Goal: Task Accomplishment & Management: Use online tool/utility

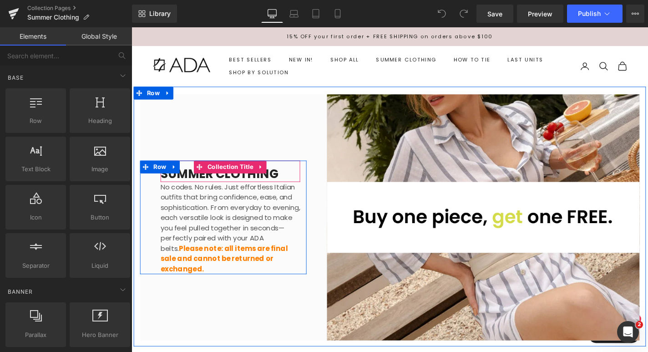
click at [288, 190] on h1 "SUMMER CLOTHING" at bounding box center [236, 184] width 149 height 16
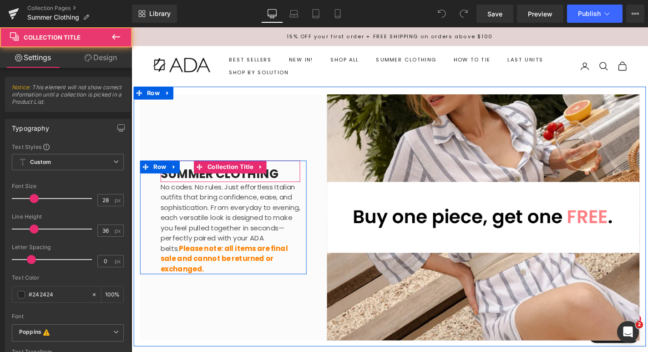
click at [283, 189] on h1 "SUMMER CLOTHING" at bounding box center [236, 184] width 149 height 16
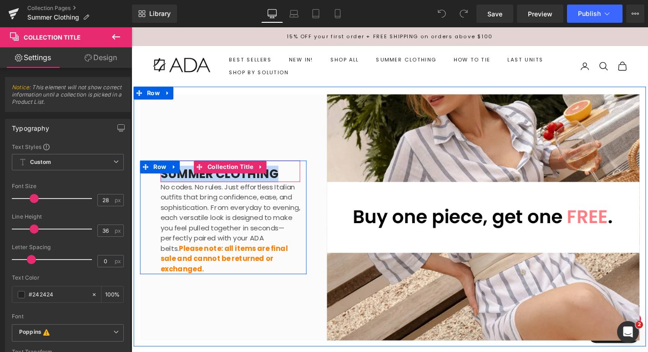
drag, startPoint x: 283, startPoint y: 189, endPoint x: 165, endPoint y: 191, distance: 117.9
click at [165, 191] on h1 "SUMMER CLOTHING" at bounding box center [236, 184] width 149 height 16
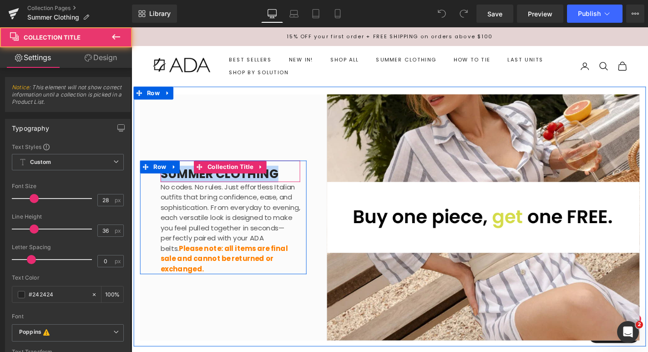
click at [283, 187] on h1 "SUMMER CLOTHING" at bounding box center [236, 184] width 149 height 16
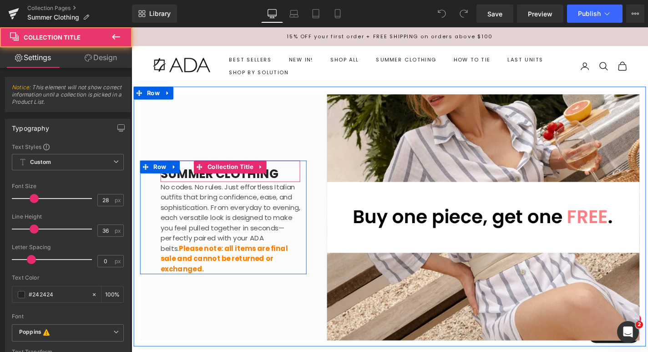
click at [283, 187] on h1 "SUMMER CLOTHING" at bounding box center [236, 184] width 149 height 16
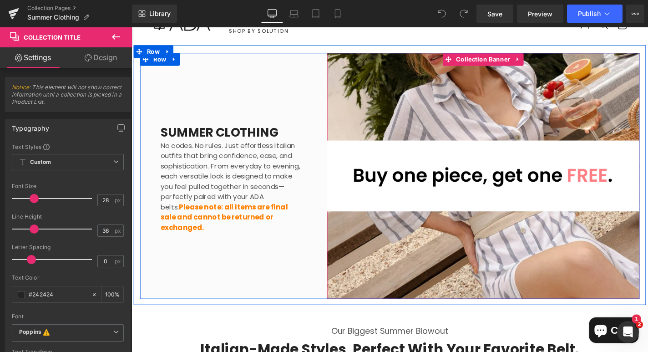
scroll to position [2, 0]
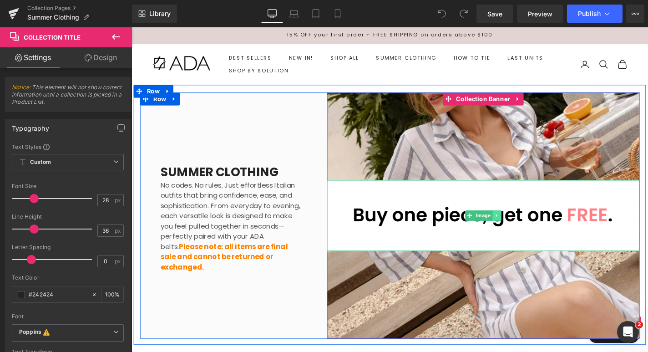
click at [521, 230] on icon at bounding box center [520, 227] width 5 height 5
click at [524, 229] on icon at bounding box center [525, 227] width 5 height 5
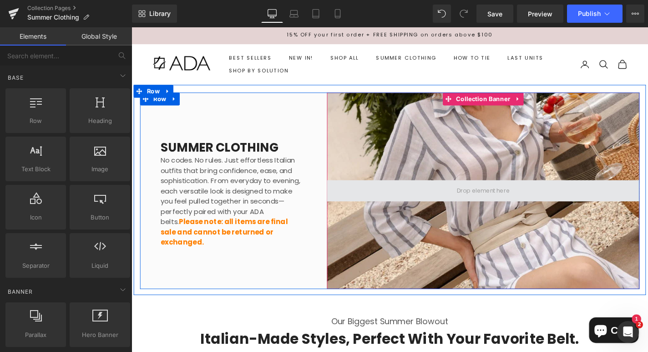
click at [492, 196] on span at bounding box center [506, 201] width 63 height 14
click at [526, 202] on span at bounding box center [506, 201] width 63 height 14
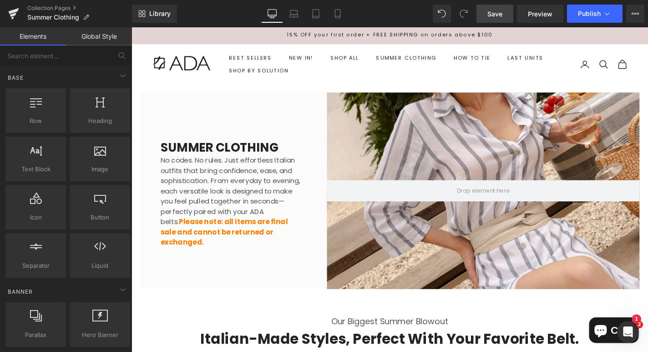
click at [490, 10] on span "Save" at bounding box center [494, 14] width 15 height 10
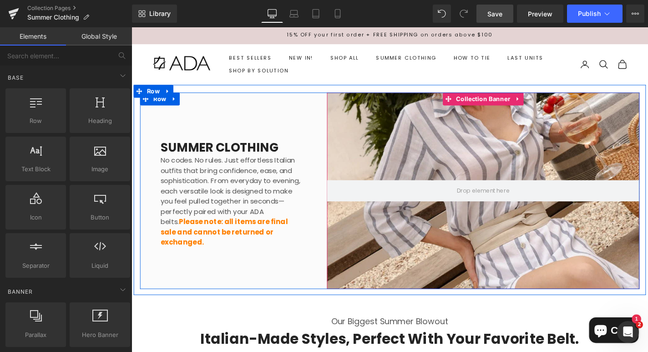
click at [438, 174] on div at bounding box center [506, 201] width 333 height 209
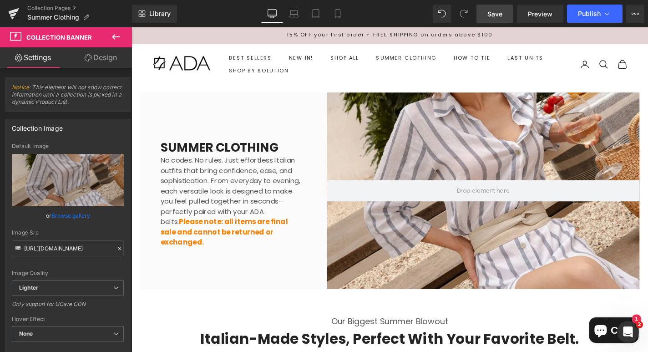
click at [495, 14] on span "Save" at bounding box center [494, 14] width 15 height 10
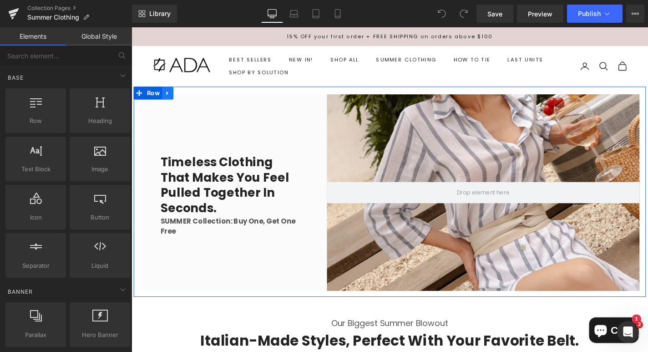
click at [172, 97] on icon at bounding box center [170, 97] width 6 height 7
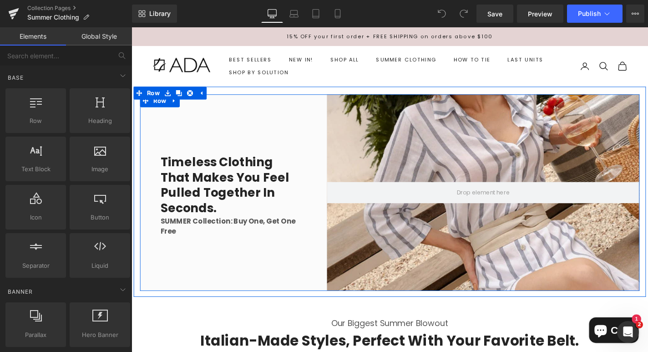
click at [233, 154] on div "Timeless clothing that makes you feel pulled together in seconds. Collection Ti…" at bounding box center [229, 203] width 177 height 209
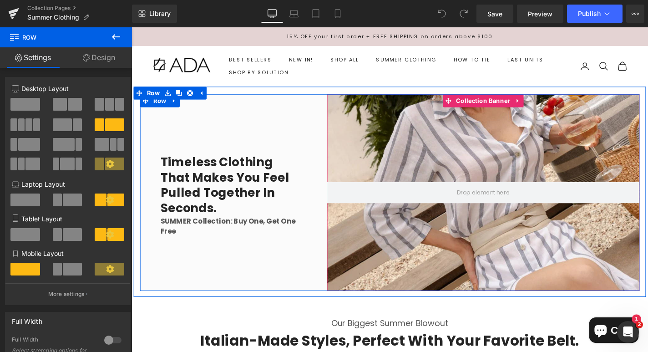
click at [415, 233] on div at bounding box center [506, 203] width 333 height 209
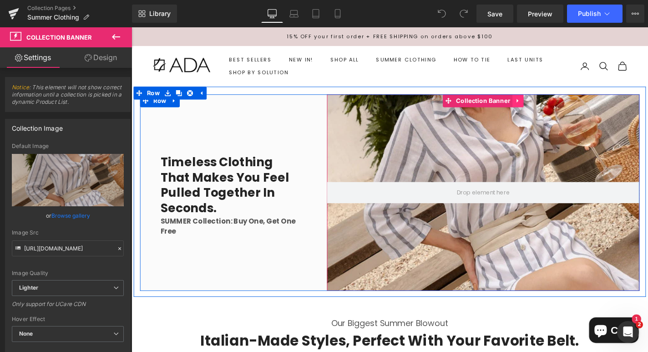
click at [545, 109] on link at bounding box center [544, 106] width 12 height 14
click at [548, 107] on icon at bounding box center [549, 105] width 6 height 6
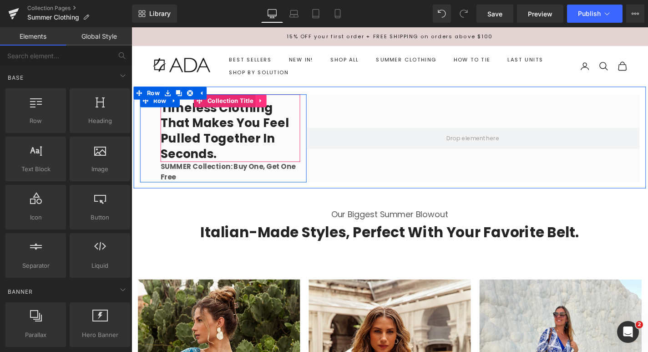
click at [269, 108] on icon at bounding box center [269, 105] width 6 height 7
click at [274, 108] on icon at bounding box center [275, 105] width 6 height 6
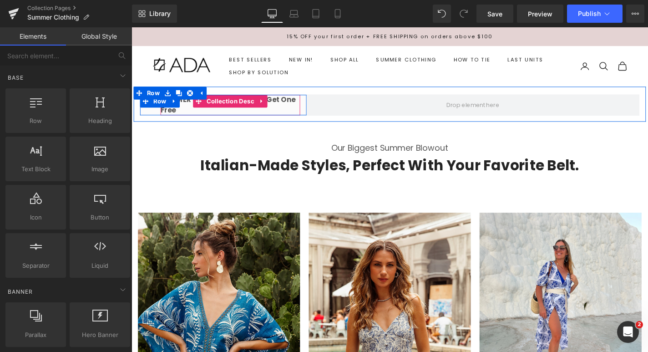
click at [290, 106] on span "SUMMER Collection: Buy One, Get One Free" at bounding box center [234, 109] width 144 height 21
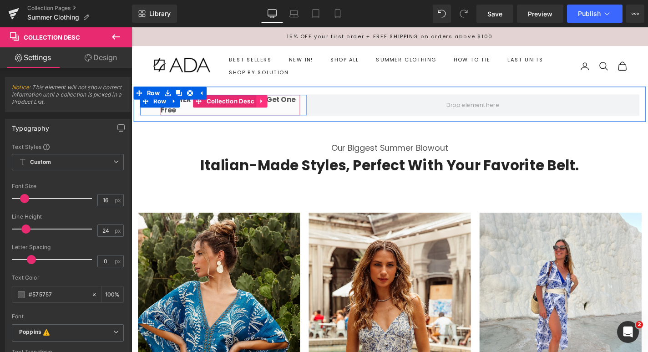
click at [271, 106] on icon at bounding box center [270, 105] width 6 height 7
click at [274, 106] on icon at bounding box center [276, 106] width 6 height 6
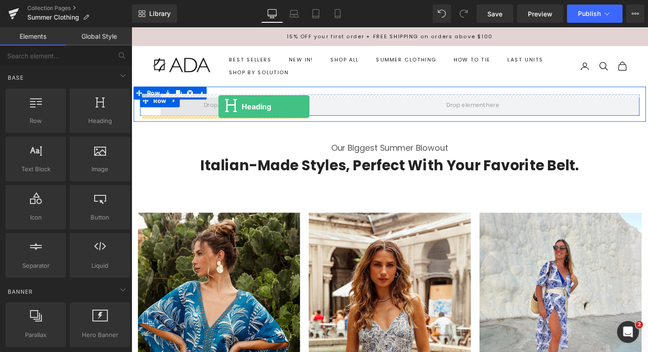
drag, startPoint x: 238, startPoint y: 139, endPoint x: 224, endPoint y: 112, distance: 30.1
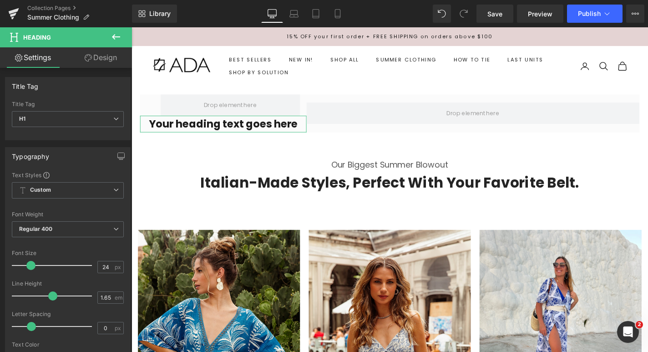
click at [96, 62] on link "Design" at bounding box center [101, 57] width 66 height 20
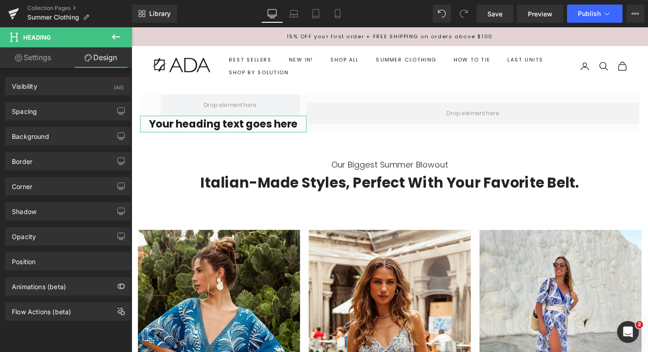
click at [46, 64] on link "Settings" at bounding box center [33, 57] width 66 height 20
type input "100"
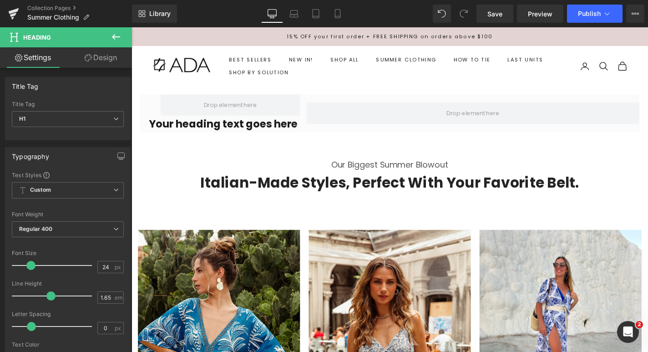
click at [117, 41] on icon at bounding box center [116, 36] width 11 height 11
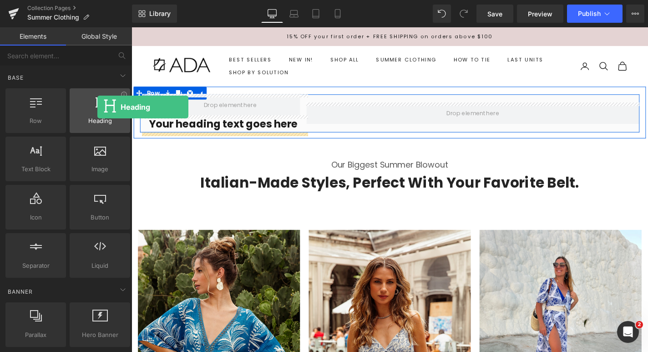
drag, startPoint x: 99, startPoint y: 111, endPoint x: 97, endPoint y: 107, distance: 4.9
click at [97, 107] on div at bounding box center [99, 106] width 55 height 20
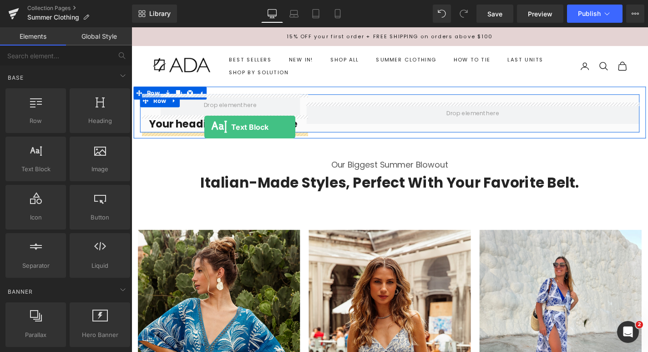
drag, startPoint x: 176, startPoint y: 184, endPoint x: 209, endPoint y: 134, distance: 60.7
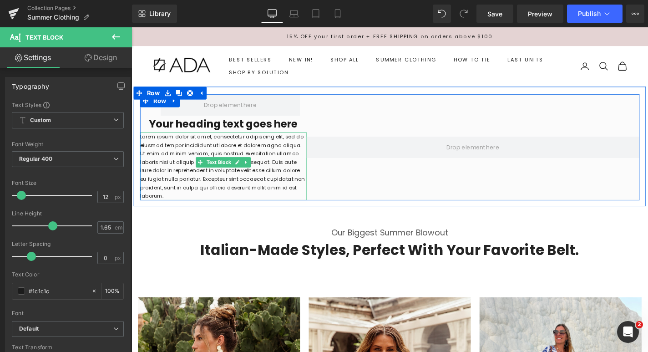
click at [212, 158] on p "Lorem ipsum dolor sit amet, consectetur adipiscing elit, sed do eiusmod tempor …" at bounding box center [229, 175] width 177 height 72
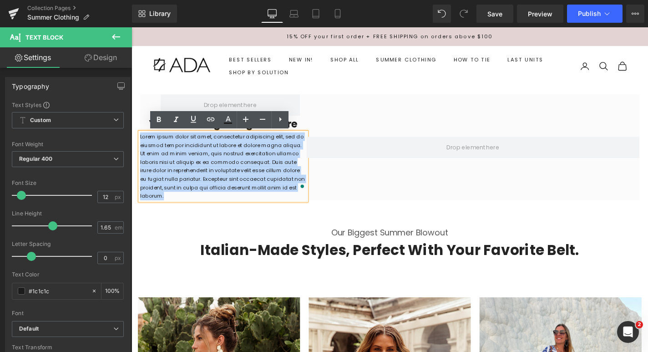
drag, startPoint x: 287, startPoint y: 196, endPoint x: 142, endPoint y: 143, distance: 154.3
click at [142, 143] on p "Lorem ipsum dolor sit amet, consectetur adipiscing elit, sed do eiusmod tempor …" at bounding box center [229, 175] width 177 height 72
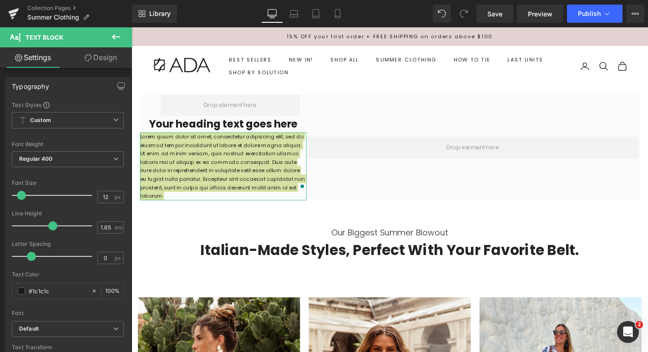
click at [88, 54] on link "Design" at bounding box center [101, 57] width 66 height 20
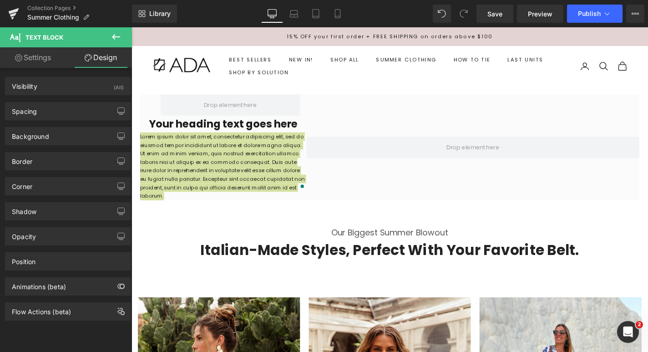
click at [116, 39] on icon at bounding box center [116, 36] width 11 height 11
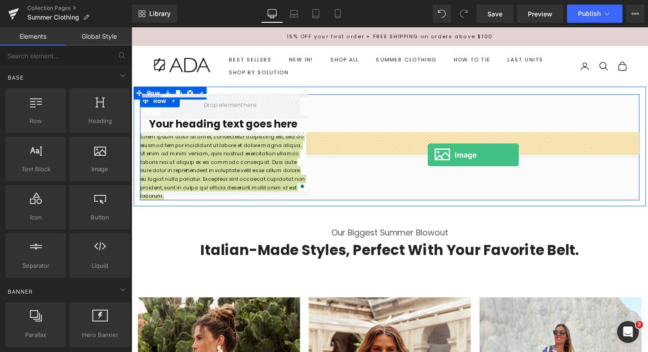
drag, startPoint x: 238, startPoint y: 192, endPoint x: 447, endPoint y: 163, distance: 211.3
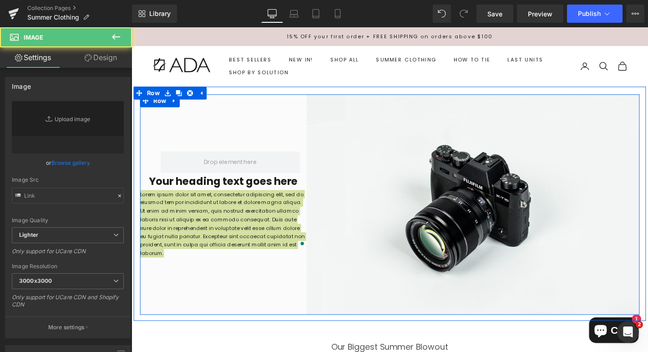
type input "//d1um8515vdn9kb.cloudfront.net/images/parallax.jpg"
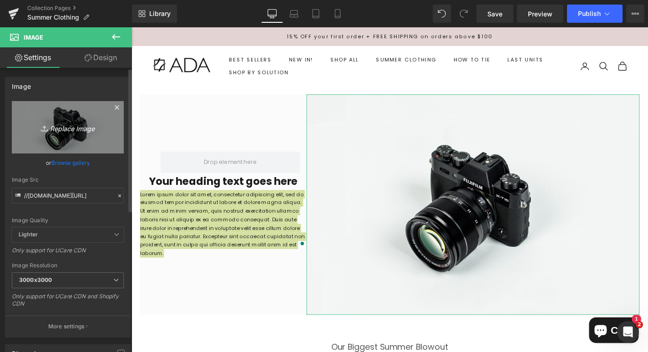
click at [84, 128] on icon "Replace Image" at bounding box center [67, 126] width 73 height 11
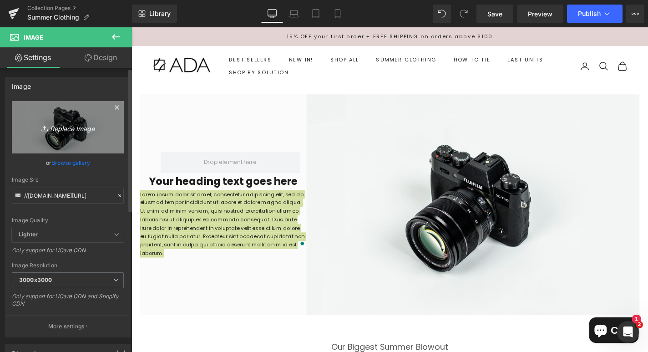
type input "C:\fakepath\ChatGPT Image Aug 25, 2025, 11_23_49 AM.png"
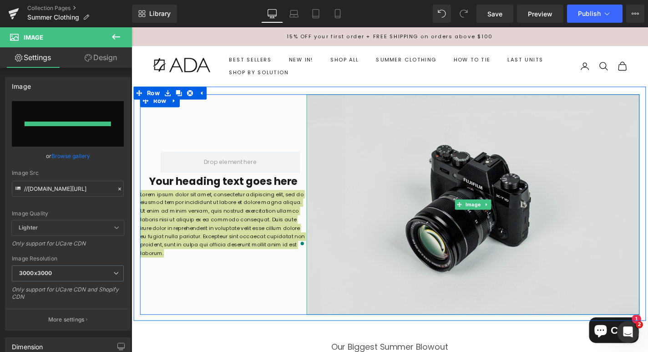
type input "https://ucarecdn.com/45316fab-6b13-46dd-a0cb-1261d54012e7/-/format/auto/-/previ…"
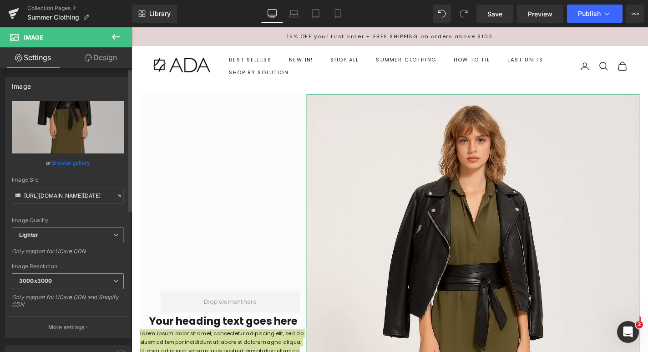
click at [47, 277] on span "3000x3000" at bounding box center [68, 281] width 112 height 16
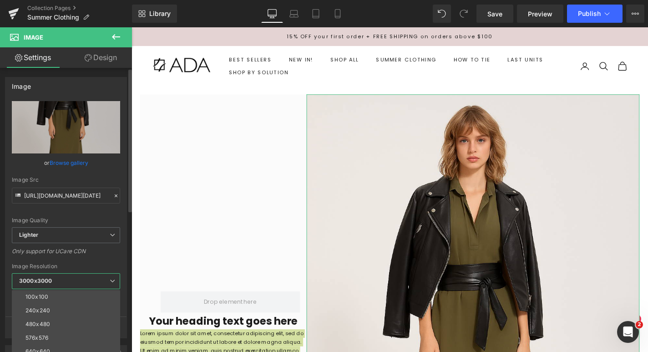
click at [53, 262] on div "https://ucarecdn.com/45316fab-6b13-46dd-a0cb-1261d54012e7/-/format/auto/-/previ…" at bounding box center [65, 219] width 121 height 237
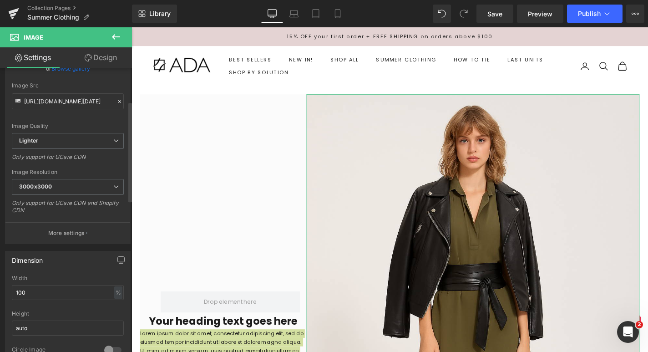
scroll to position [120, 0]
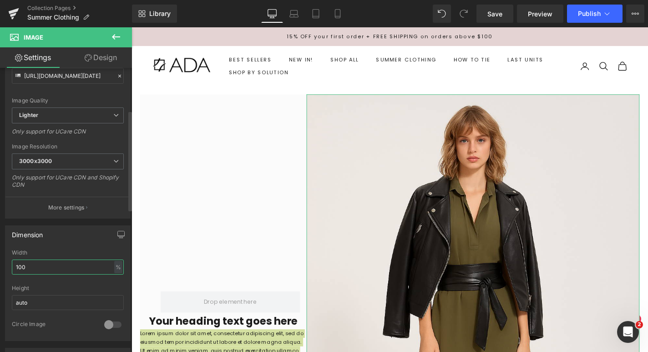
drag, startPoint x: 96, startPoint y: 266, endPoint x: 6, endPoint y: 263, distance: 89.7
click at [6, 263] on div "100% Width 100 % % px auto Height auto 0 Circle Image" at bounding box center [67, 294] width 125 height 91
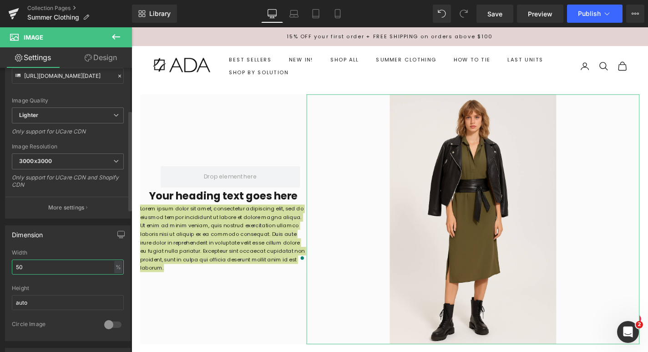
drag, startPoint x: 34, startPoint y: 268, endPoint x: 0, endPoint y: 269, distance: 34.1
click at [0, 269] on div "Dimension 50% Width 50 % % px auto Height auto 0 Circle Image" at bounding box center [68, 279] width 136 height 122
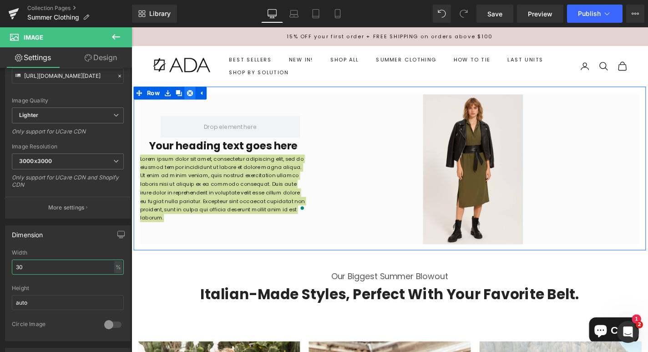
type input "30"
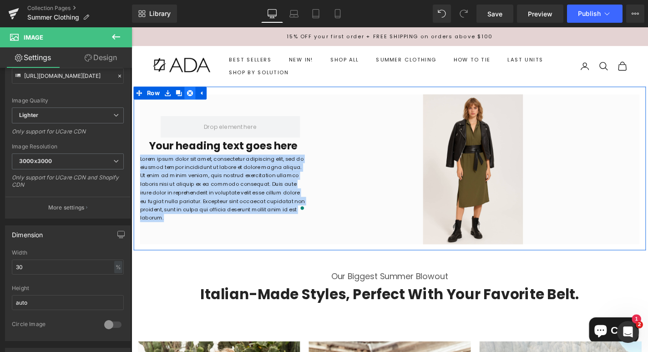
click at [195, 98] on icon at bounding box center [194, 97] width 6 height 7
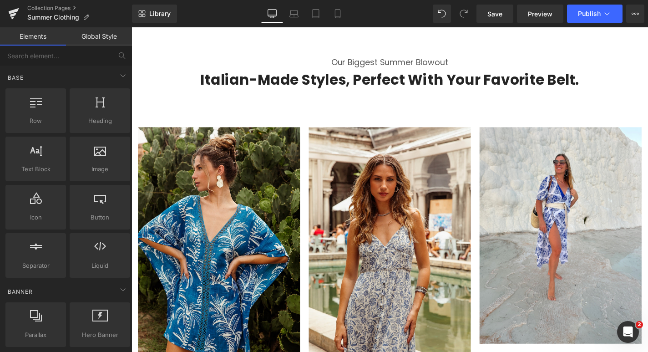
scroll to position [0, 0]
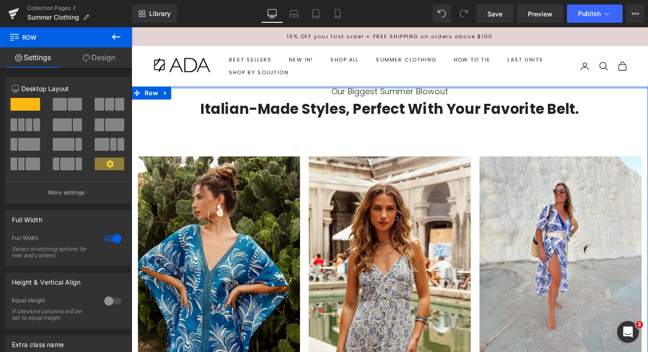
drag, startPoint x: 329, startPoint y: 111, endPoint x: 341, endPoint y: 87, distance: 26.5
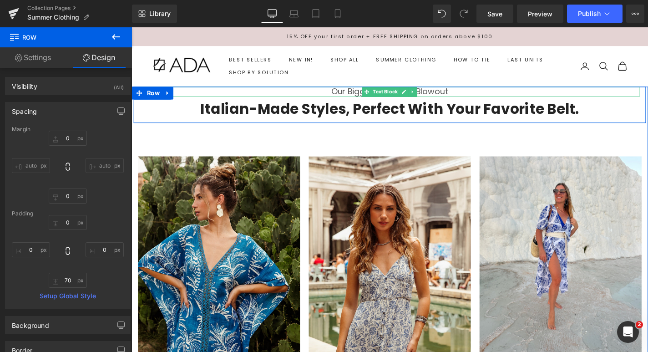
click at [366, 93] on p "Our biggest summer blowout" at bounding box center [407, 96] width 532 height 11
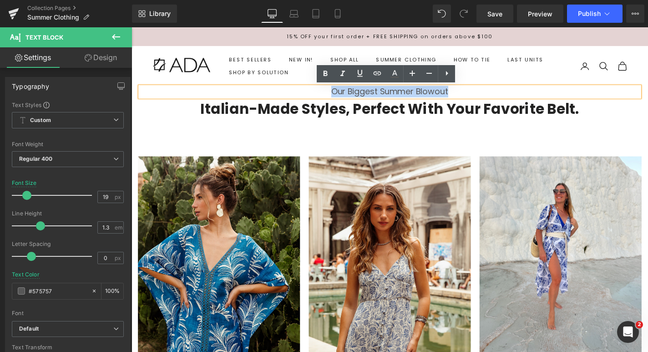
drag, startPoint x: 345, startPoint y: 95, endPoint x: 495, endPoint y: 91, distance: 149.8
click at [495, 91] on p "Our biggest summer blowout" at bounding box center [407, 96] width 532 height 11
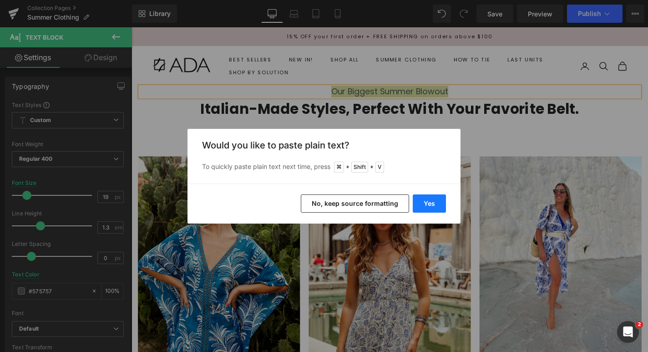
click at [436, 204] on button "Yes" at bounding box center [429, 203] width 33 height 18
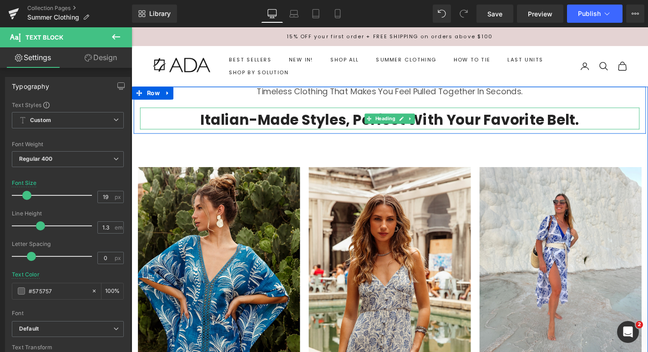
drag, startPoint x: 329, startPoint y: 127, endPoint x: 228, endPoint y: 123, distance: 100.6
click at [329, 127] on h2 "Italian-made styles, perfect with your favorite belt." at bounding box center [407, 126] width 532 height 20
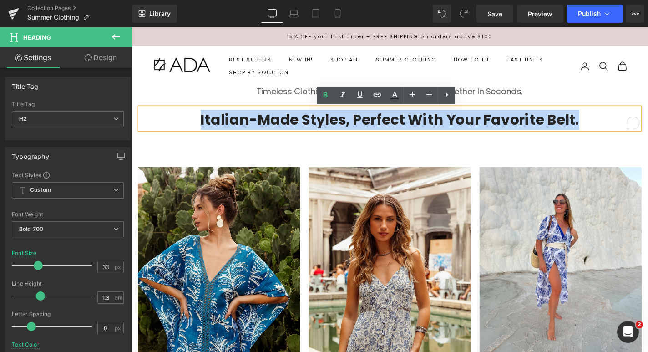
drag, startPoint x: 205, startPoint y: 129, endPoint x: 661, endPoint y: 122, distance: 455.5
click at [647, 122] on div "Italian-made styles, perfect with your favorite belt. Heading" at bounding box center [407, 124] width 532 height 23
paste div "To enrich screen reader interactions, please activate Accessibility in Grammarl…"
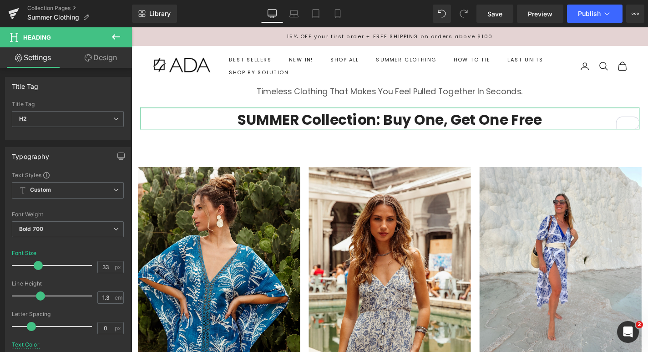
click at [101, 56] on link "Design" at bounding box center [101, 57] width 66 height 20
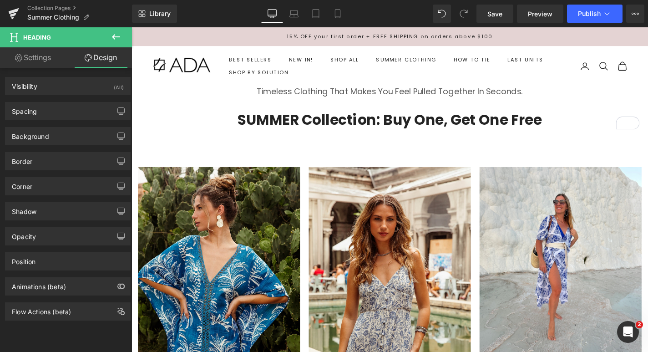
click at [109, 31] on button at bounding box center [116, 37] width 32 height 20
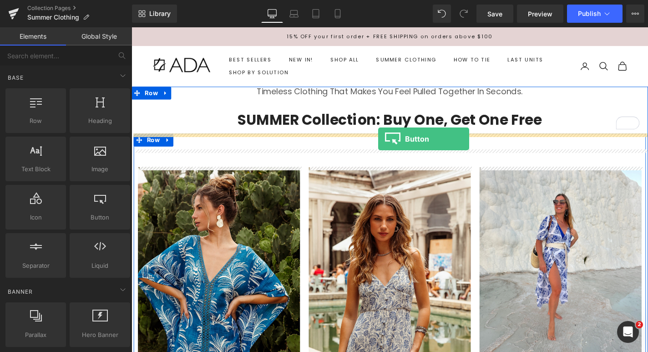
drag, startPoint x: 228, startPoint y: 230, endPoint x: 395, endPoint y: 146, distance: 186.6
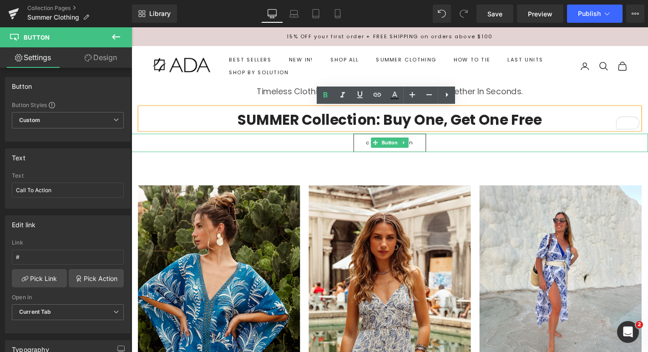
click at [419, 148] on link at bounding box center [422, 150] width 10 height 11
drag, startPoint x: 54, startPoint y: 190, endPoint x: 0, endPoint y: 187, distance: 53.8
click at [0, 187] on div "Text Call To Action Text Call To Action" at bounding box center [68, 175] width 136 height 67
paste input "Shop the Colle"
type input "Shop the Collection"
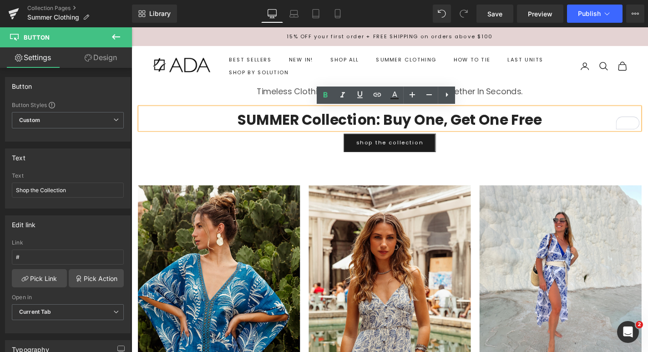
click at [289, 113] on div "SUMMER Collection: Buy One, Get One Free" at bounding box center [407, 124] width 532 height 23
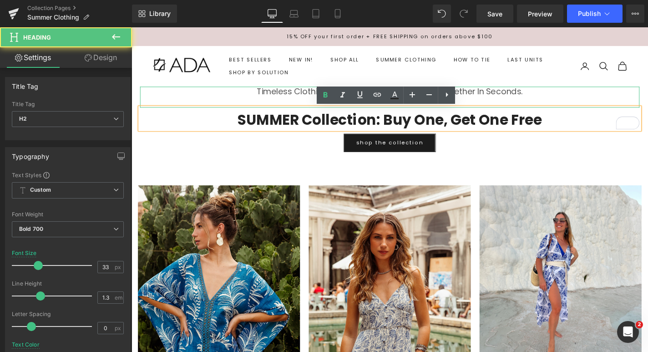
click at [294, 94] on p "Timeless clothing that makes you feel pulled together in seconds." at bounding box center [407, 96] width 532 height 11
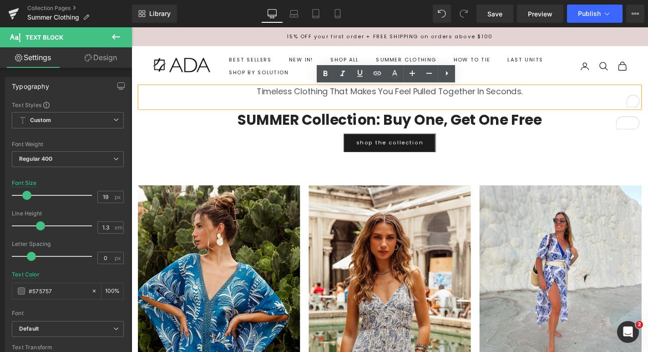
click at [294, 105] on p "To enrich screen reader interactions, please activate Accessibility in Grammarl…" at bounding box center [407, 106] width 532 height 11
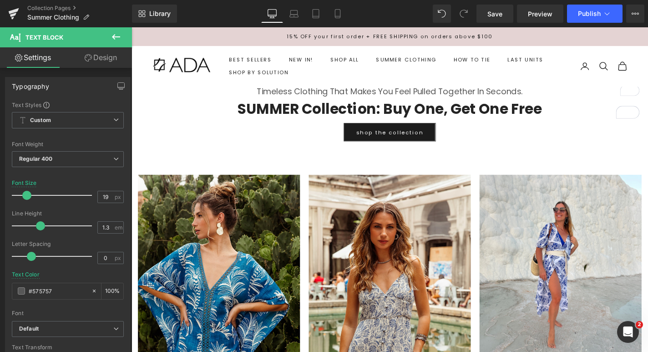
click at [95, 52] on link "Design" at bounding box center [101, 57] width 66 height 20
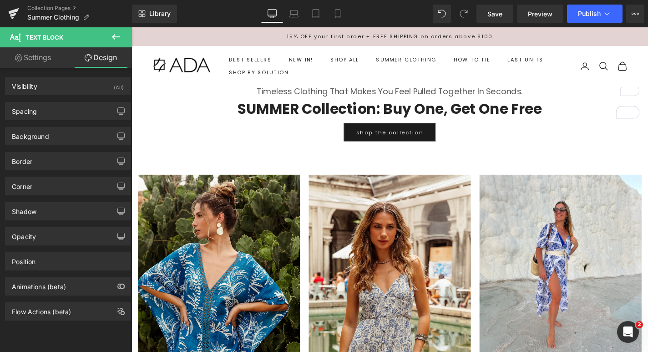
click at [54, 59] on link "Settings" at bounding box center [33, 57] width 66 height 20
type input "100"
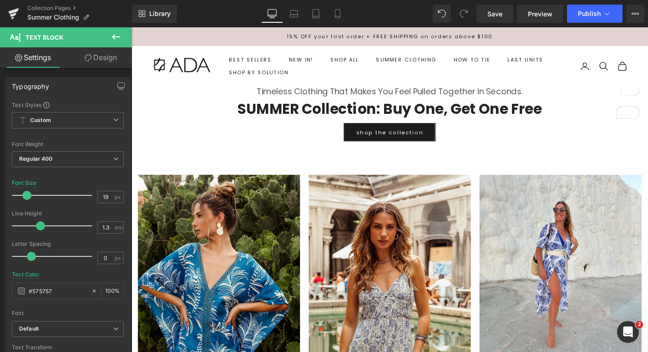
click at [119, 34] on icon at bounding box center [116, 36] width 11 height 11
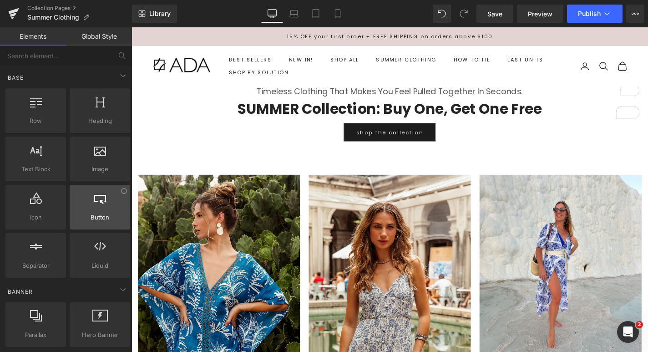
scroll to position [63, 0]
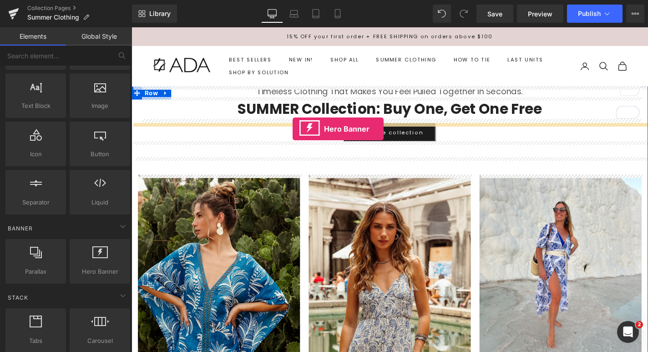
drag, startPoint x: 232, startPoint y: 290, endPoint x: 303, endPoint y: 136, distance: 170.2
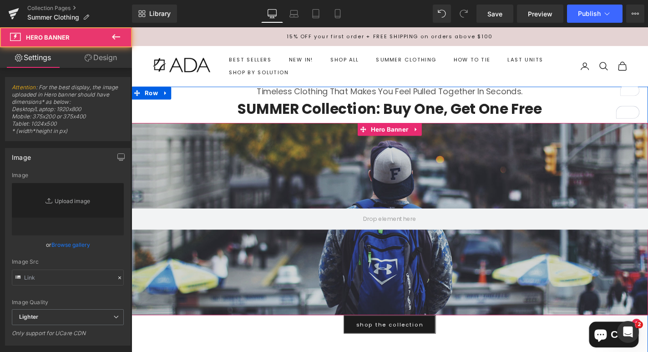
type input "https://d1um8515vdn9kb.cloudfront.net/images/hero.jpg"
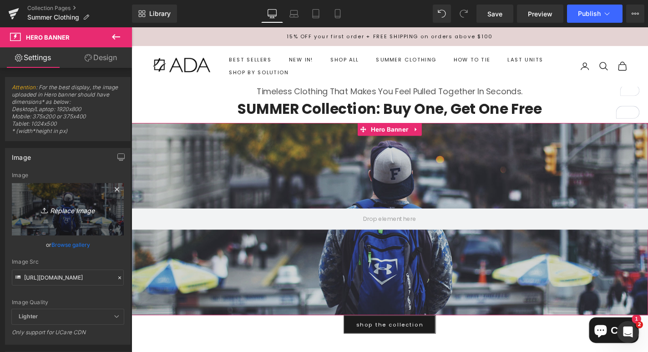
click at [69, 209] on icon "Replace Image" at bounding box center [67, 208] width 73 height 11
click at [63, 211] on icon "Replace Image" at bounding box center [67, 208] width 73 height 11
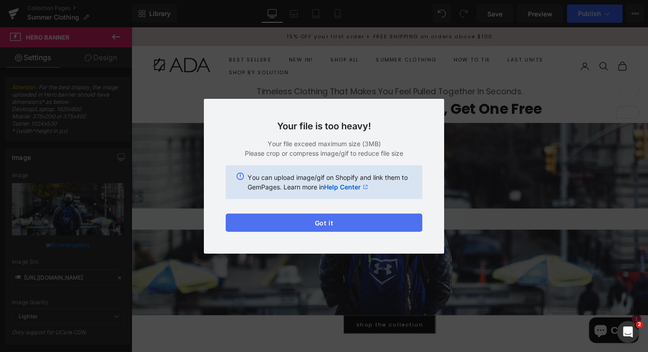
click at [0, 0] on button "Got it" at bounding box center [0, 0] width 0 height 0
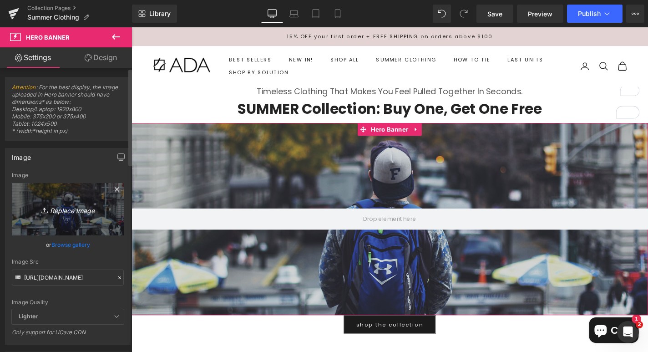
click at [78, 205] on icon "Replace Image" at bounding box center [67, 208] width 73 height 11
type input "C:\fakepath\SUMMER CLOTHING Hero banner (1).png"
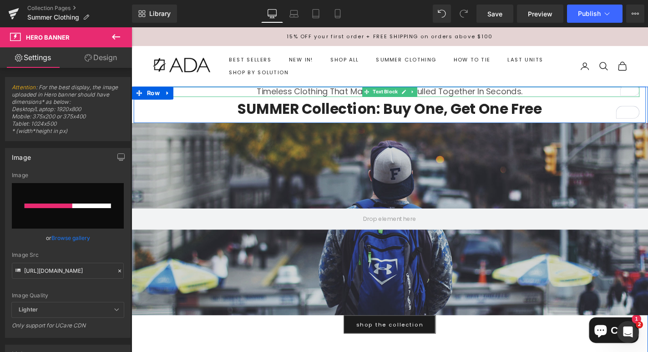
click at [284, 98] on p "Timeless clothing that makes you feel pulled together in seconds." at bounding box center [407, 96] width 532 height 11
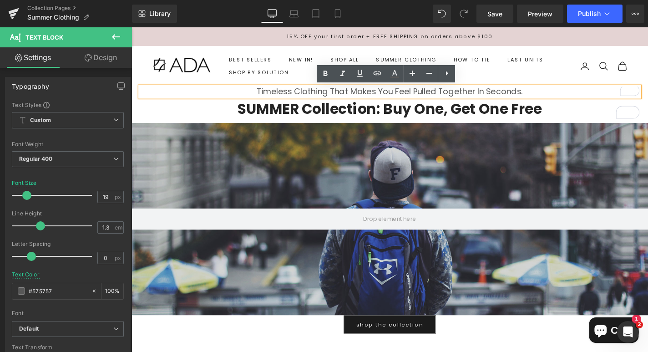
click at [424, 96] on p "Timeless clothing that makes you feel pulled together in seconds." at bounding box center [407, 96] width 532 height 11
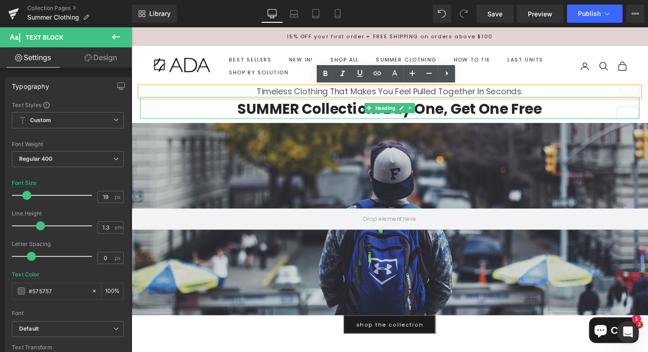
click at [577, 112] on h2 "SUMMER Collection: Buy One, Get One Free" at bounding box center [407, 115] width 532 height 20
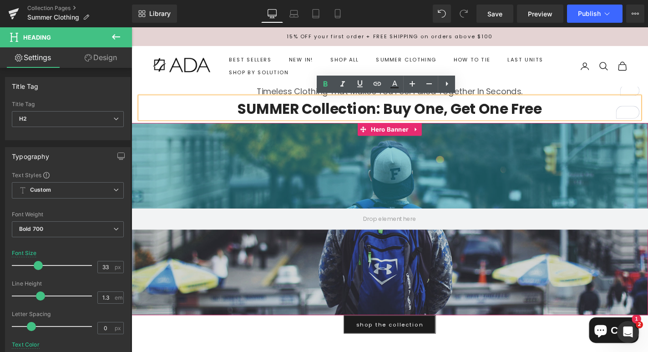
click at [558, 131] on div "200px" at bounding box center [407, 174] width 551 height 91
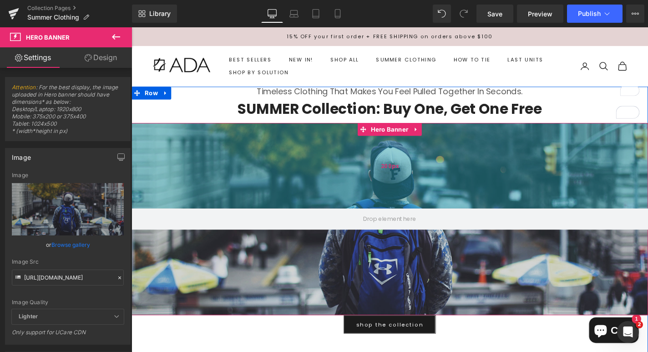
click at [465, 196] on div "200px" at bounding box center [407, 174] width 551 height 91
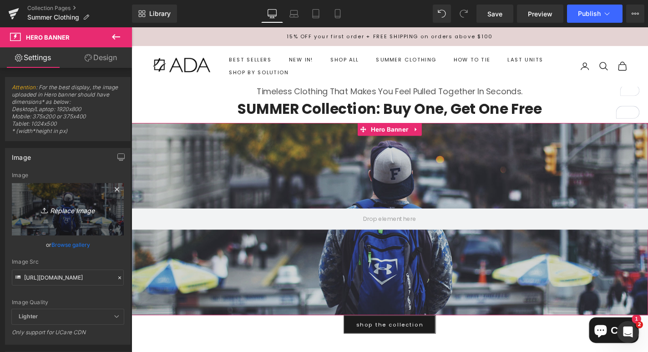
click at [68, 212] on icon "Replace Image" at bounding box center [67, 208] width 73 height 11
type input "C:\fakepath\SUMMER CLOTHING Hero banner (1).png"
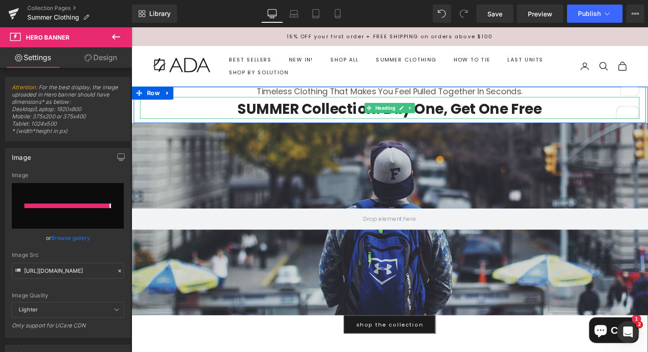
type input "https://ucarecdn.com/e8ad8855-4053-495b-bf1b-f3f9b675dd0f/-/format/auto/-/previ…"
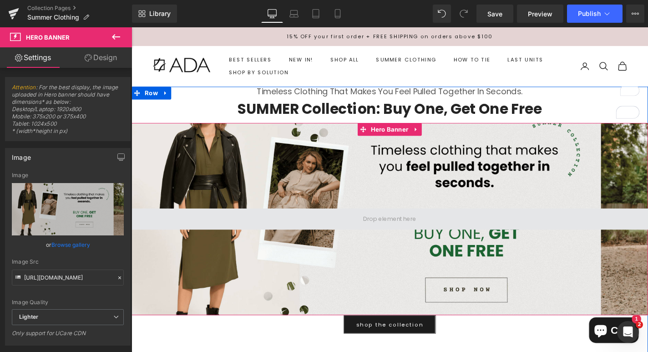
click at [387, 232] on span at bounding box center [406, 232] width 63 height 14
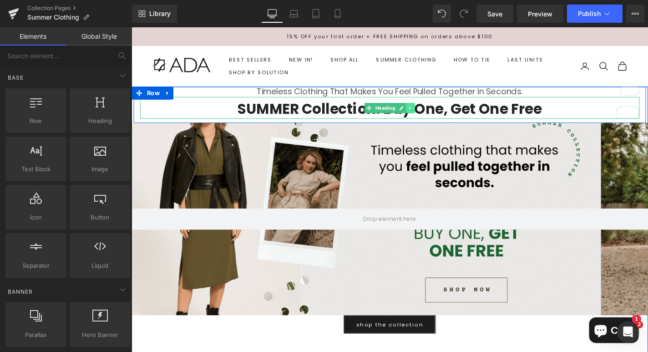
click at [427, 116] on link at bounding box center [429, 113] width 10 height 11
click at [430, 116] on link at bounding box center [434, 113] width 10 height 11
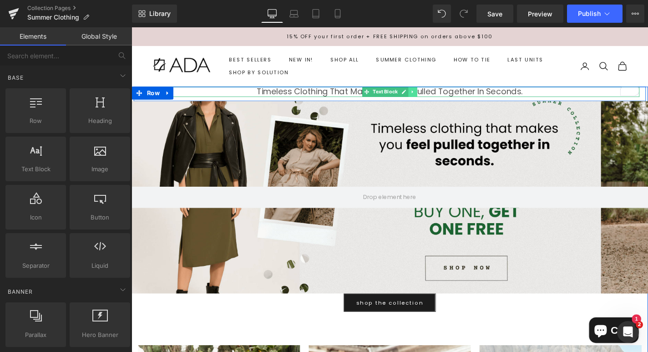
click at [430, 96] on icon at bounding box center [431, 95] width 5 height 5
click at [435, 96] on icon at bounding box center [436, 95] width 5 height 5
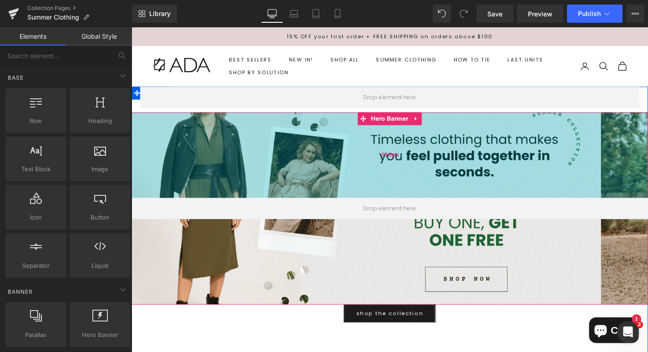
click at [427, 142] on div "200px" at bounding box center [407, 163] width 551 height 91
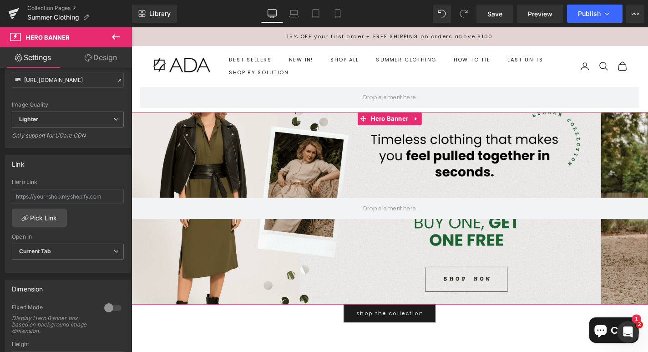
scroll to position [344, 0]
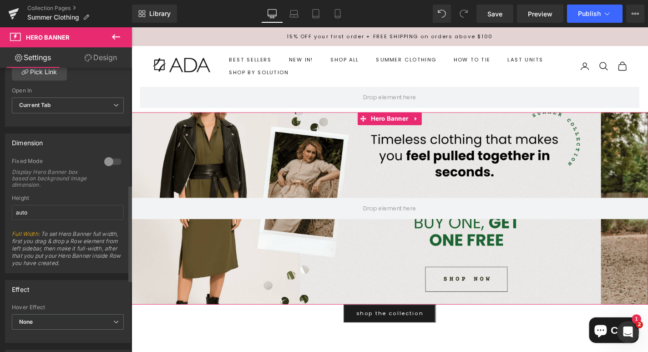
click at [104, 165] on div at bounding box center [113, 161] width 22 height 15
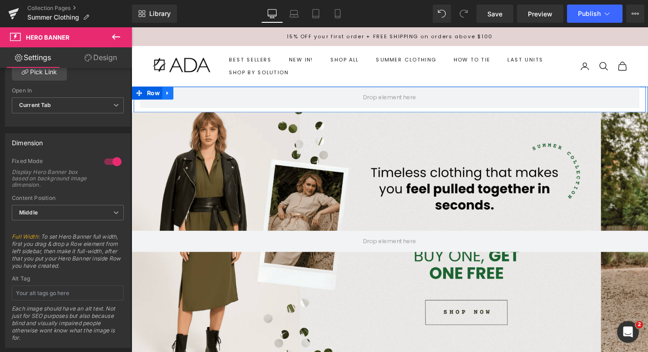
click at [172, 97] on icon at bounding box center [170, 97] width 6 height 7
click at [196, 97] on icon at bounding box center [194, 97] width 6 height 6
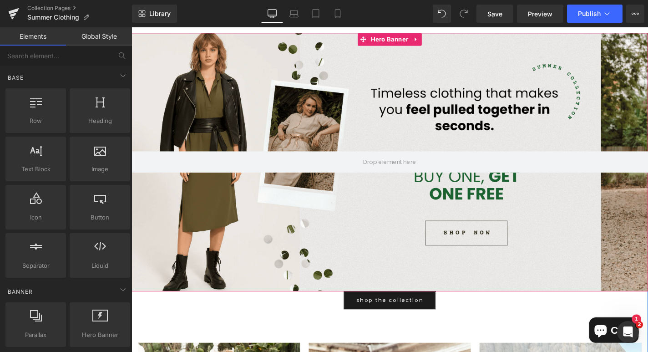
scroll to position [75, 0]
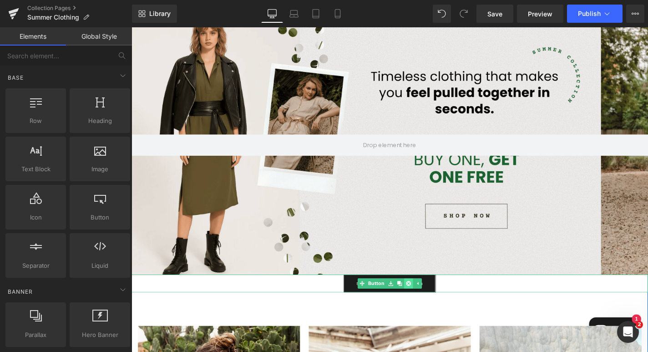
click at [427, 301] on icon at bounding box center [426, 300] width 5 height 5
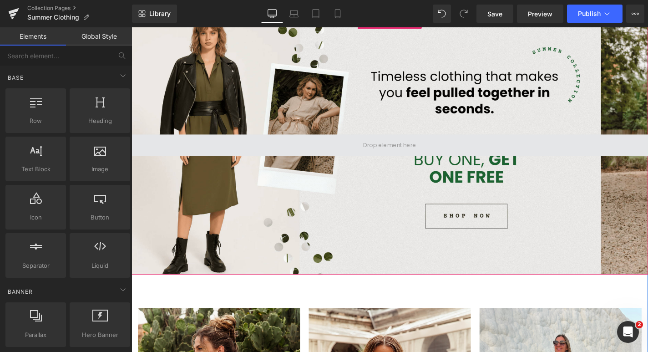
scroll to position [0, 0]
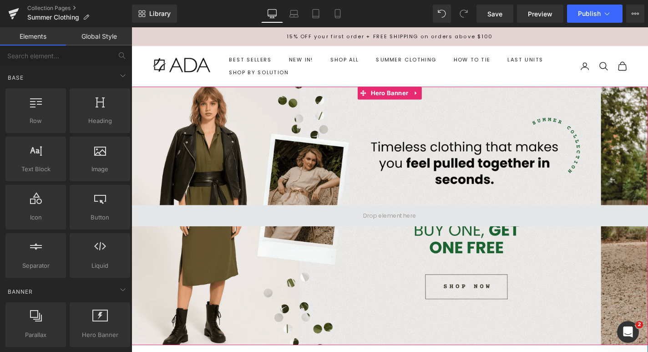
click at [301, 224] on span at bounding box center [407, 228] width 551 height 23
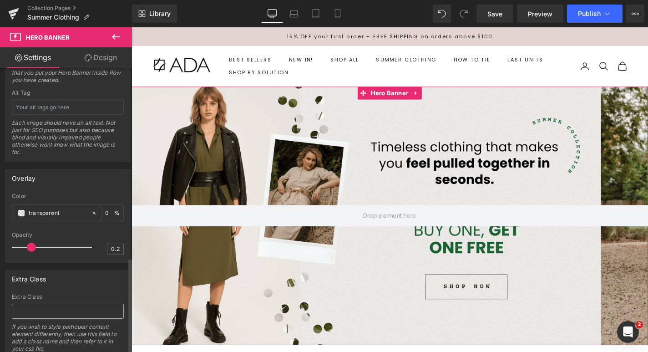
scroll to position [561, 0]
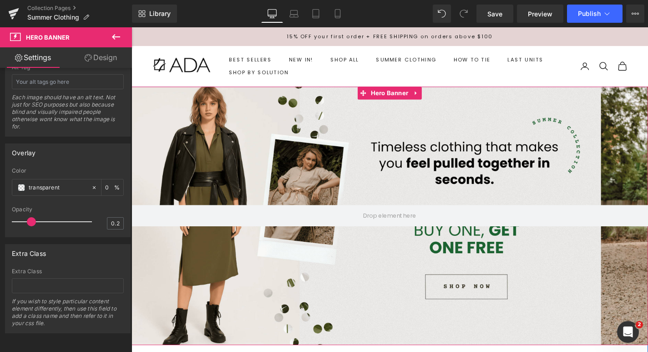
click at [368, 268] on div at bounding box center [407, 228] width 551 height 275
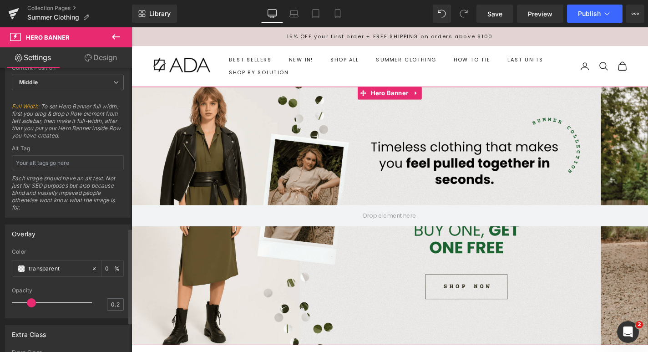
scroll to position [252, 0]
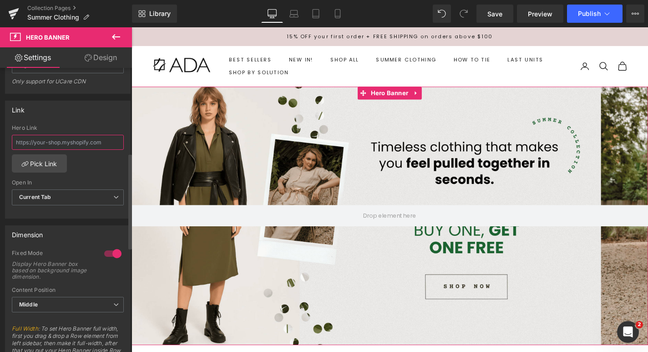
click at [61, 140] on input "text" at bounding box center [68, 142] width 112 height 15
paste input "https://adacollection.com/collections/summerclothing"
type input "https://adacollection.com/collections/summerclothing"
click at [87, 176] on div "https://adacollection.com/collections/summerclothing Hero Link https://adacolle…" at bounding box center [67, 171] width 125 height 93
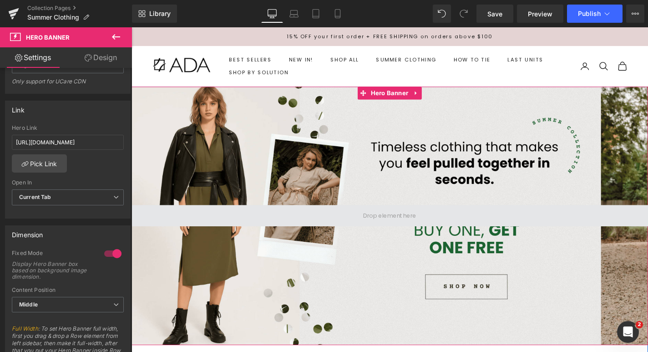
scroll to position [93, 0]
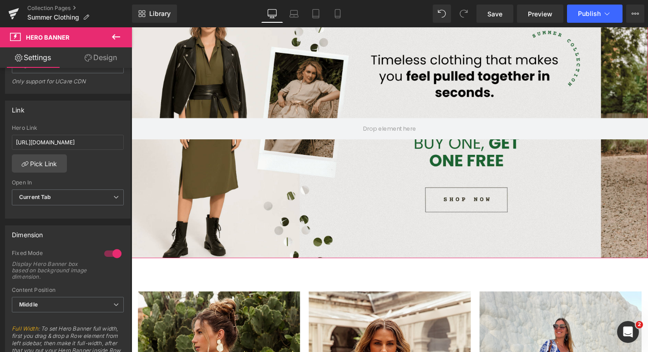
click at [91, 54] on link "Design" at bounding box center [101, 57] width 66 height 20
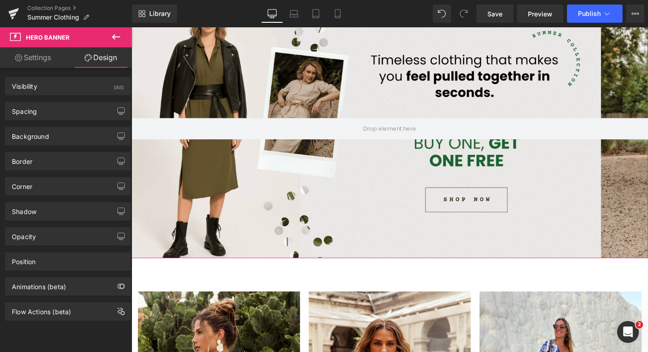
click at [42, 63] on link "Settings" at bounding box center [33, 57] width 66 height 20
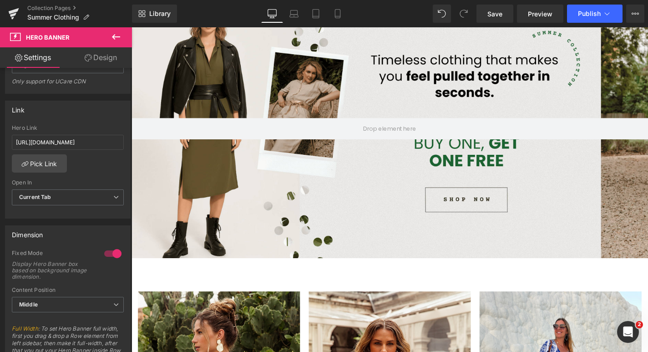
click at [111, 35] on icon at bounding box center [116, 36] width 11 height 11
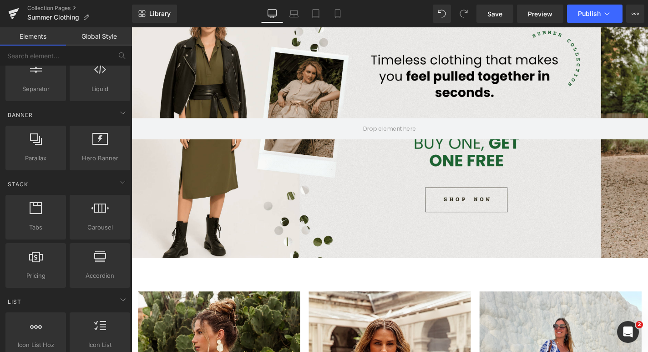
scroll to position [188, 0]
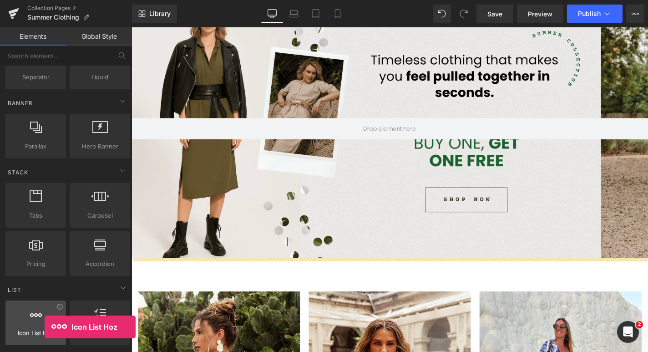
click at [43, 321] on div at bounding box center [35, 318] width 55 height 20
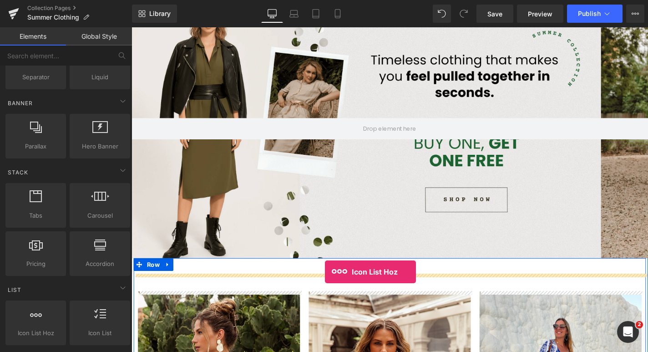
drag, startPoint x: 171, startPoint y: 351, endPoint x: 338, endPoint y: 288, distance: 178.3
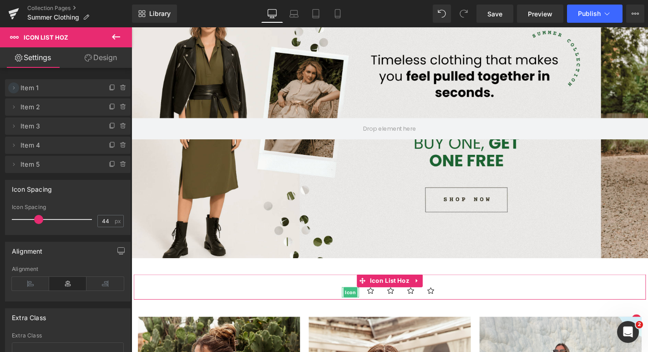
click at [11, 88] on icon at bounding box center [13, 87] width 7 height 7
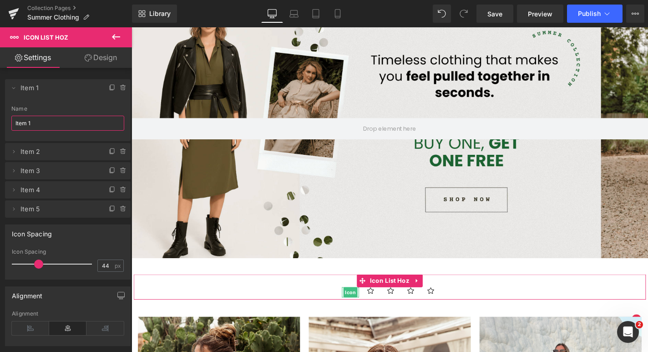
drag, startPoint x: 40, startPoint y: 122, endPoint x: 2, endPoint y: 119, distance: 37.4
click at [2, 120] on div "Delete Cancel Item 1 Item 1 Name Item 1 Delete Cancel Item 2 Item 2 Name Item 2…" at bounding box center [68, 143] width 136 height 147
paste input "✅ No codes. No rules. ✅ Italian-made, timeless styles. ✅ Designed for confidenc…"
paste input "✅ No codes. No rules."
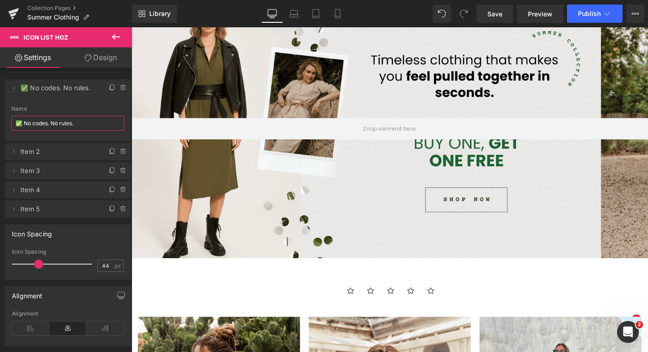
type input "✅ No codes. No rules."
click at [11, 151] on icon at bounding box center [13, 151] width 7 height 7
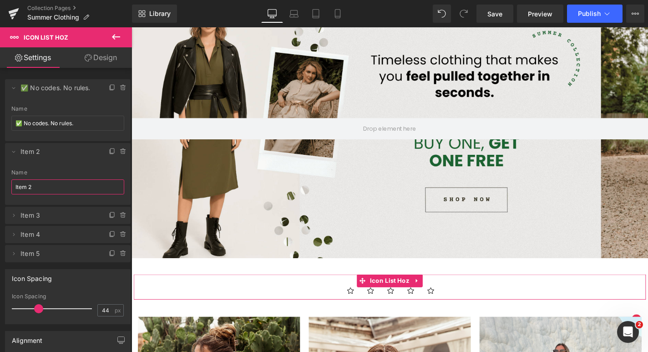
drag, startPoint x: 46, startPoint y: 185, endPoint x: 1, endPoint y: 184, distance: 45.5
click at [1, 184] on div "Delete Cancel ✅ No codes. No rules. ✅ No codes. No rules. Name ✅ No codes. No r…" at bounding box center [68, 166] width 136 height 192
paste input "✅ Italian-made, timeless styles."
type input "✅ Italian-made, timeless styles."
click at [15, 214] on icon at bounding box center [13, 215] width 7 height 7
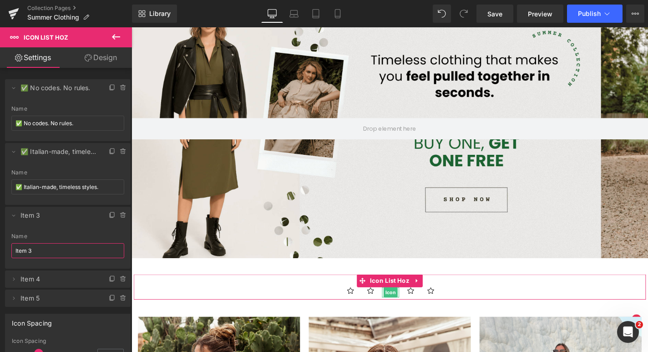
drag, startPoint x: 38, startPoint y: 251, endPoint x: 2, endPoint y: 248, distance: 35.6
click at [2, 248] on div "Delete Cancel ✅ No codes. No rules. ✅ No codes. No rules. Name ✅ No codes. No r…" at bounding box center [68, 188] width 136 height 237
paste input "✅ Designed for confidence & sophistication."
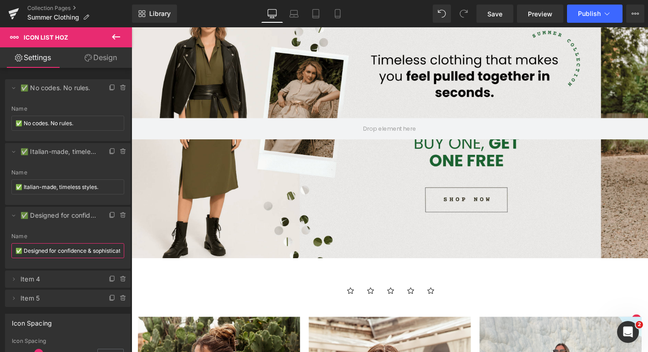
scroll to position [0, 14]
type input "✅ Designed for confidence & sophistication."
click at [15, 280] on icon at bounding box center [13, 278] width 7 height 7
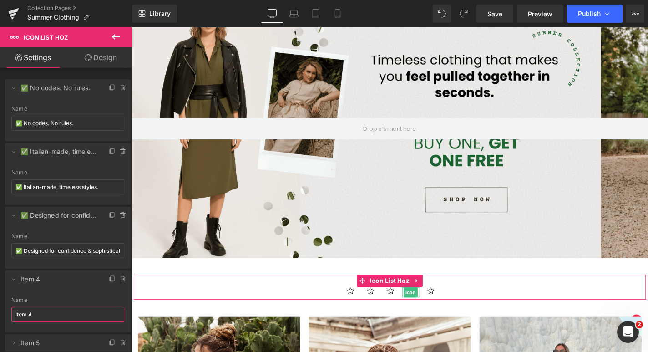
drag, startPoint x: 53, startPoint y: 313, endPoint x: 0, endPoint y: 311, distance: 53.3
click at [0, 311] on div "Delete Cancel ✅ No codes. No rules. ✅ No codes. No rules. Name ✅ No codes. No r…" at bounding box center [68, 210] width 136 height 281
paste input "All items are final sale — no returns or exchanges. (If applicable)"
drag, startPoint x: 212, startPoint y: 343, endPoint x: 149, endPoint y: 337, distance: 63.5
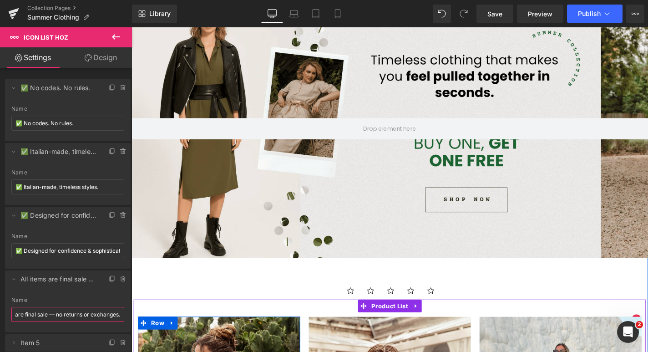
scroll to position [0, 30]
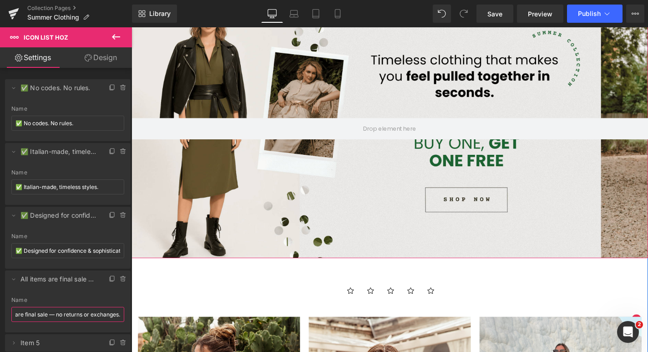
type input "All items are final sale — no returns or exchanges."
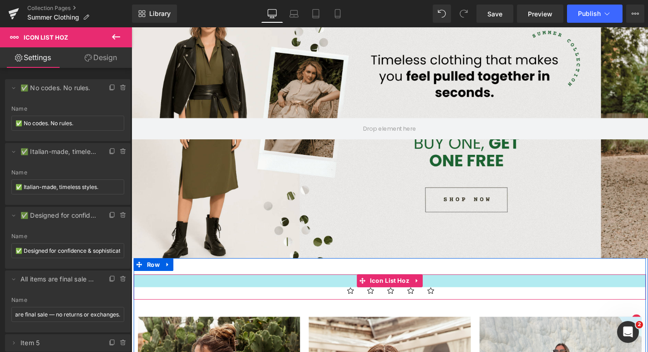
click at [240, 291] on div "Icon Icon Icon Icon Icon Icon List Hoz" at bounding box center [407, 303] width 546 height 27
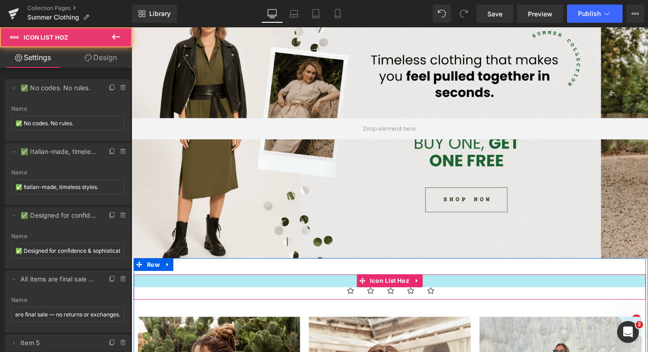
scroll to position [0, 0]
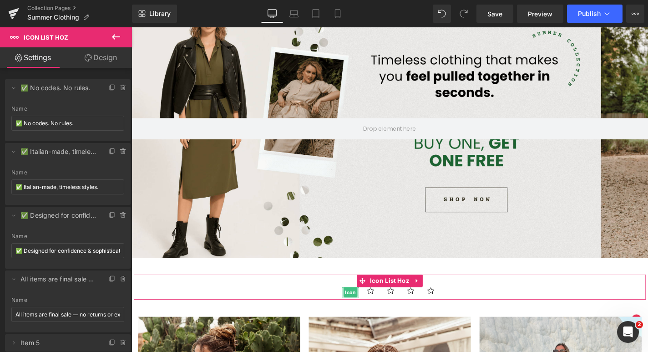
click at [40, 107] on div "Name" at bounding box center [67, 109] width 113 height 6
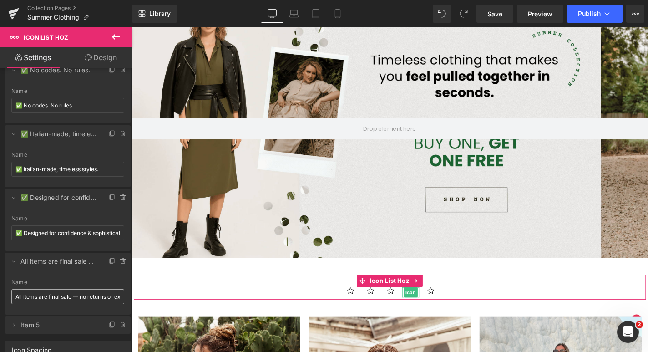
scroll to position [41, 0]
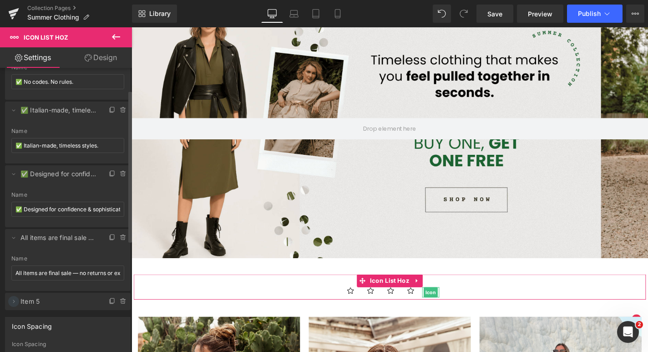
click at [15, 301] on icon at bounding box center [13, 301] width 7 height 7
drag, startPoint x: 34, startPoint y: 334, endPoint x: 0, endPoint y: 332, distance: 34.2
click at [0, 332] on div "Delete Cancel ✅ No codes. No rules. ✅ No codes. No rules. Name ✅ No codes. No r…" at bounding box center [68, 192] width 136 height 326
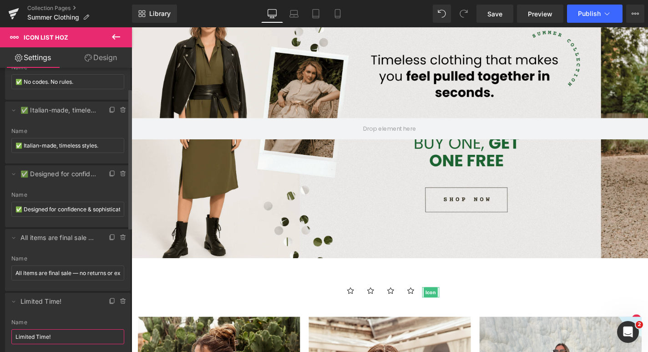
type input "Limited Time!"
click at [74, 319] on div "Name" at bounding box center [67, 322] width 113 height 6
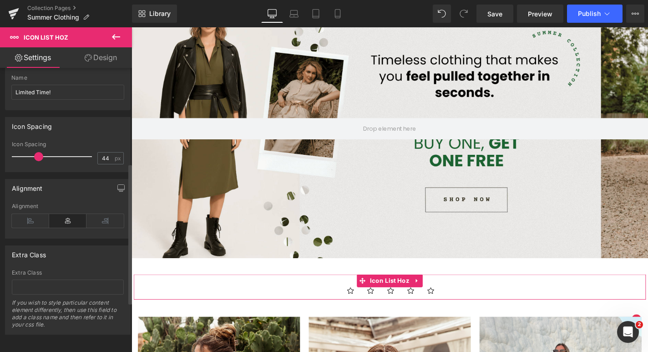
scroll to position [293, 0]
click at [99, 57] on link "Design" at bounding box center [101, 57] width 66 height 20
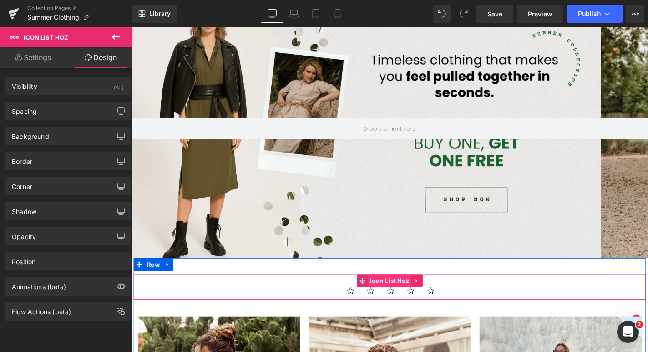
click at [398, 298] on span "Icon List Hoz" at bounding box center [407, 297] width 46 height 14
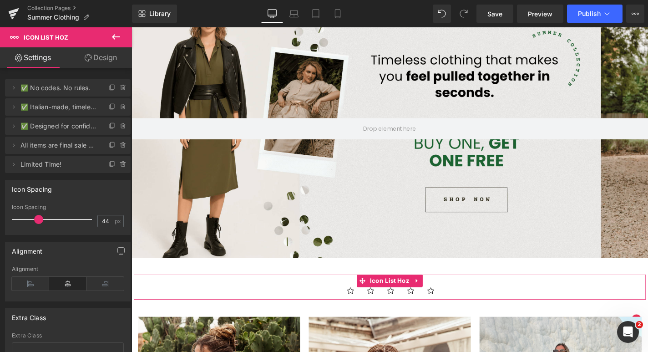
scroll to position [71, 0]
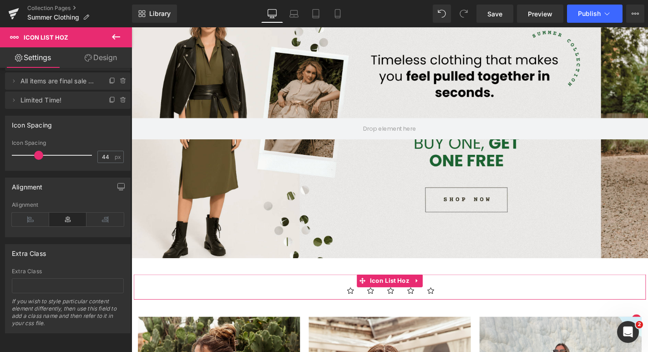
click at [101, 55] on link "Design" at bounding box center [101, 57] width 66 height 20
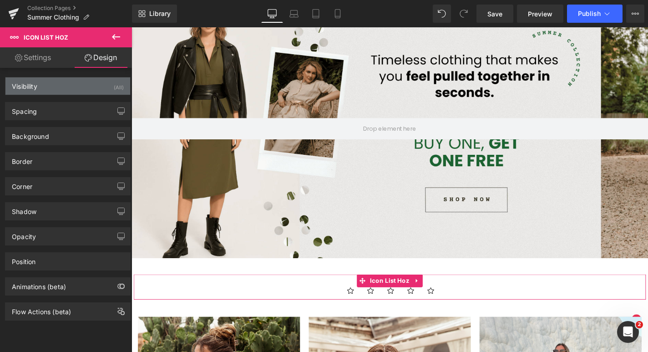
click at [44, 89] on div "Visibility (All)" at bounding box center [67, 85] width 125 height 17
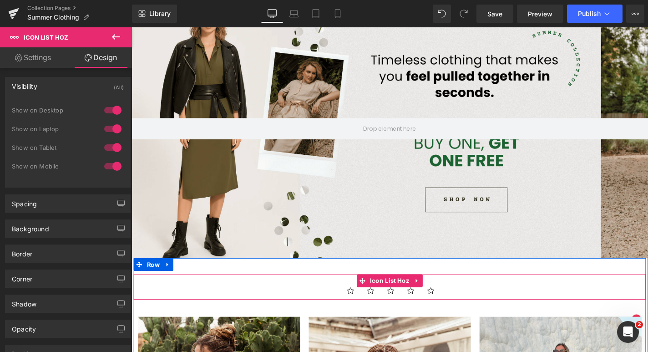
click at [490, 309] on ul "Icon Icon Icon Icon Icon" at bounding box center [407, 311] width 546 height 14
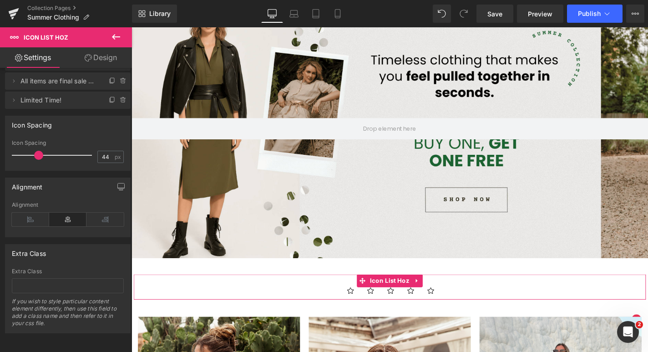
scroll to position [0, 0]
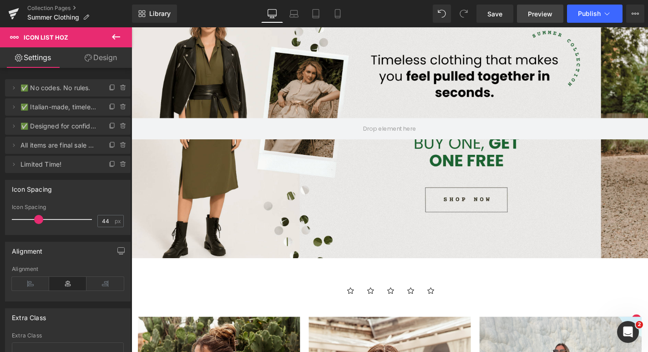
click at [551, 18] on span "Preview" at bounding box center [540, 14] width 25 height 10
click at [500, 11] on span "Save" at bounding box center [494, 14] width 15 height 10
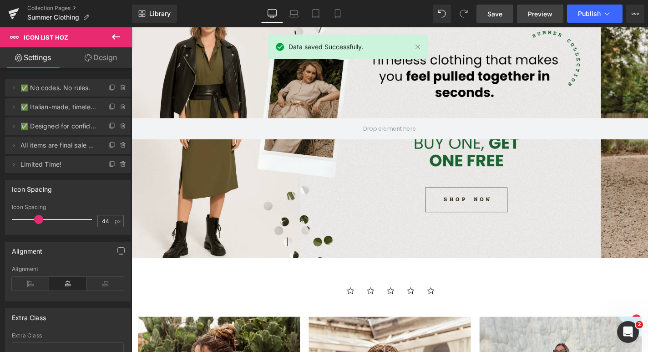
click at [540, 14] on span "Preview" at bounding box center [540, 14] width 25 height 10
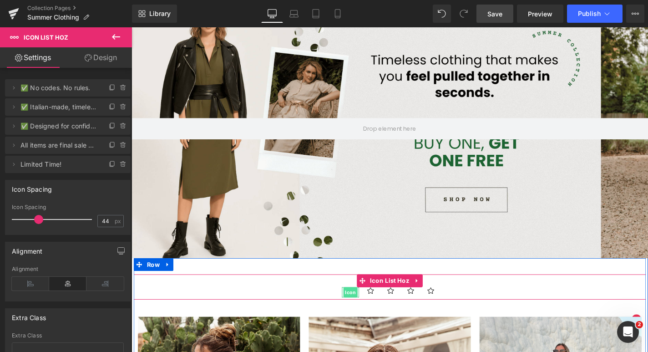
click at [361, 309] on span "Icon" at bounding box center [365, 309] width 15 height 11
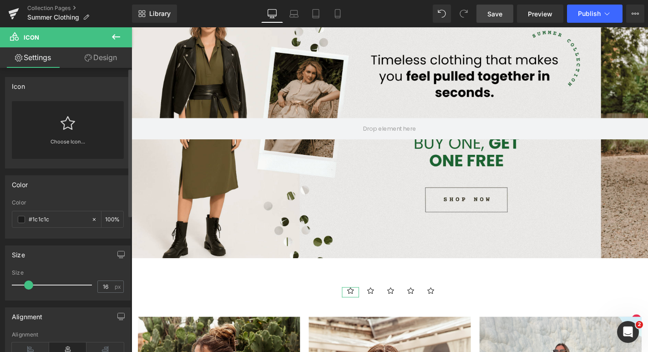
scroll to position [86, 0]
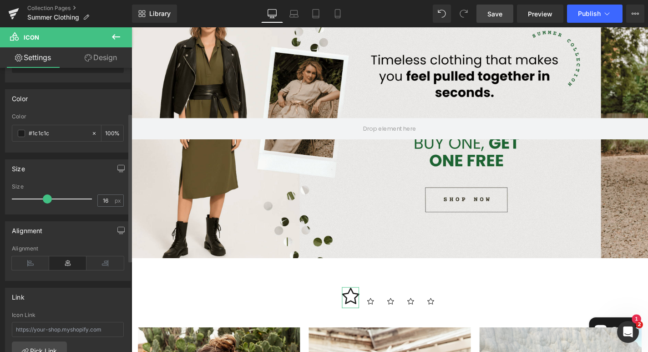
drag, startPoint x: 29, startPoint y: 199, endPoint x: 47, endPoint y: 200, distance: 17.8
click at [47, 200] on span at bounding box center [47, 198] width 9 height 9
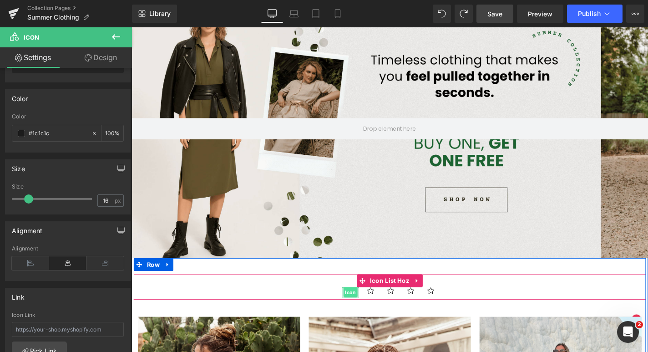
click at [364, 309] on span "Icon" at bounding box center [365, 309] width 15 height 11
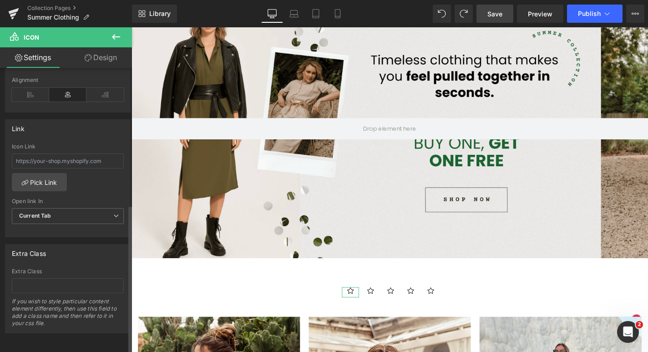
scroll to position [82, 0]
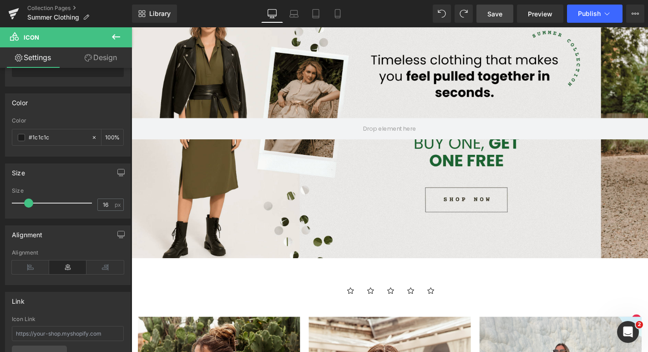
click at [113, 37] on icon at bounding box center [116, 36] width 8 height 5
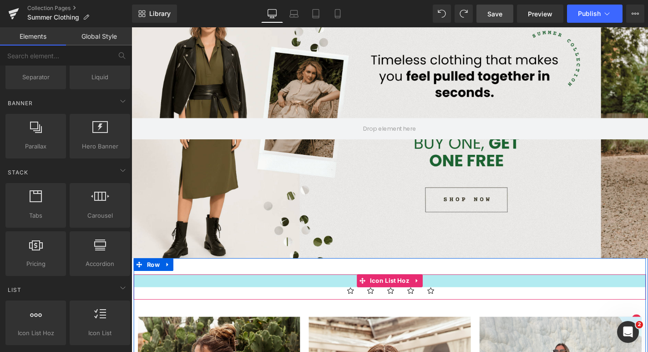
click at [255, 300] on div at bounding box center [407, 297] width 546 height 14
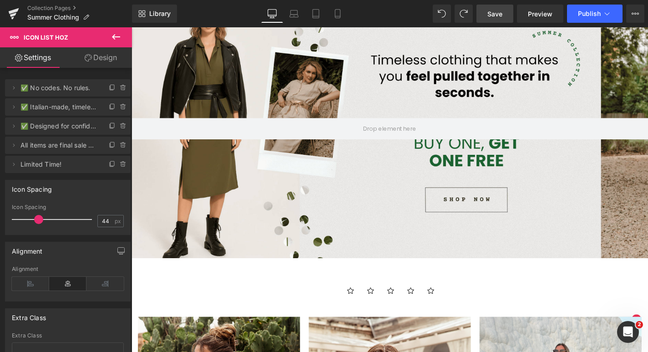
click at [116, 34] on icon at bounding box center [116, 36] width 11 height 11
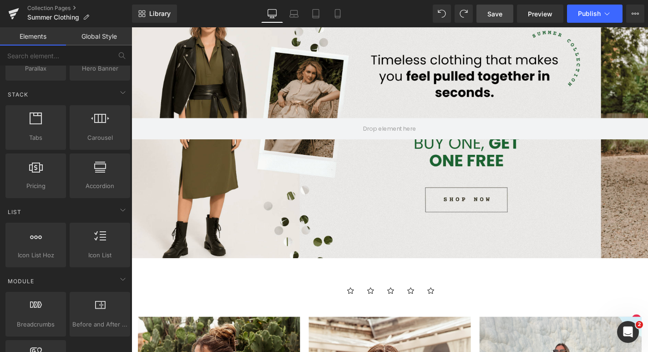
scroll to position [351, 0]
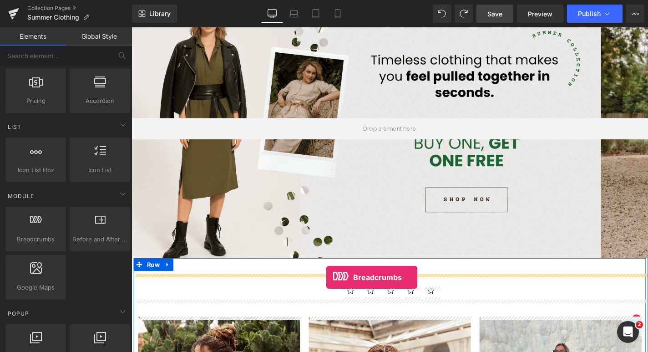
drag, startPoint x: 174, startPoint y: 255, endPoint x: 339, endPoint y: 293, distance: 169.2
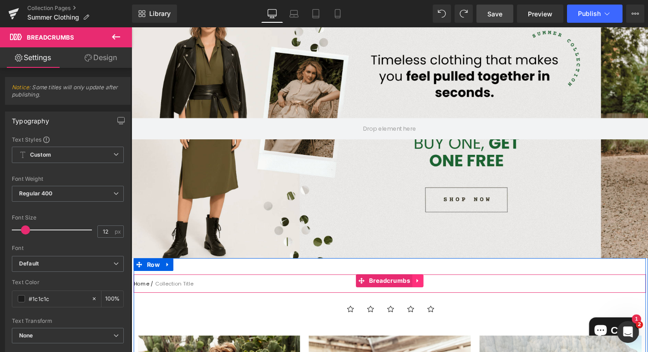
click at [435, 295] on icon at bounding box center [436, 297] width 2 height 4
click at [440, 296] on icon at bounding box center [443, 297] width 6 height 6
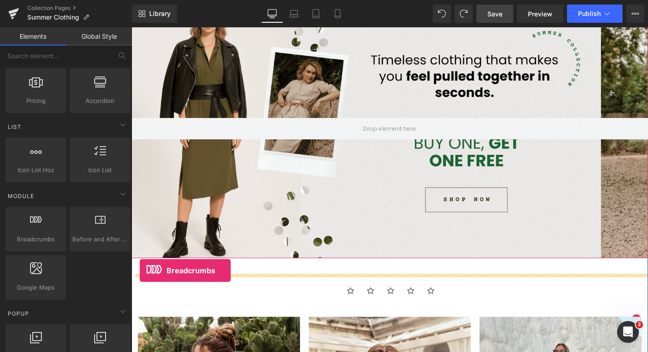
drag, startPoint x: 177, startPoint y: 258, endPoint x: 140, endPoint y: 286, distance: 46.8
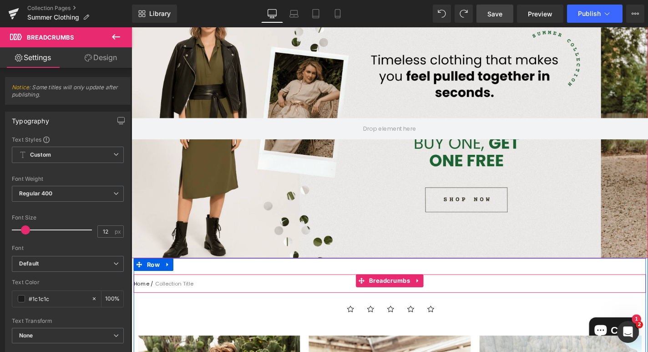
click at [172, 300] on nav "Home / Collection Title" at bounding box center [407, 300] width 546 height 20
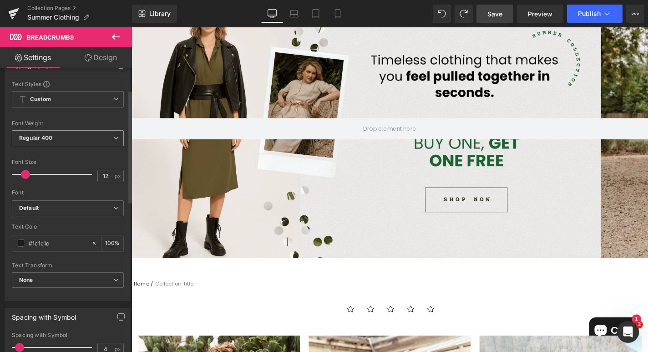
scroll to position [0, 0]
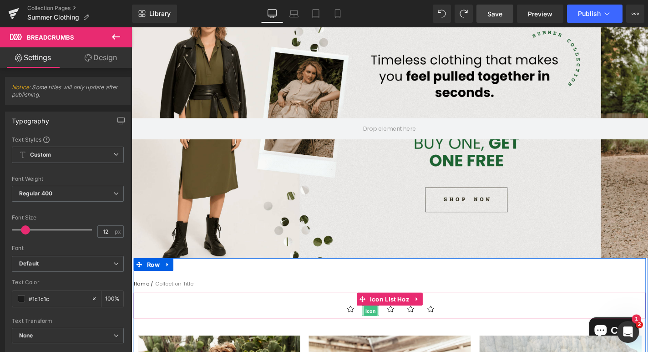
click at [390, 327] on span "Icon" at bounding box center [386, 329] width 15 height 11
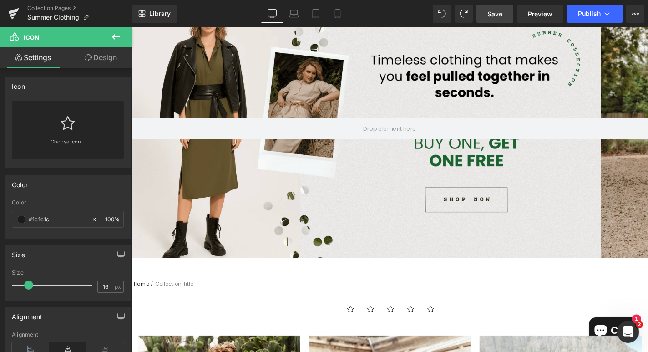
click at [117, 36] on icon at bounding box center [116, 36] width 8 height 5
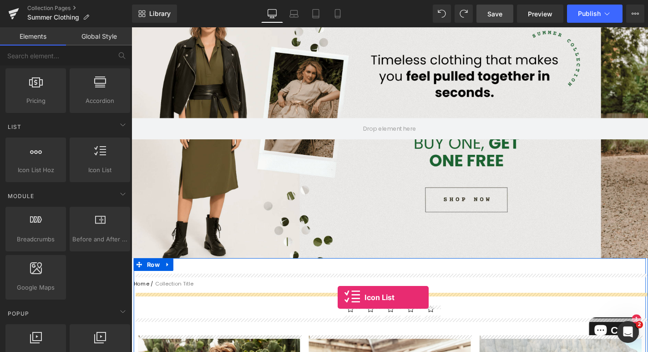
drag, startPoint x: 239, startPoint y: 200, endPoint x: 351, endPoint y: 315, distance: 160.6
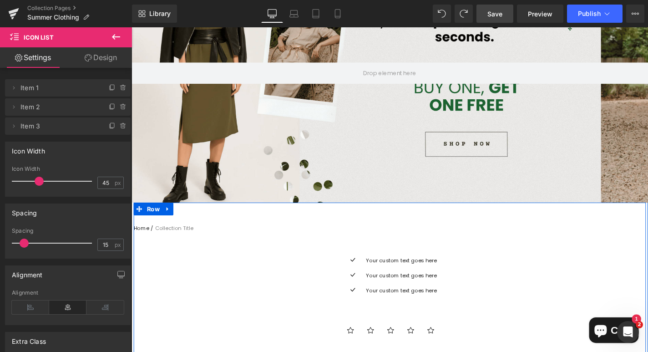
scroll to position [189, 0]
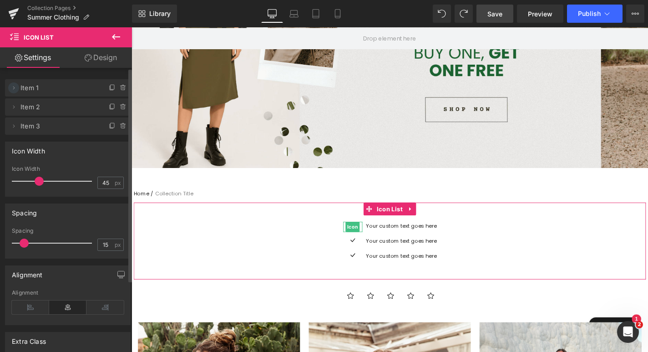
click at [13, 87] on icon at bounding box center [13, 87] width 7 height 7
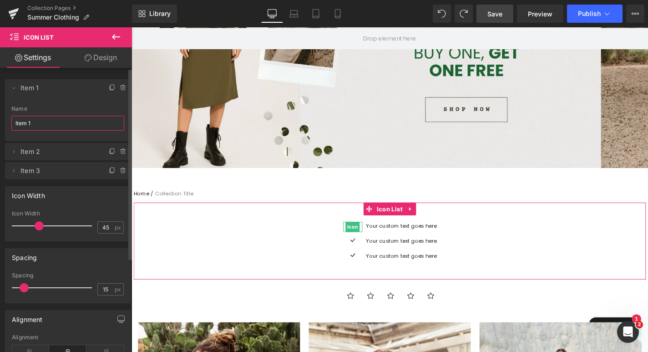
drag, startPoint x: 34, startPoint y: 117, endPoint x: 55, endPoint y: 126, distance: 22.6
click at [55, 126] on input "Item 1" at bounding box center [67, 123] width 113 height 15
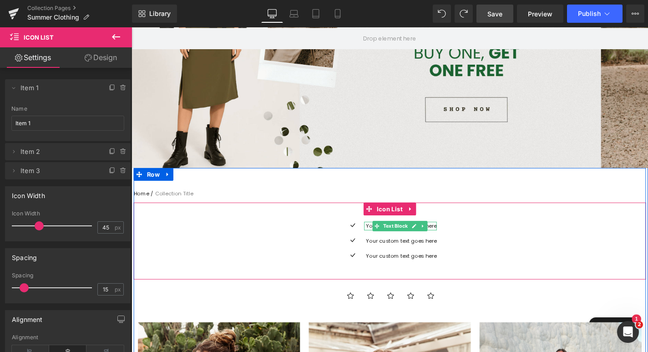
click at [435, 239] on icon at bounding box center [432, 238] width 5 height 5
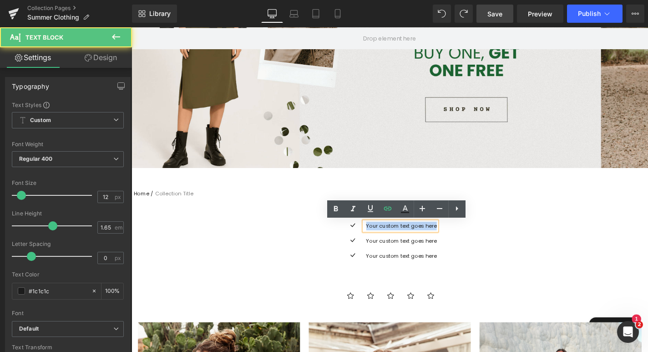
drag, startPoint x: 381, startPoint y: 241, endPoint x: 457, endPoint y: 241, distance: 76.0
click at [457, 241] on div "Your custom text goes here" at bounding box center [417, 238] width 77 height 9
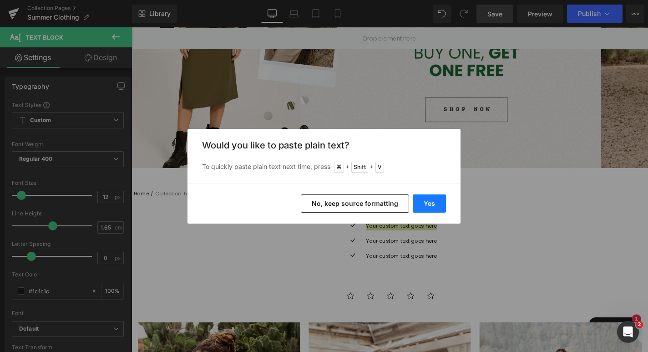
click at [432, 201] on button "Yes" at bounding box center [429, 203] width 33 height 18
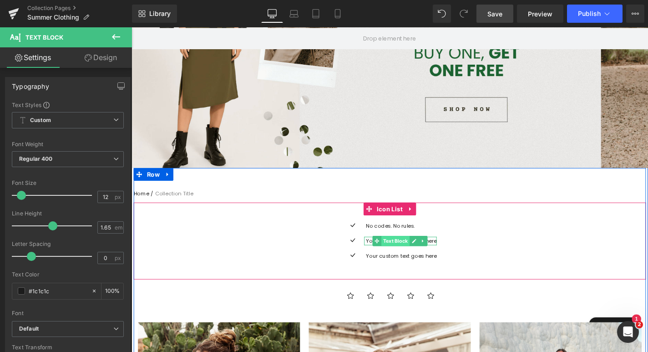
click at [406, 256] on span "Text Block" at bounding box center [413, 254] width 30 height 11
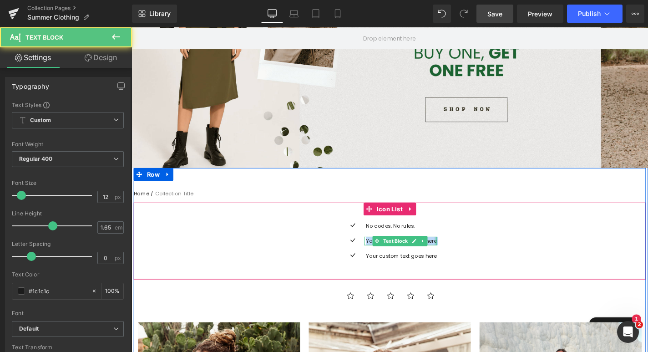
drag, startPoint x: 383, startPoint y: 255, endPoint x: 455, endPoint y: 254, distance: 72.4
click at [455, 254] on div "Your custom text goes here Text Block" at bounding box center [417, 254] width 77 height 9
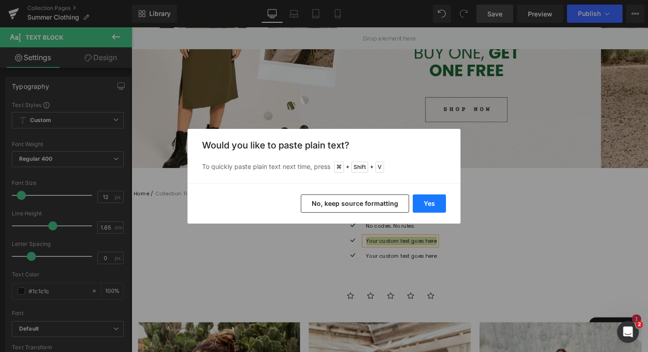
click at [434, 199] on button "Yes" at bounding box center [429, 203] width 33 height 18
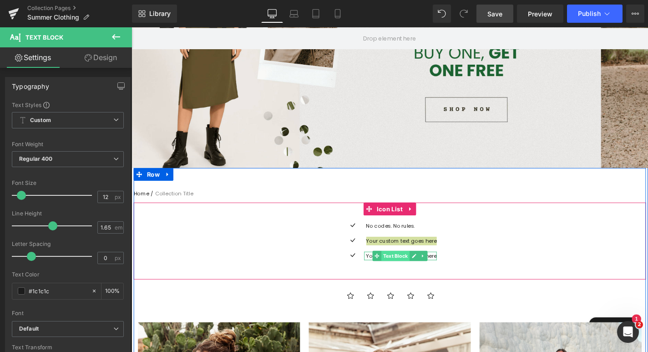
click at [408, 272] on span "Text Block" at bounding box center [413, 270] width 30 height 11
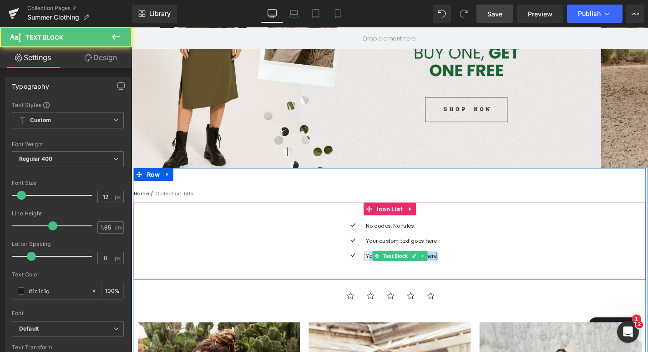
drag, startPoint x: 384, startPoint y: 270, endPoint x: 429, endPoint y: 269, distance: 45.1
click at [434, 270] on div "Your custom text goes here Text Block" at bounding box center [417, 270] width 77 height 9
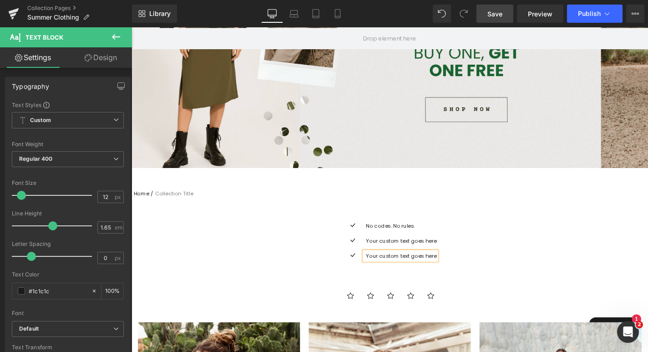
click at [383, 272] on p "Your custom text goes here" at bounding box center [419, 270] width 75 height 9
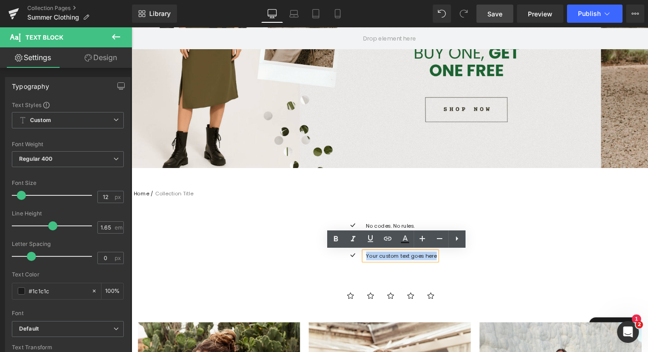
drag, startPoint x: 382, startPoint y: 271, endPoint x: 458, endPoint y: 272, distance: 75.5
click at [457, 272] on div "Your custom text goes here" at bounding box center [417, 270] width 77 height 9
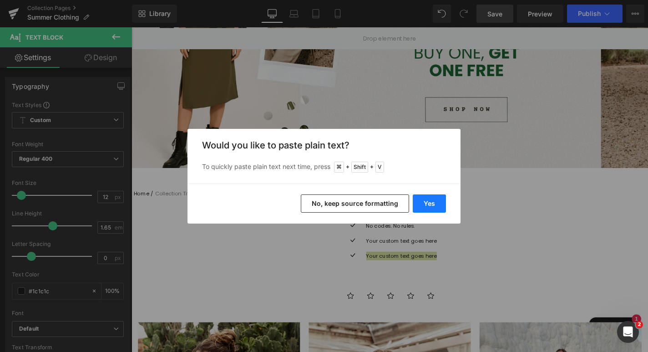
click at [430, 197] on button "Yes" at bounding box center [429, 203] width 33 height 18
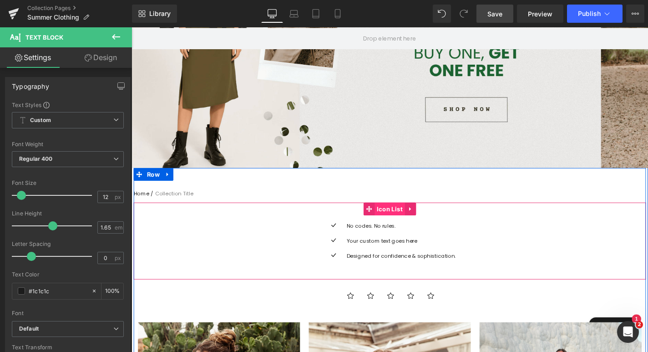
click at [401, 223] on span "Icon List" at bounding box center [407, 221] width 32 height 14
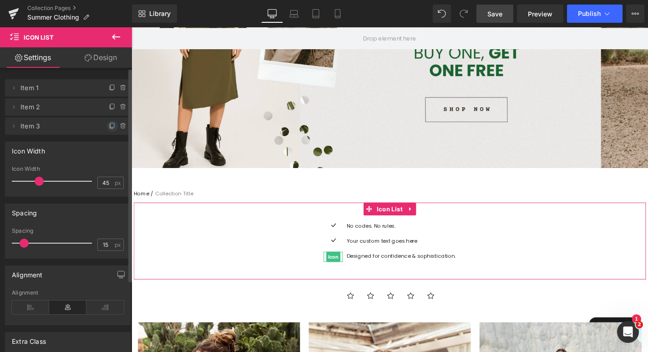
click at [111, 127] on icon at bounding box center [113, 125] width 4 height 5
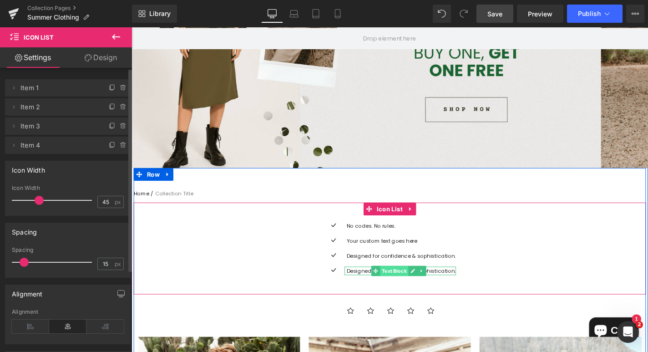
click at [411, 285] on span "Text Block" at bounding box center [411, 286] width 30 height 11
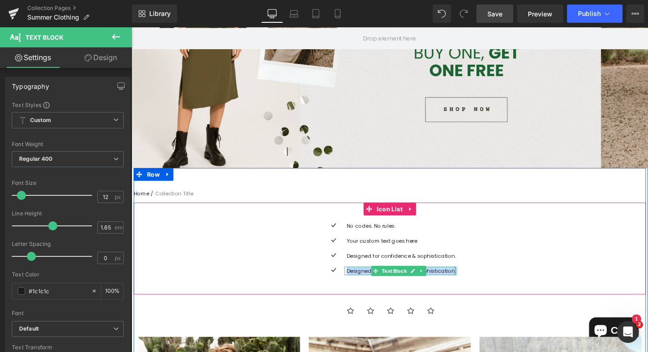
drag, startPoint x: 363, startPoint y: 285, endPoint x: 473, endPoint y: 286, distance: 110.1
click at [473, 286] on div "Designed for confidence & sophistication. Text Block" at bounding box center [418, 286] width 119 height 9
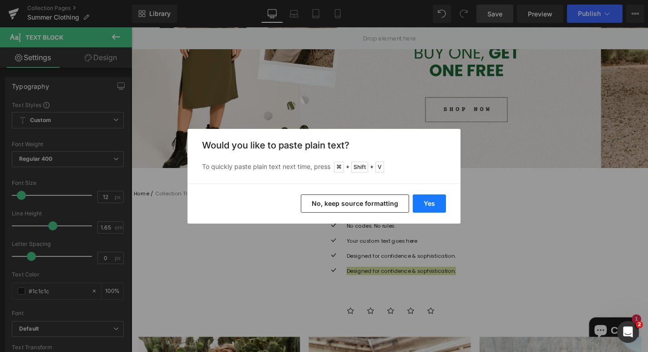
click at [428, 203] on button "Yes" at bounding box center [429, 203] width 33 height 18
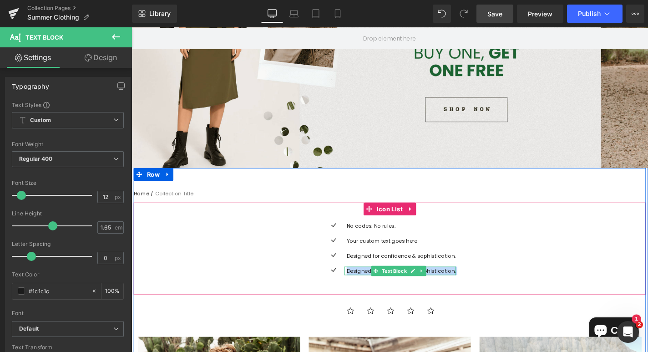
click at [460, 287] on p "Designed for confidence & sophistication." at bounding box center [419, 286] width 116 height 9
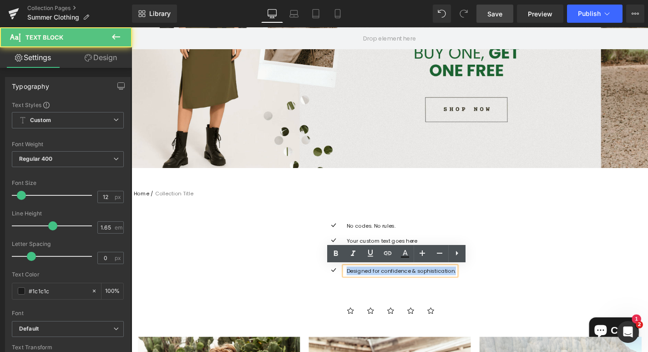
drag, startPoint x: 363, startPoint y: 286, endPoint x: 481, endPoint y: 284, distance: 117.9
click at [481, 284] on div "Icon No codes. No rules. Text Block Icon Your custom text goes here Text Block …" at bounding box center [407, 265] width 546 height 63
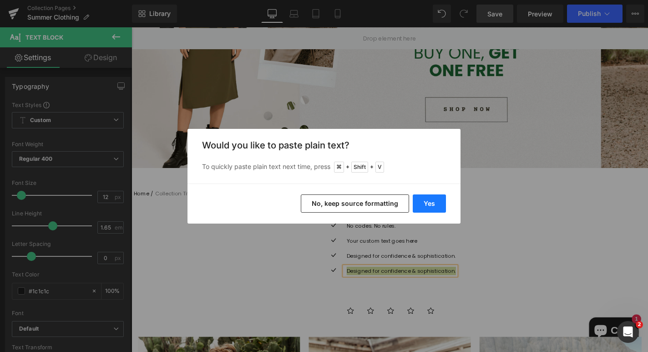
click at [423, 205] on button "Yes" at bounding box center [429, 203] width 33 height 18
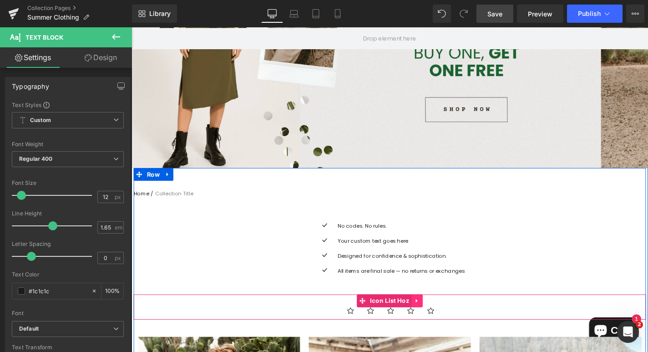
click at [435, 321] on icon at bounding box center [436, 318] width 6 height 7
click at [443, 319] on icon at bounding box center [442, 318] width 6 height 6
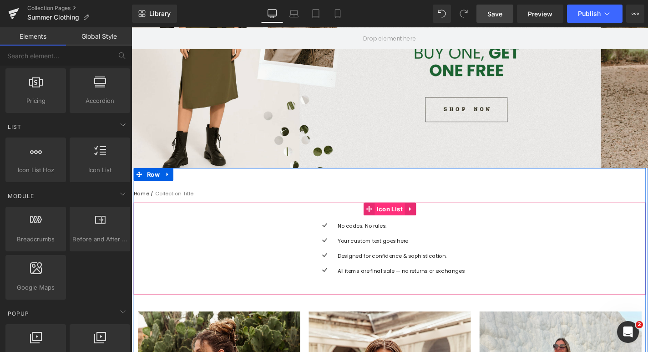
click at [406, 226] on span "Icon List" at bounding box center [407, 221] width 32 height 14
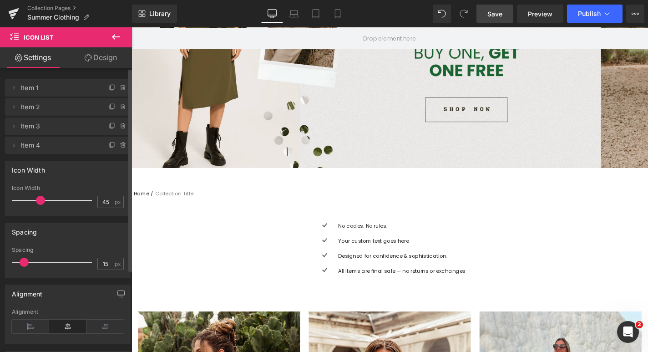
click at [40, 201] on span at bounding box center [40, 200] width 9 height 9
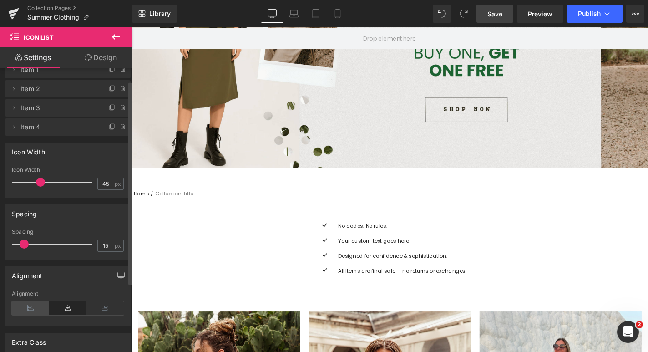
click at [35, 310] on icon at bounding box center [30, 308] width 37 height 14
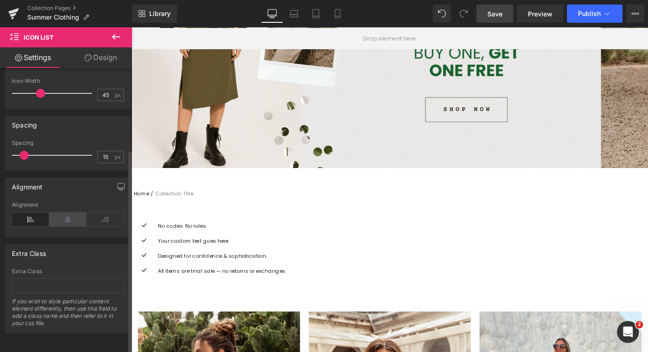
scroll to position [0, 0]
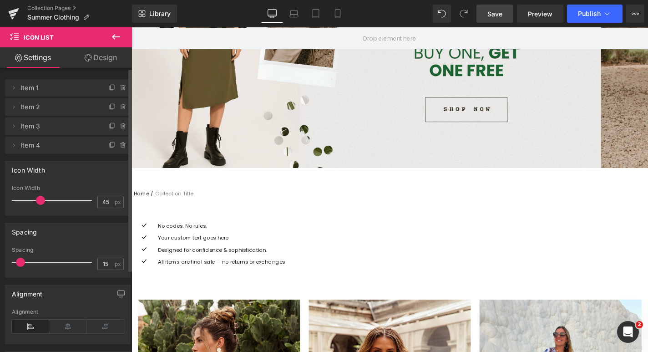
click at [23, 259] on span at bounding box center [20, 262] width 9 height 9
click at [95, 61] on link "Design" at bounding box center [101, 57] width 66 height 20
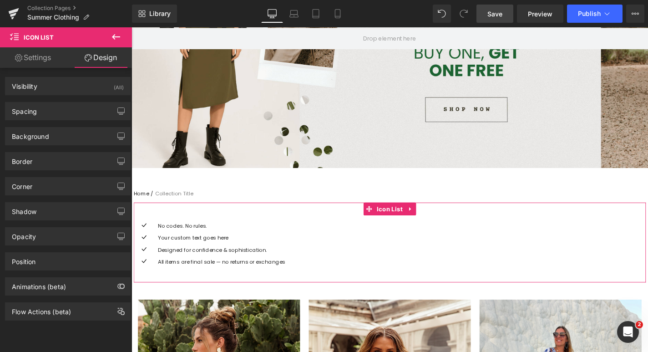
click at [42, 58] on link "Settings" at bounding box center [33, 57] width 66 height 20
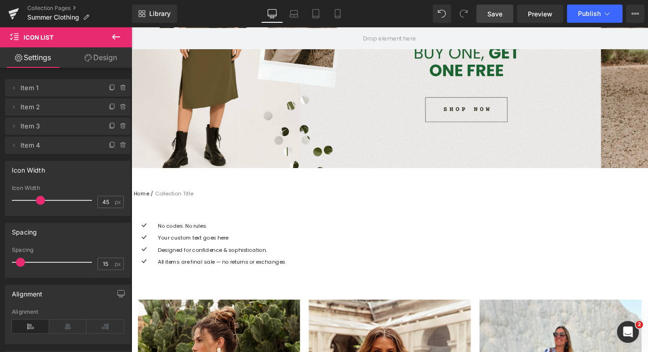
click at [498, 14] on span "Save" at bounding box center [494, 14] width 15 height 10
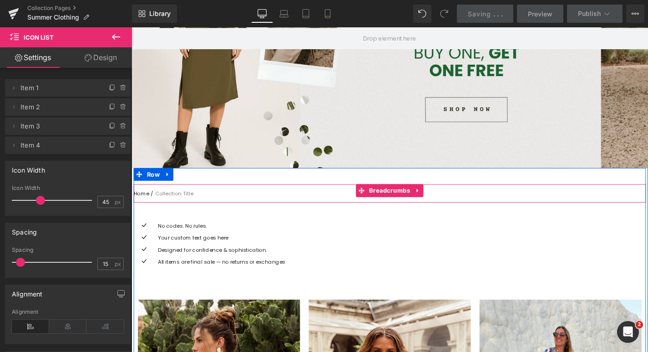
click at [162, 202] on nav "Home / Collection Title" at bounding box center [407, 204] width 546 height 20
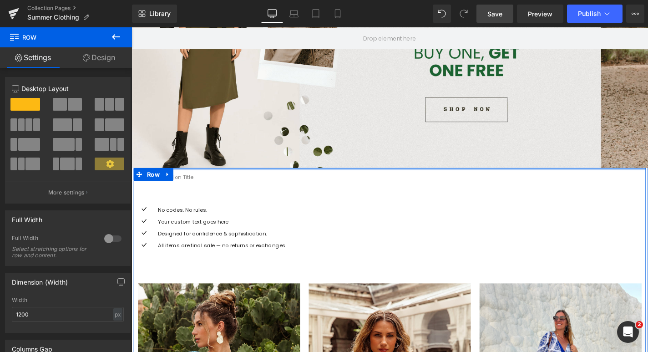
drag, startPoint x: 210, startPoint y: 190, endPoint x: 213, endPoint y: 172, distance: 18.6
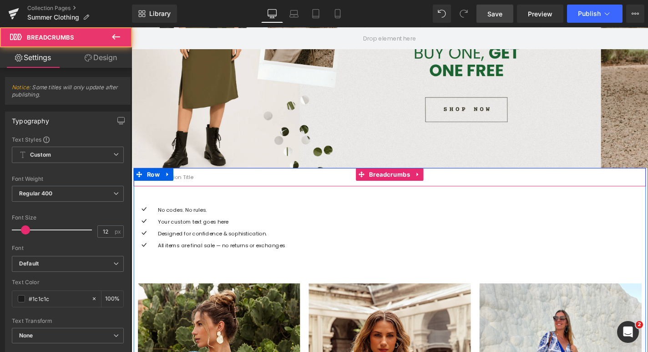
click at [198, 193] on div "Home / Collection Title Breadcrumbs" at bounding box center [407, 187] width 546 height 20
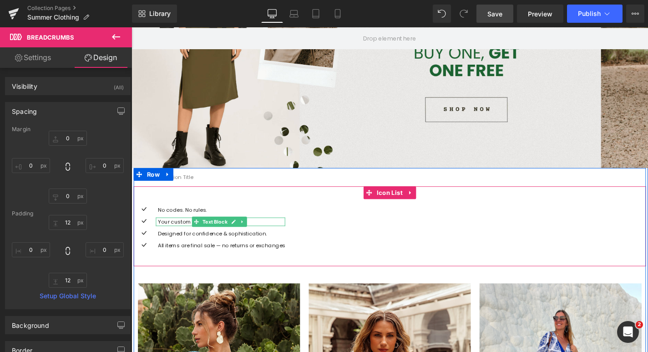
click at [199, 236] on icon at bounding box center [200, 234] width 5 height 5
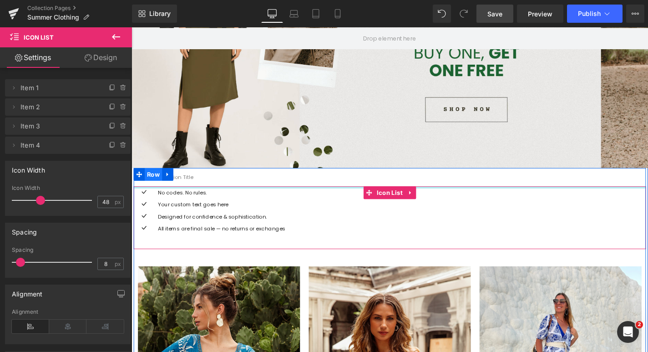
drag, startPoint x: 154, startPoint y: 204, endPoint x: 162, endPoint y: 186, distance: 19.8
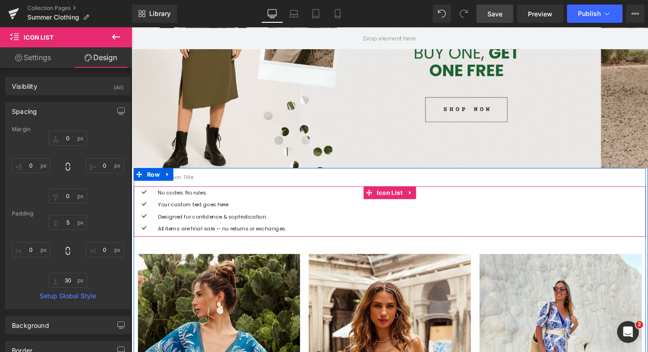
drag, startPoint x: 163, startPoint y: 262, endPoint x: 166, endPoint y: 249, distance: 13.5
click at [166, 249] on div "Icon No codes. No rules. Text Block Icon Your custom text goes here Text Block …" at bounding box center [407, 223] width 546 height 53
click at [285, 186] on nav "Home / Collection Title" at bounding box center [407, 187] width 546 height 20
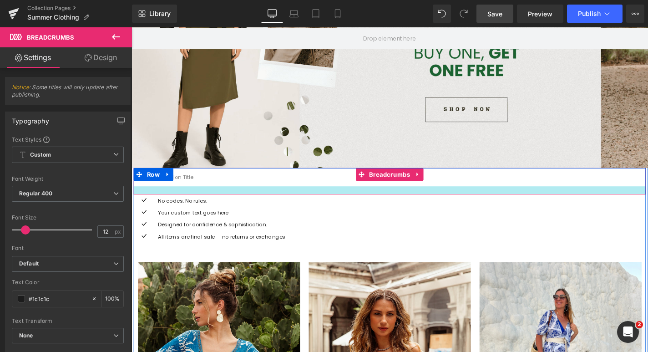
drag, startPoint x: 192, startPoint y: 196, endPoint x: 191, endPoint y: 204, distance: 8.7
click at [191, 204] on div at bounding box center [407, 201] width 546 height 9
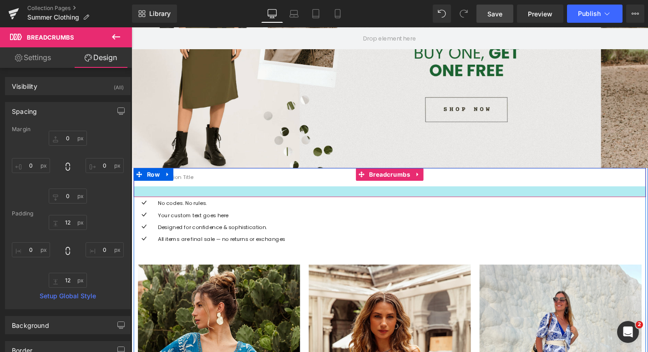
click at [183, 207] on div at bounding box center [407, 202] width 546 height 11
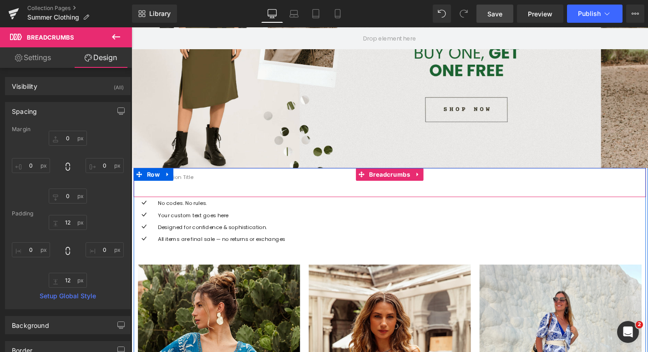
click at [647, 195] on nav "Home / Collection Title" at bounding box center [407, 187] width 546 height 20
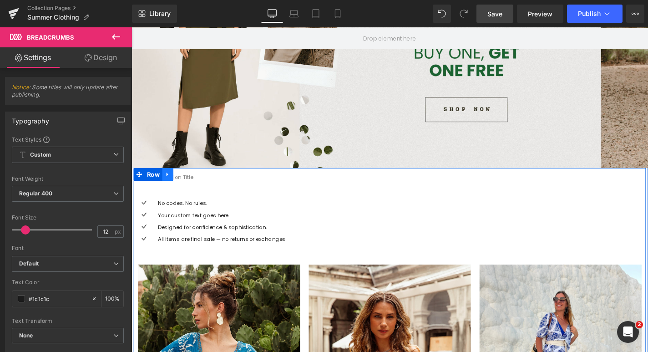
click at [171, 183] on icon at bounding box center [170, 183] width 6 height 7
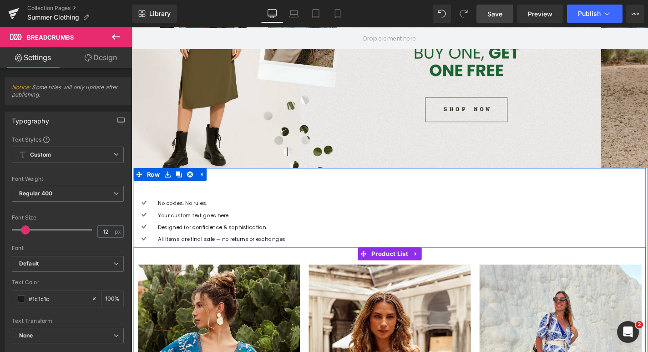
click at [405, 262] on link "Product List" at bounding box center [401, 269] width 56 height 14
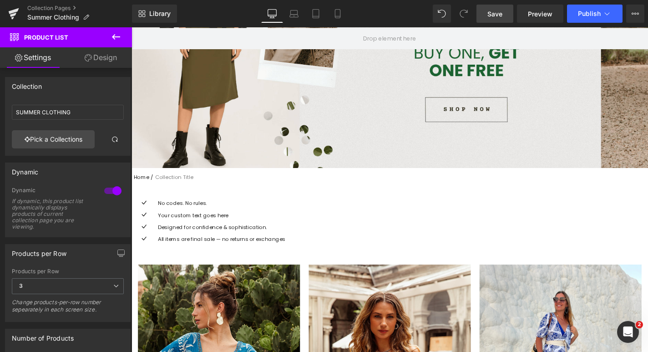
click at [502, 16] on span "Save" at bounding box center [494, 14] width 15 height 10
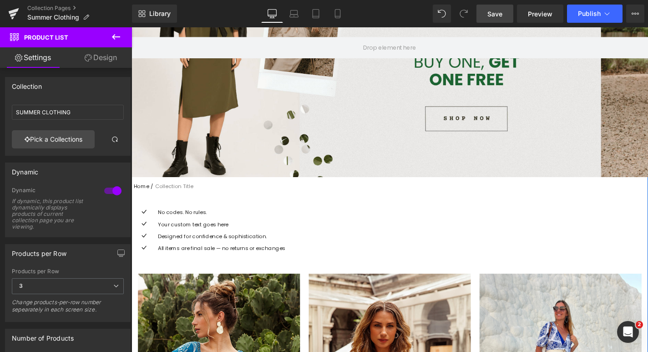
scroll to position [254, 0]
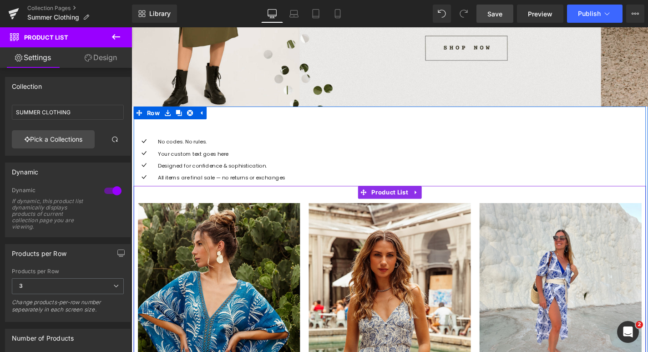
click at [398, 202] on span "Product List" at bounding box center [407, 203] width 44 height 14
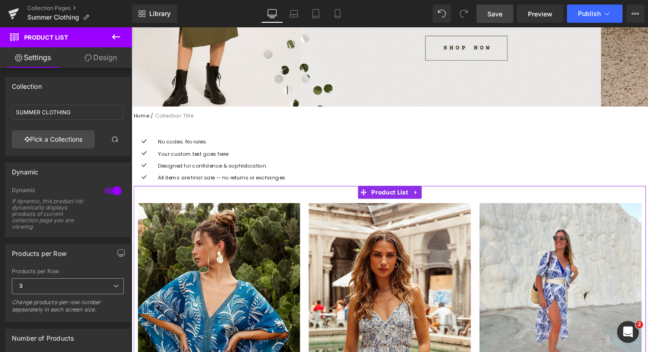
click at [35, 285] on span "3" at bounding box center [68, 286] width 112 height 16
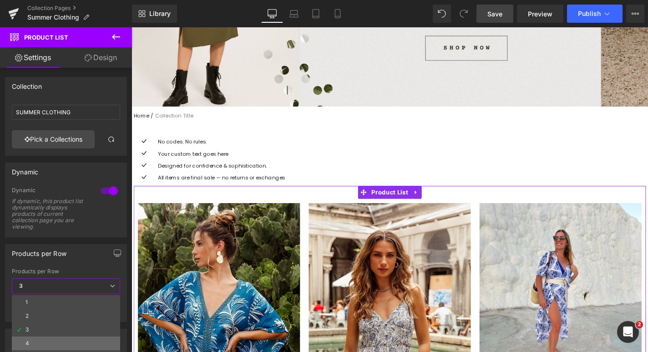
click at [27, 340] on div "4" at bounding box center [27, 343] width 4 height 6
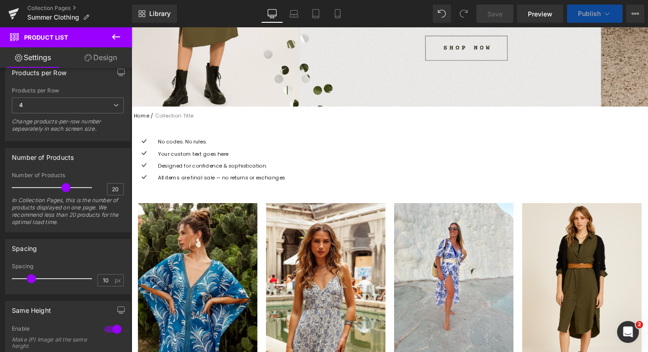
scroll to position [228, 0]
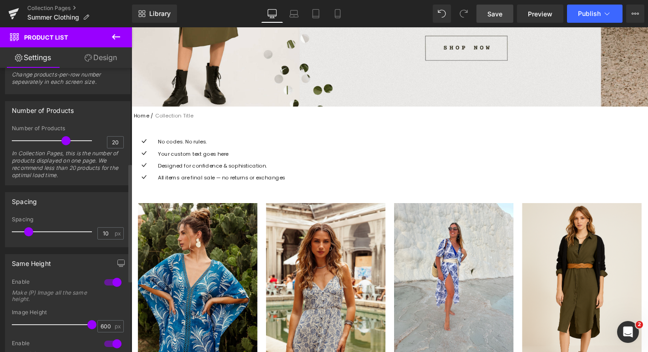
click at [25, 232] on span at bounding box center [28, 231] width 9 height 9
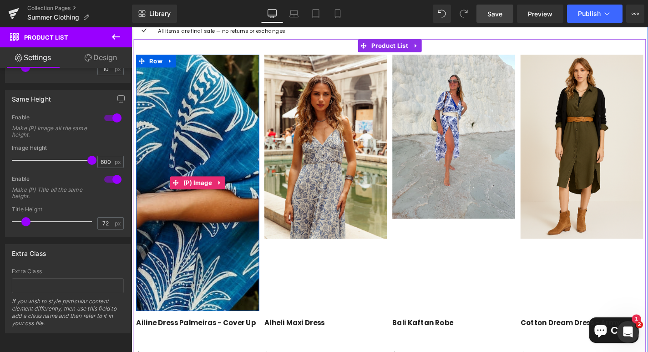
scroll to position [255, 0]
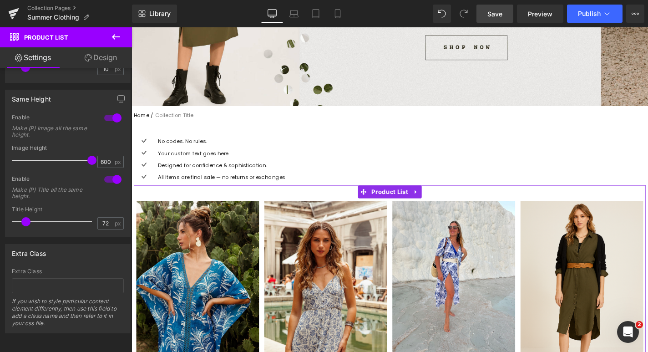
click at [105, 60] on link "Design" at bounding box center [101, 57] width 66 height 20
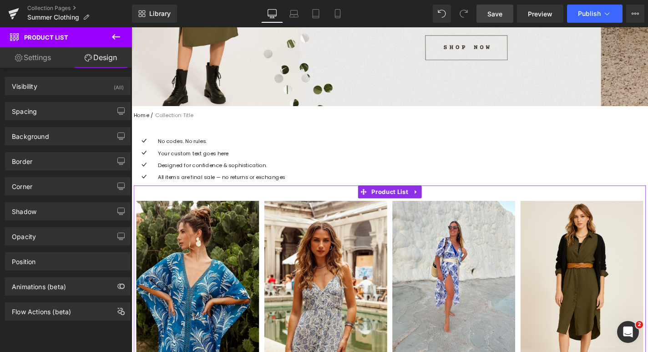
click at [39, 57] on link "Settings" at bounding box center [33, 57] width 66 height 20
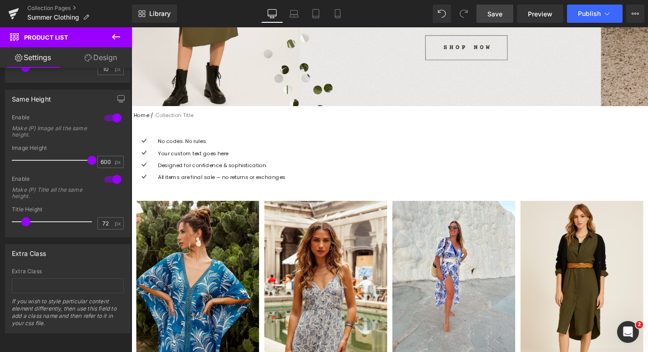
click at [113, 38] on icon at bounding box center [116, 36] width 8 height 5
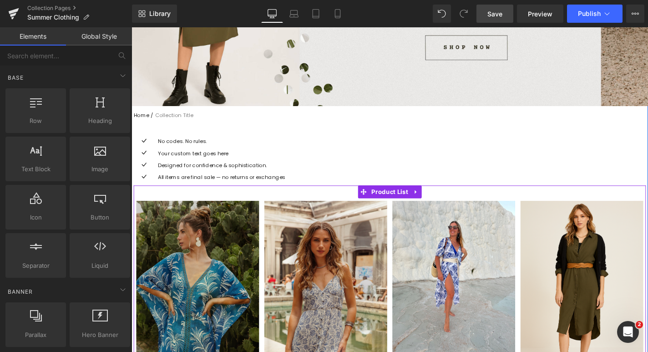
scroll to position [381, 0]
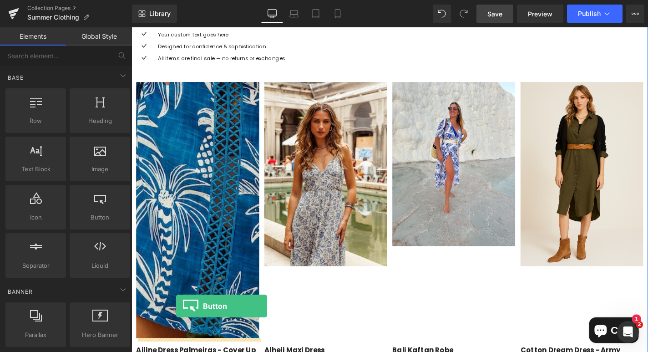
drag, startPoint x: 233, startPoint y: 231, endPoint x: 179, endPoint y: 331, distance: 113.6
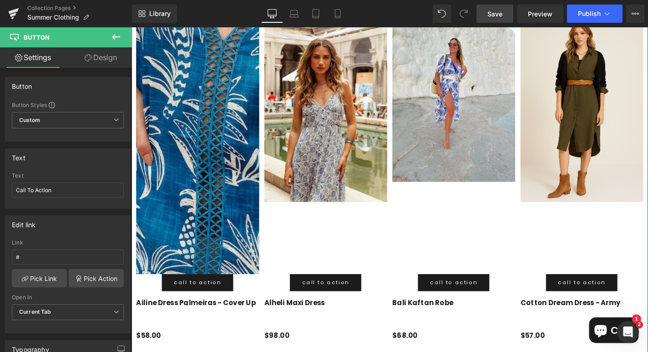
scroll to position [467, 0]
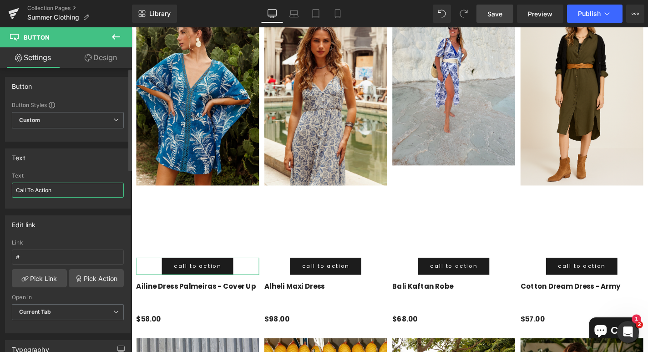
drag, startPoint x: 59, startPoint y: 193, endPoint x: 11, endPoint y: 186, distance: 48.3
click at [12, 186] on input "Call To Action" at bounding box center [68, 189] width 112 height 15
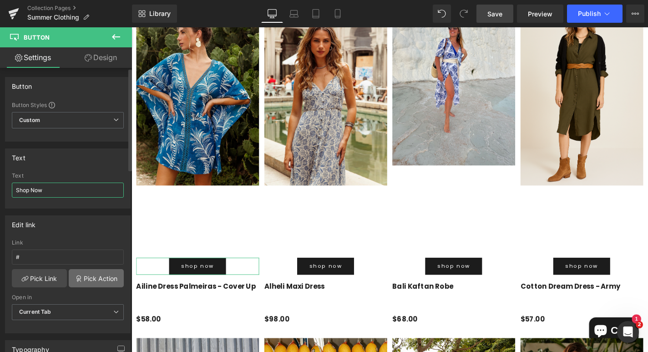
type input "Shop Now"
click at [81, 277] on link "Pick Action" at bounding box center [96, 278] width 55 height 18
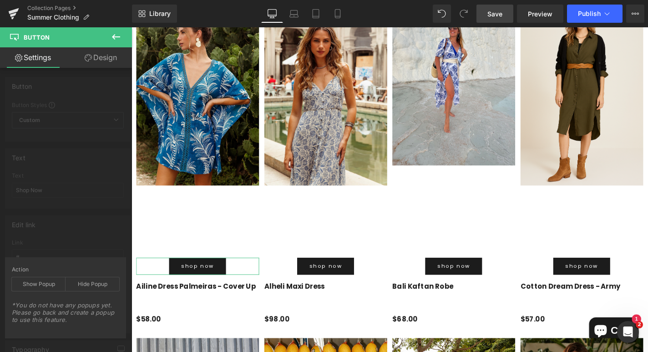
click at [56, 225] on div "Edit link # Link # Pick Link Pick Action Current Tab New Tab Open in Current Ta…" at bounding box center [68, 270] width 136 height 125
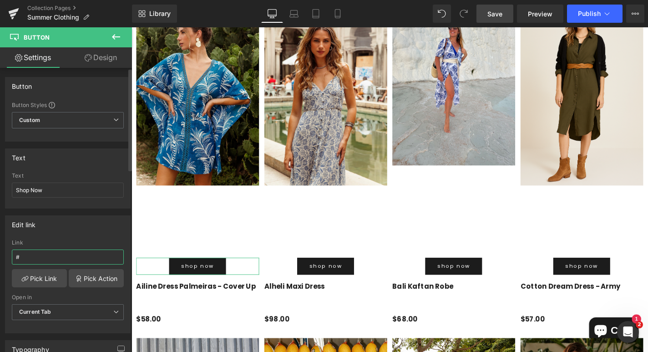
click at [53, 258] on input "#" at bounding box center [68, 256] width 112 height 15
click at [43, 274] on link "Pick Link" at bounding box center [39, 278] width 55 height 18
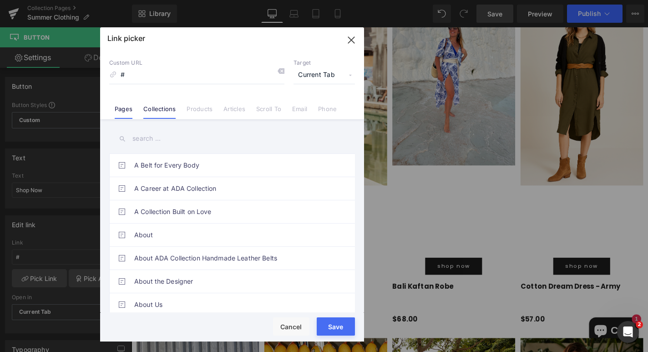
click at [161, 105] on li "Collections" at bounding box center [159, 105] width 43 height 16
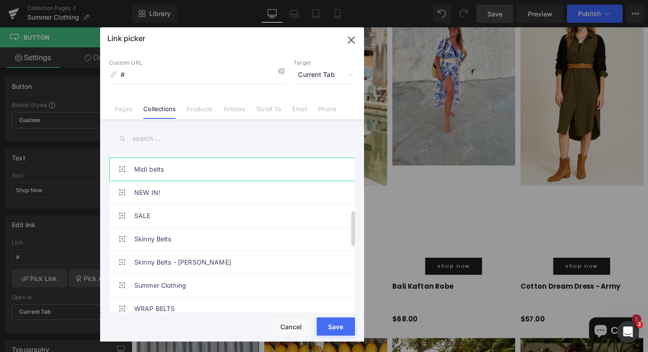
scroll to position [350, 0]
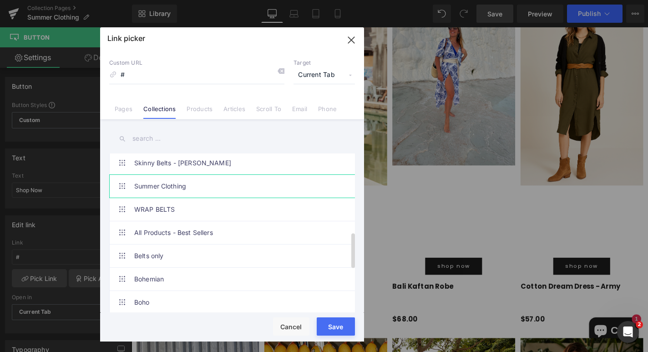
click at [167, 192] on link "Summer Clothing" at bounding box center [234, 186] width 200 height 23
click at [337, 332] on button "Save" at bounding box center [336, 326] width 38 height 18
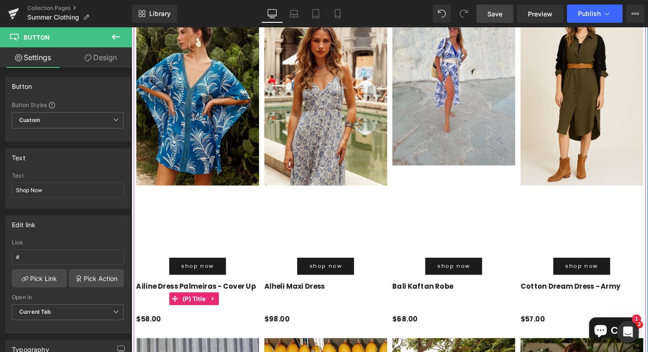
click at [197, 304] on link "Ailine Dress Palmeiras - Cover Up" at bounding box center [200, 314] width 127 height 33
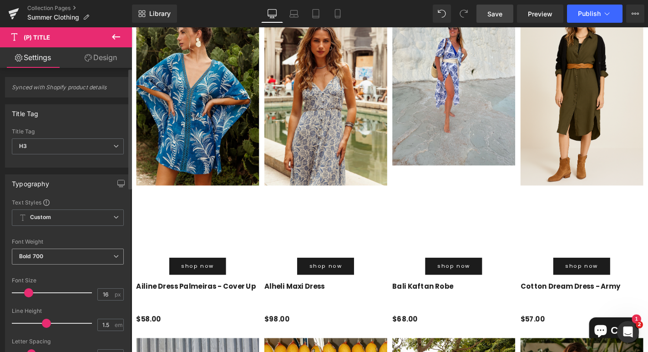
click at [65, 258] on span "Bold 700" at bounding box center [68, 256] width 112 height 16
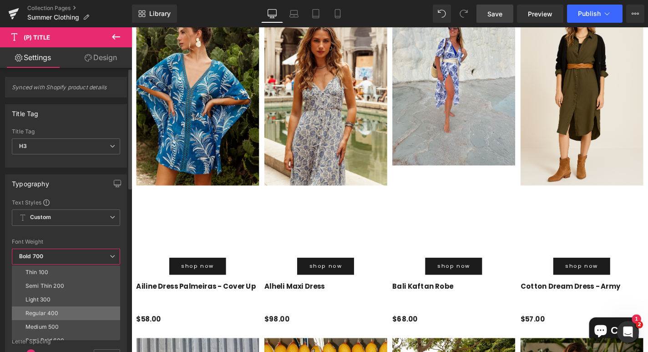
click at [55, 311] on div "Regular 400" at bounding box center [41, 313] width 33 height 6
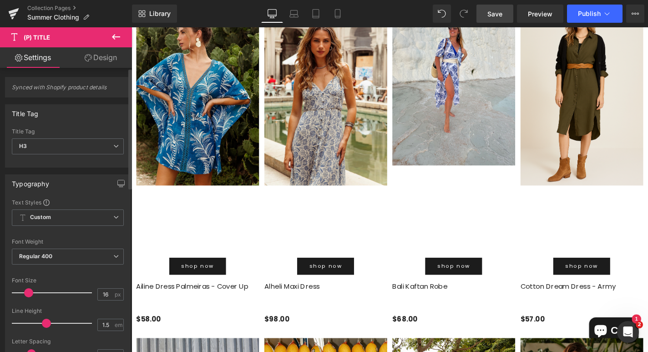
click at [105, 271] on div at bounding box center [68, 272] width 112 height 6
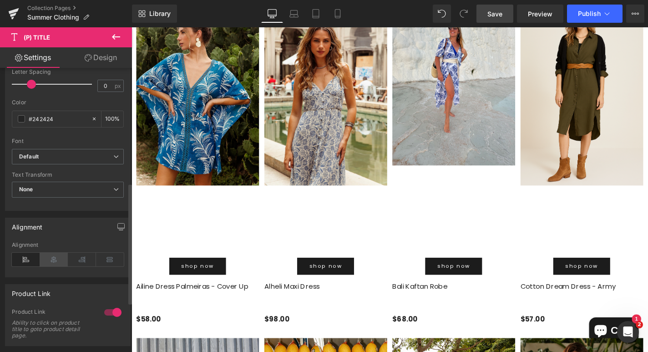
click at [59, 262] on icon at bounding box center [54, 260] width 28 height 14
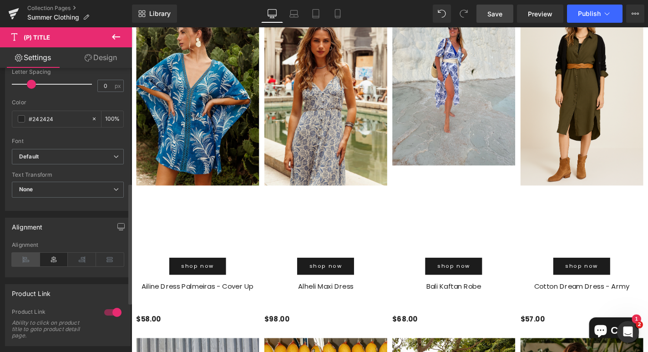
click at [30, 261] on icon at bounding box center [26, 260] width 28 height 14
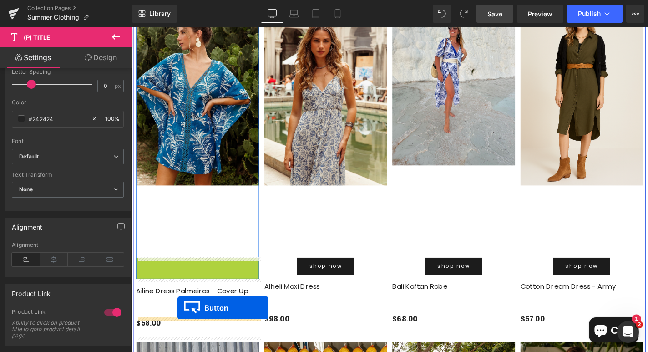
drag, startPoint x: 185, startPoint y: 281, endPoint x: 181, endPoint y: 326, distance: 45.3
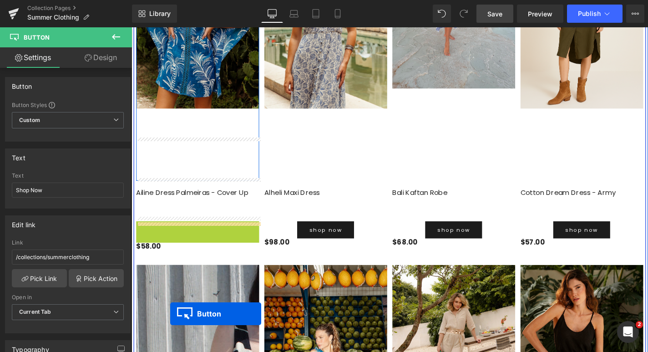
scroll to position [595, 0]
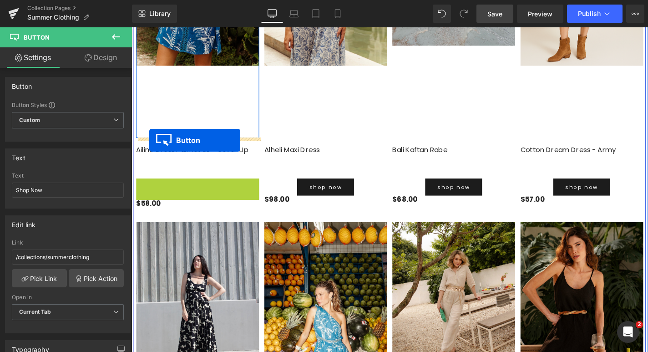
drag, startPoint x: 186, startPoint y: 324, endPoint x: 151, endPoint y: 147, distance: 180.4
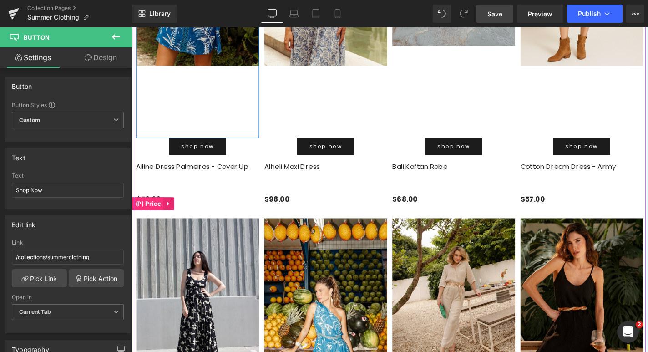
click at [157, 213] on span "(P) Price" at bounding box center [149, 215] width 32 height 14
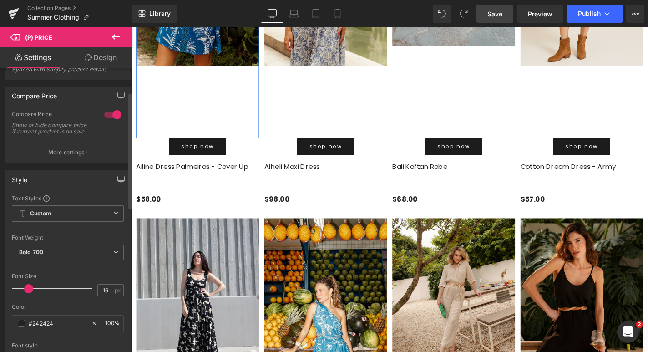
scroll to position [59, 0]
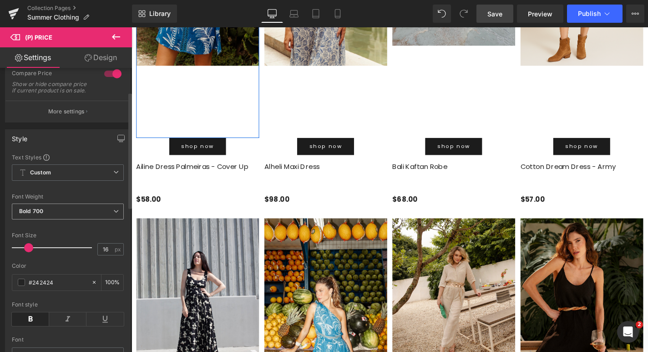
click at [46, 218] on span "Bold 700" at bounding box center [68, 211] width 112 height 16
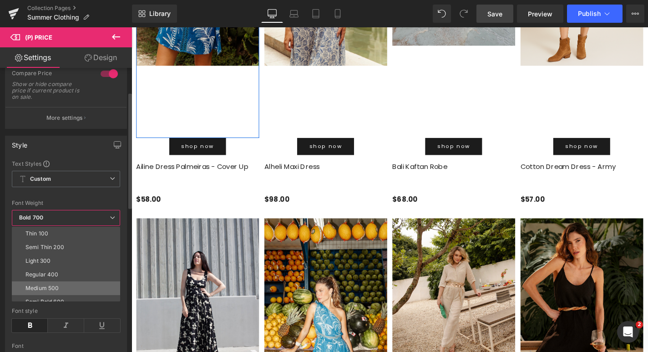
click at [45, 285] on div "Medium 500" at bounding box center [41, 288] width 33 height 6
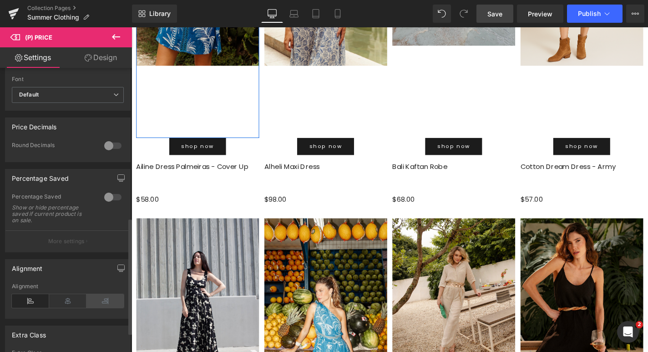
scroll to position [366, 0]
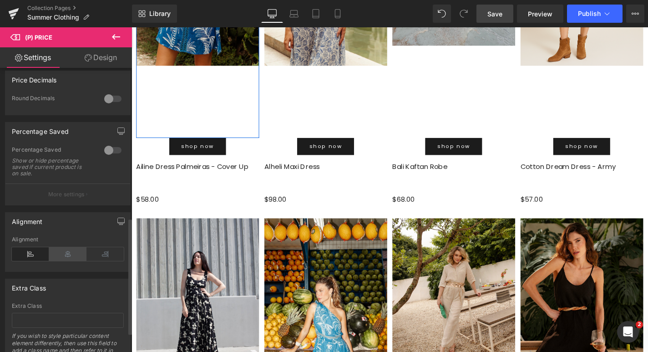
click at [70, 261] on icon at bounding box center [67, 254] width 37 height 14
click at [33, 257] on icon at bounding box center [30, 254] width 37 height 14
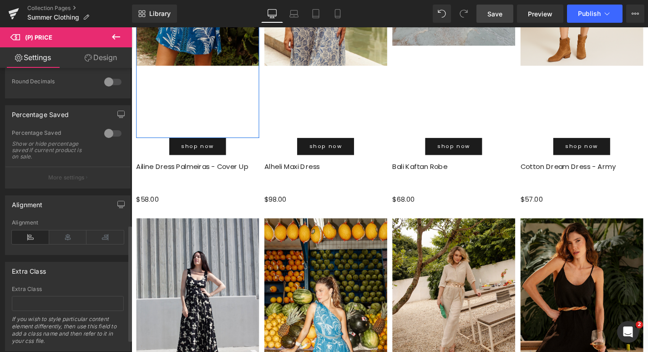
scroll to position [237, 0]
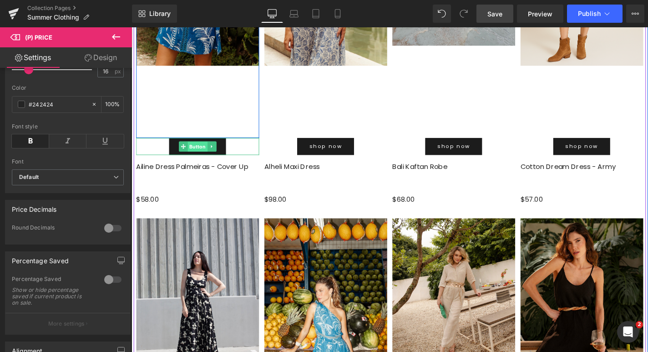
click at [203, 153] on span "Button" at bounding box center [202, 154] width 21 height 11
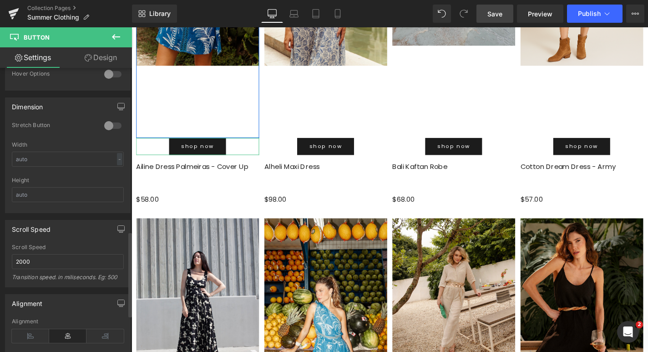
scroll to position [654, 0]
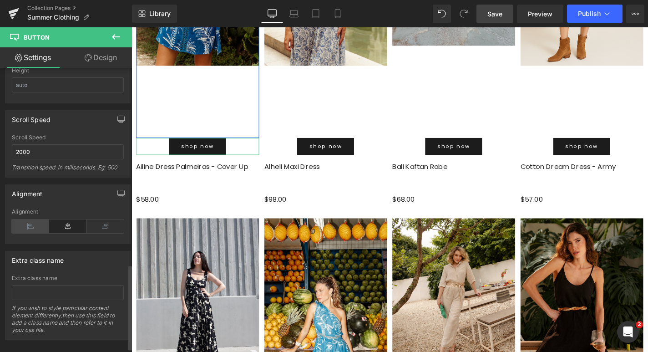
click at [26, 220] on icon at bounding box center [30, 226] width 37 height 14
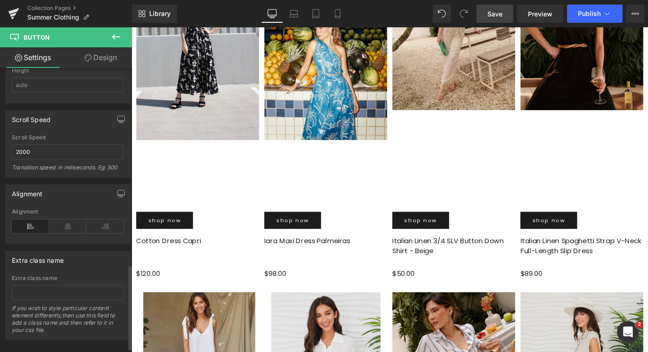
scroll to position [667, 0]
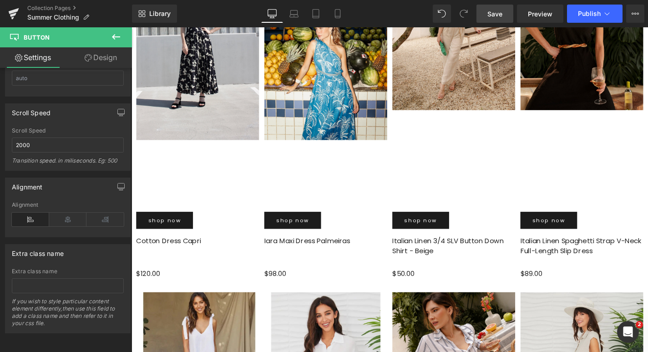
drag, startPoint x: 503, startPoint y: 14, endPoint x: 278, endPoint y: 31, distance: 225.0
click at [503, 14] on link "Save" at bounding box center [494, 14] width 37 height 18
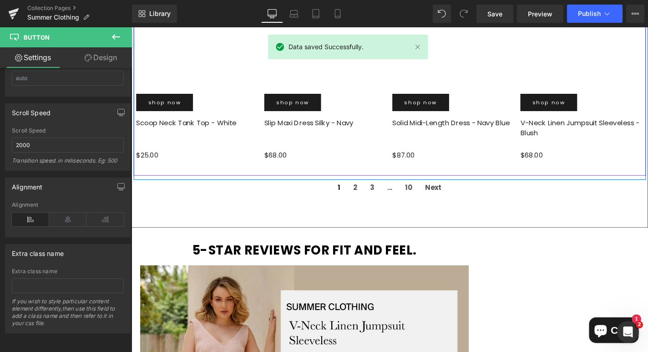
scroll to position [2103, 0]
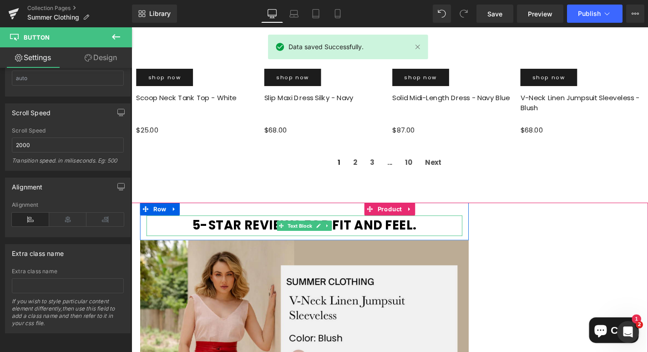
click at [356, 236] on strong "5-star reviews for fit and feel." at bounding box center [316, 238] width 238 height 18
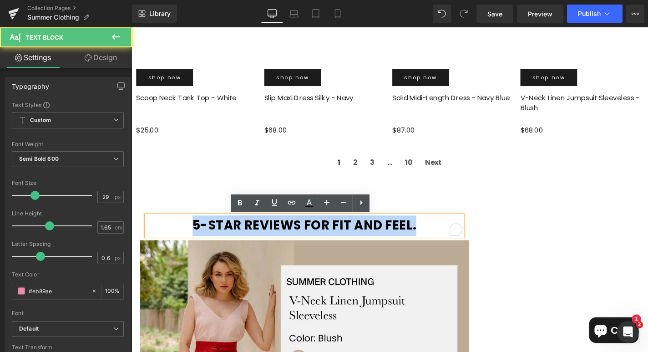
drag, startPoint x: 435, startPoint y: 236, endPoint x: 198, endPoint y: 243, distance: 236.7
click at [198, 243] on p "5-star reviews for fit and feel." at bounding box center [315, 239] width 337 height 22
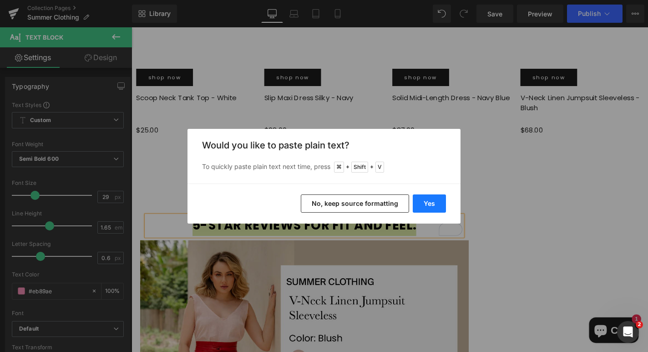
click at [430, 209] on button "Yes" at bounding box center [429, 203] width 33 height 18
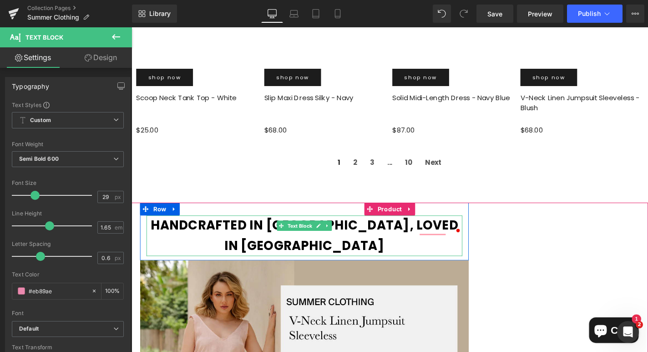
click at [424, 241] on font "Handcrafted in [GEOGRAPHIC_DATA], Loved in [GEOGRAPHIC_DATA]" at bounding box center [316, 249] width 328 height 40
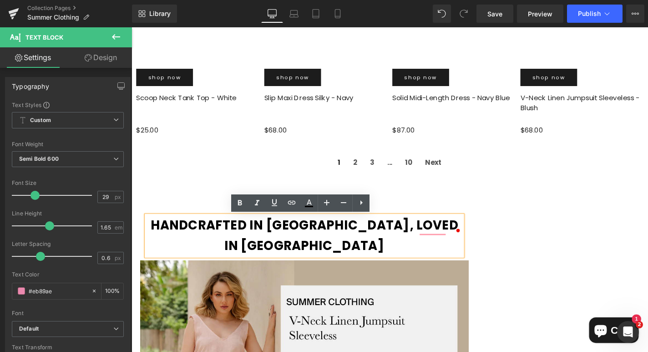
click at [464, 239] on p "Handcrafted in [GEOGRAPHIC_DATA], Loved in [GEOGRAPHIC_DATA]" at bounding box center [315, 250] width 337 height 44
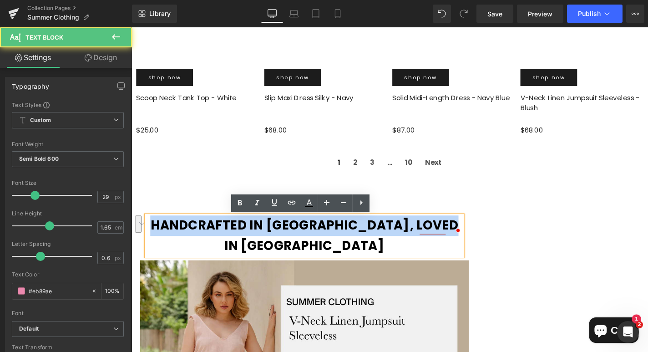
drag, startPoint x: 468, startPoint y: 236, endPoint x: 262, endPoint y: 227, distance: 205.9
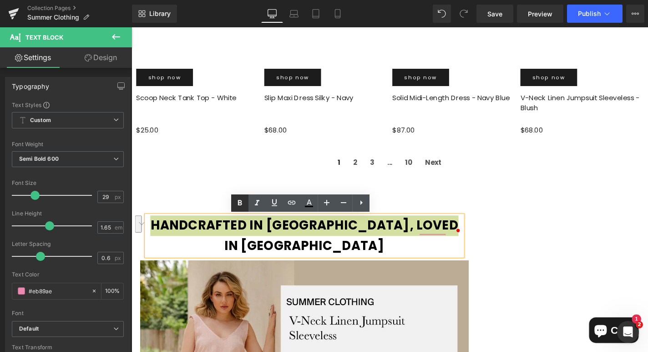
click at [238, 199] on icon at bounding box center [239, 202] width 11 height 11
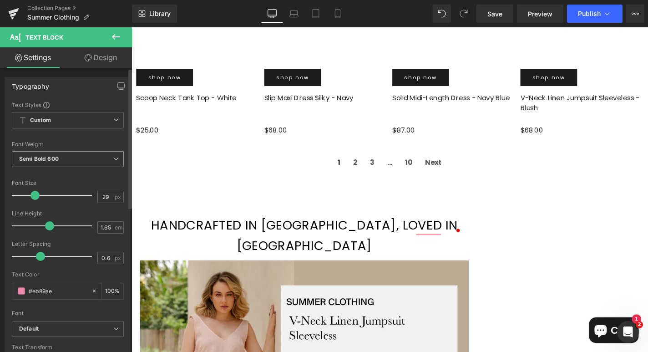
click at [52, 164] on span "Semi Bold 600" at bounding box center [68, 159] width 112 height 16
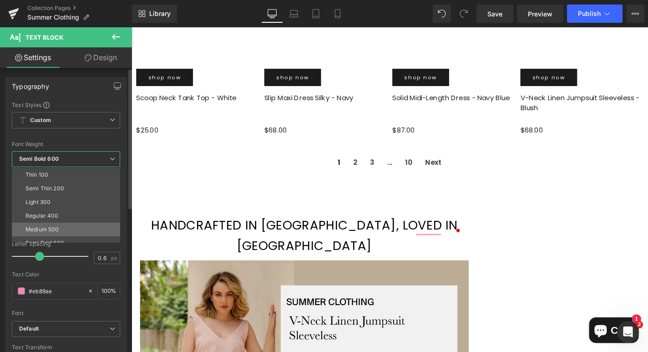
click at [52, 225] on li "Medium 500" at bounding box center [68, 230] width 112 height 14
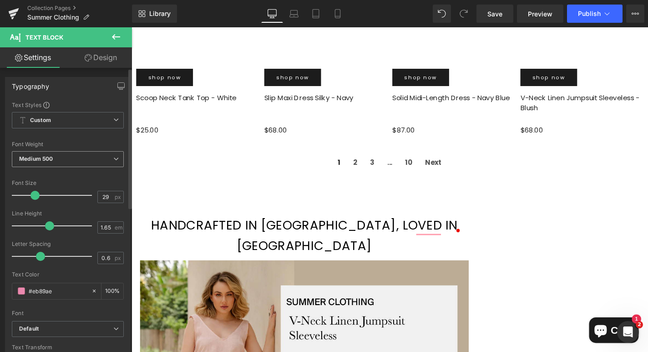
click at [42, 156] on b "Medium 500" at bounding box center [36, 158] width 34 height 7
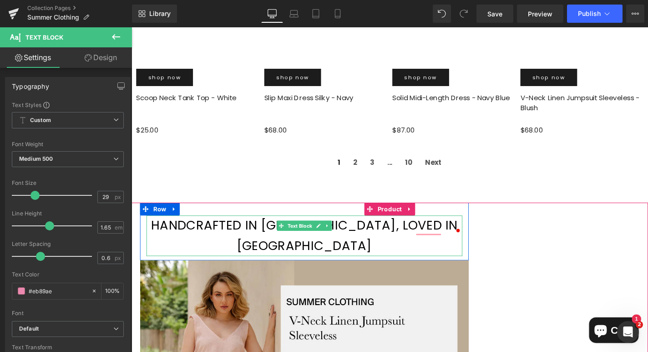
click at [223, 239] on font "Handcrafted in [GEOGRAPHIC_DATA], Loved in [GEOGRAPHIC_DATA]" at bounding box center [315, 249] width 327 height 40
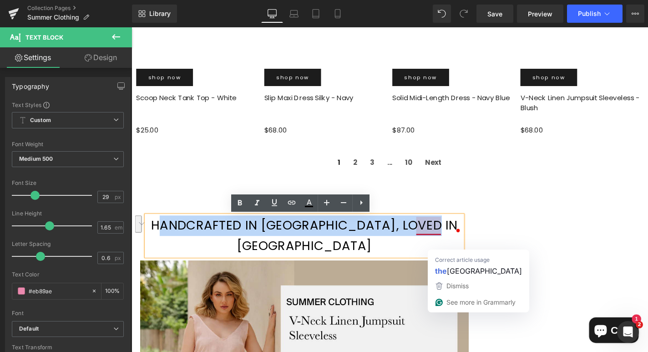
drag, startPoint x: 176, startPoint y: 238, endPoint x: 461, endPoint y: 239, distance: 285.8
click at [461, 239] on font "Handcrafted in [GEOGRAPHIC_DATA], Loved in [GEOGRAPHIC_DATA]" at bounding box center [315, 249] width 327 height 40
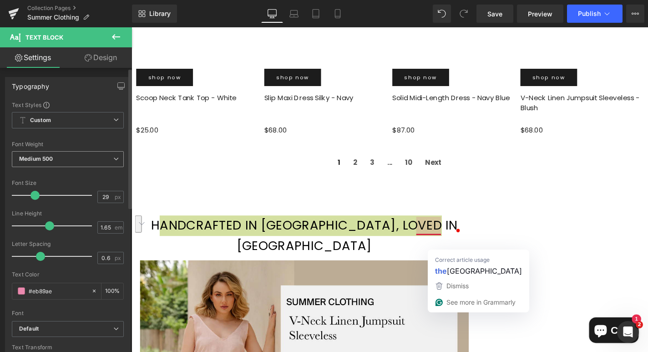
click at [71, 162] on span "Medium 500" at bounding box center [68, 159] width 112 height 16
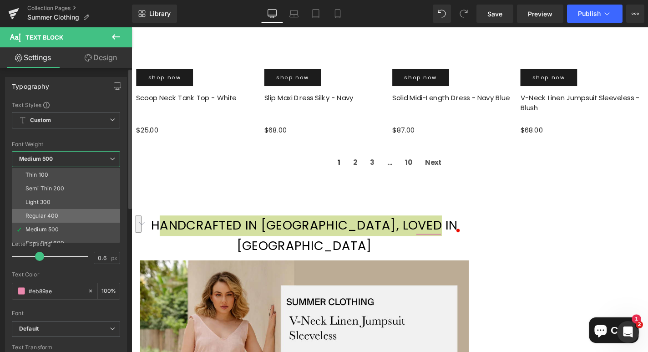
scroll to position [12, 0]
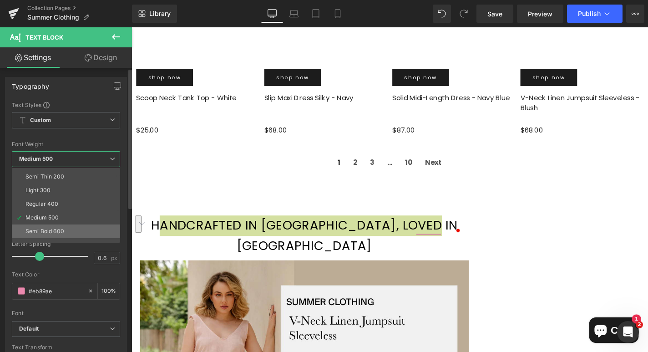
click at [49, 228] on div "Semi Bold 600" at bounding box center [44, 231] width 39 height 6
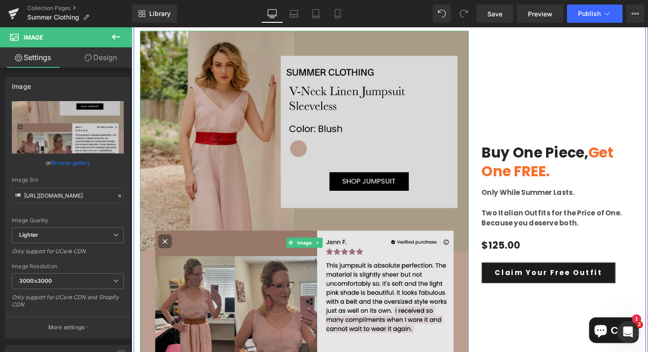
scroll to position [2353, 0]
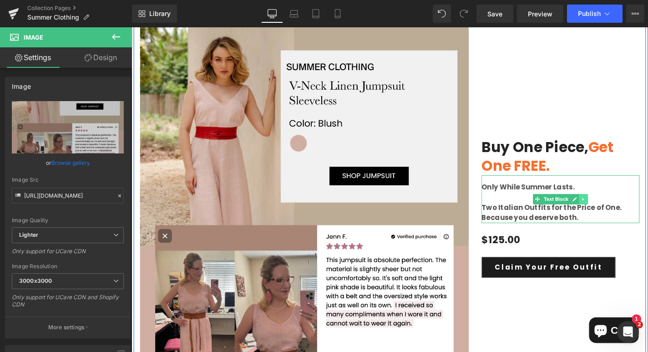
click at [613, 205] on link at bounding box center [614, 210] width 10 height 11
click at [617, 207] on icon at bounding box center [618, 209] width 5 height 5
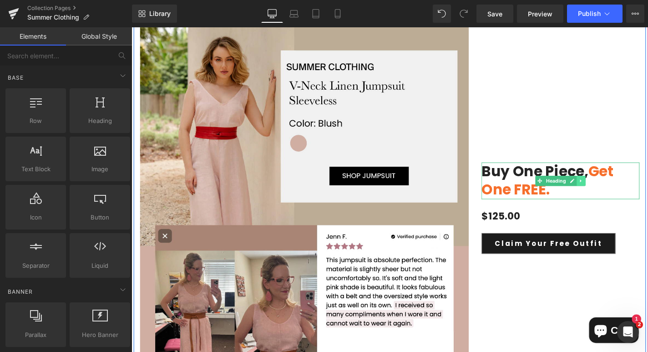
click at [608, 188] on icon at bounding box center [610, 190] width 5 height 5
click at [614, 188] on icon at bounding box center [615, 190] width 5 height 5
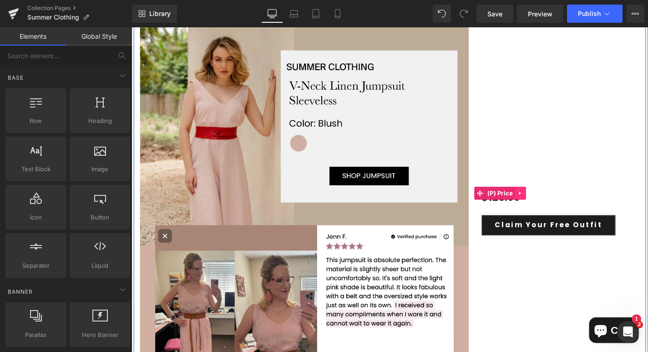
click at [550, 197] on link at bounding box center [546, 204] width 12 height 14
click at [556, 197] on link at bounding box center [552, 204] width 12 height 14
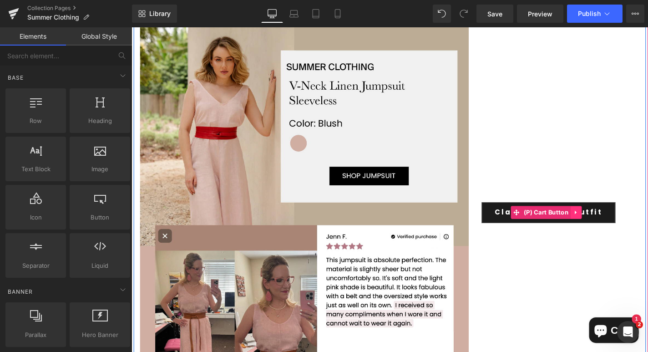
click at [605, 223] on icon at bounding box center [605, 225] width 2 height 4
click at [610, 221] on icon at bounding box center [611, 224] width 6 height 6
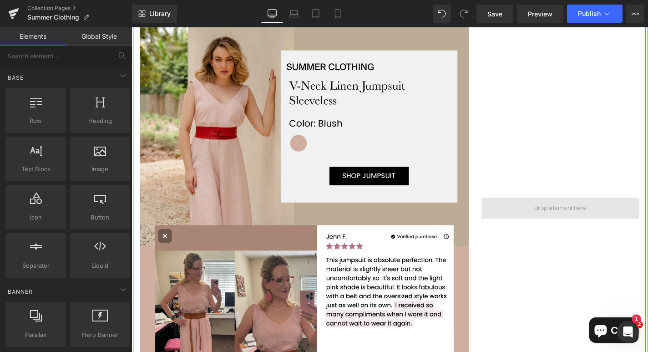
click at [609, 212] on span at bounding box center [588, 219] width 63 height 14
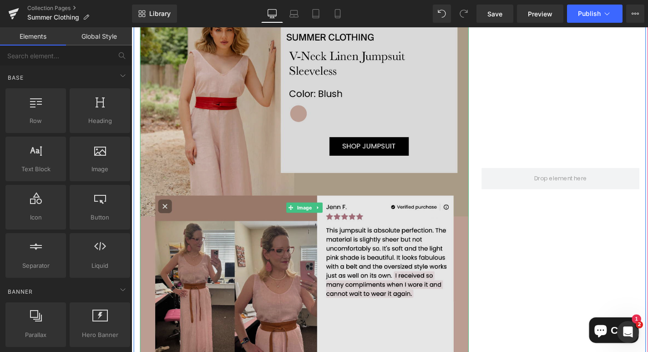
scroll to position [2578, 0]
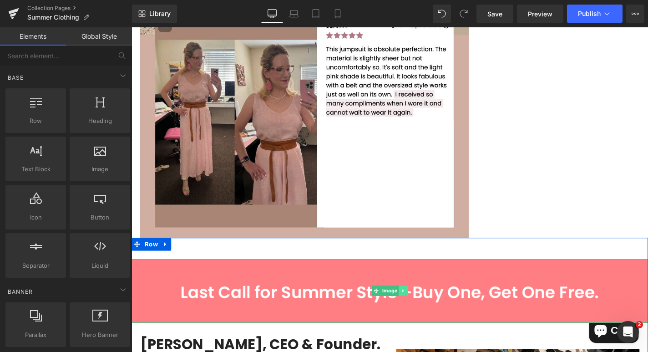
click at [420, 305] on icon at bounding box center [421, 307] width 5 height 5
click at [424, 306] on icon at bounding box center [426, 308] width 5 height 5
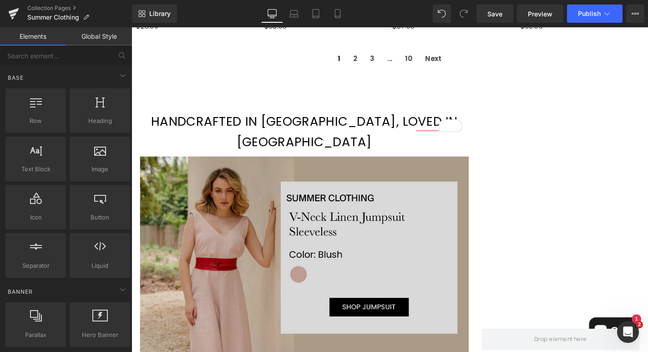
scroll to position [2202, 0]
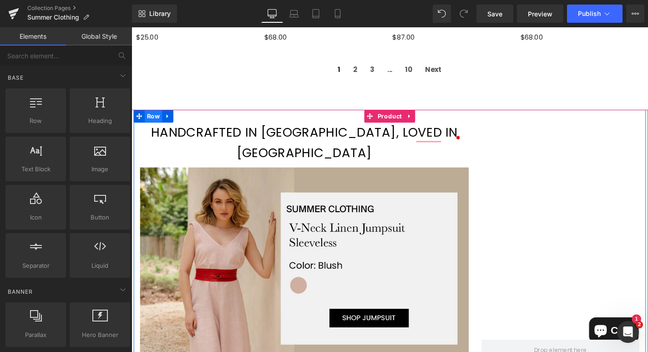
click at [155, 120] on span "Row" at bounding box center [155, 122] width 19 height 14
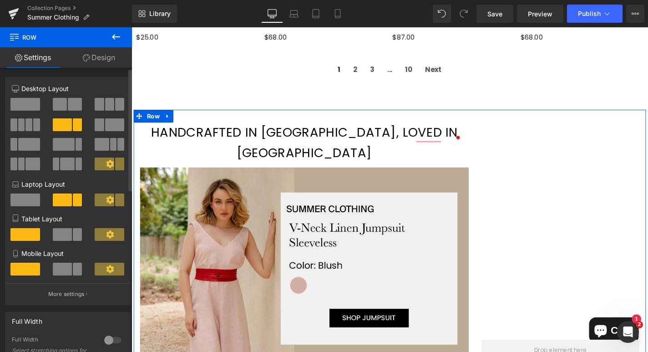
click at [21, 101] on span at bounding box center [25, 104] width 30 height 13
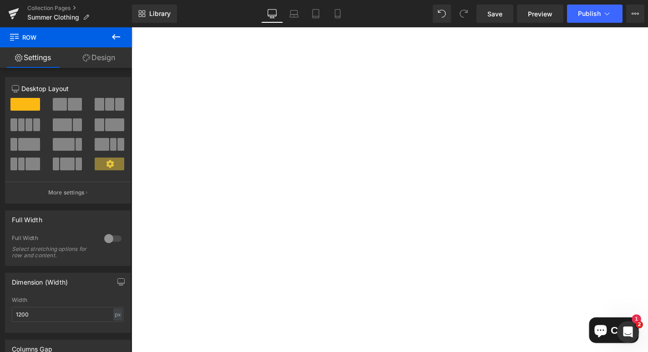
click at [324, 211] on div "Handcrafted in Argentina, Loved in USA Text Block Row" at bounding box center [407, 171] width 532 height 725
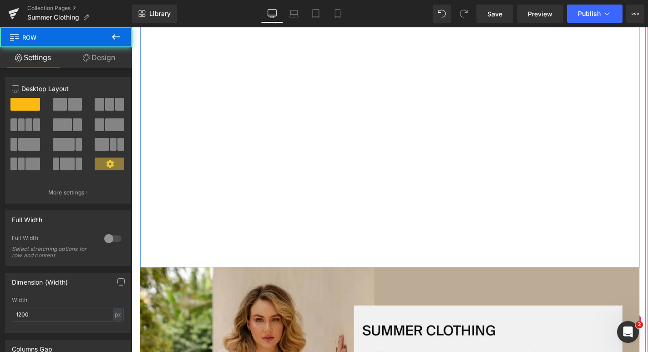
scroll to position [2765, 0]
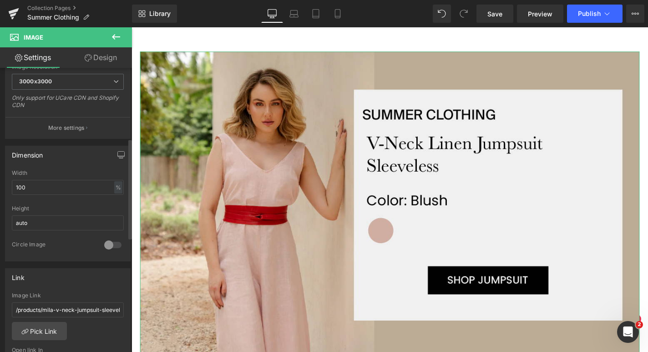
scroll to position [205, 0]
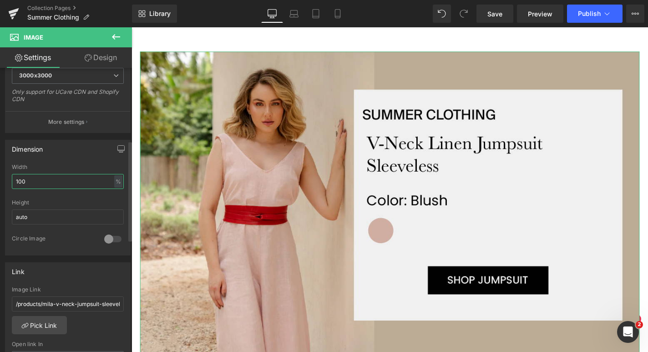
drag, startPoint x: 80, startPoint y: 181, endPoint x: 10, endPoint y: 178, distance: 70.1
click at [10, 178] on div "100% Width 100 % % px auto Height auto 0 Circle Image" at bounding box center [67, 209] width 125 height 91
type input "40"
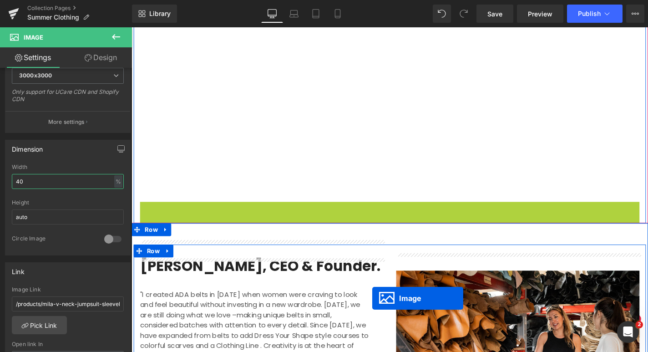
scroll to position [2847, 0]
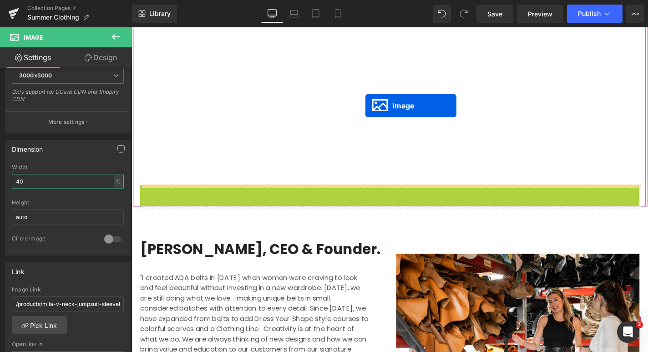
drag, startPoint x: 393, startPoint y: 351, endPoint x: 381, endPoint y: 111, distance: 240.5
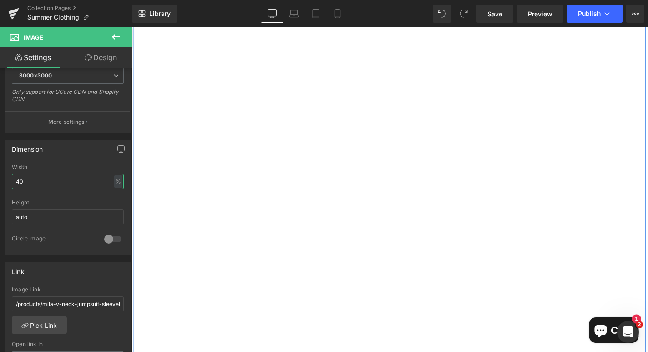
scroll to position [2185, 0]
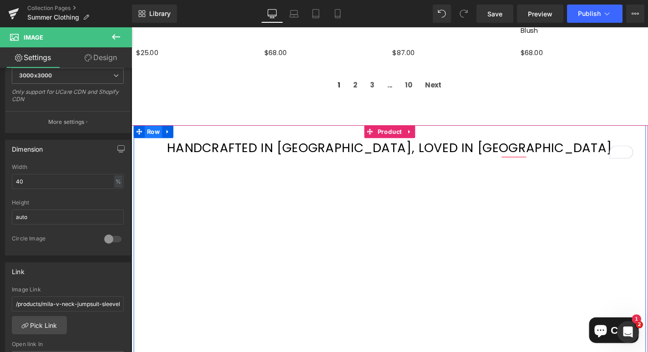
click at [152, 138] on span "Row" at bounding box center [155, 139] width 19 height 14
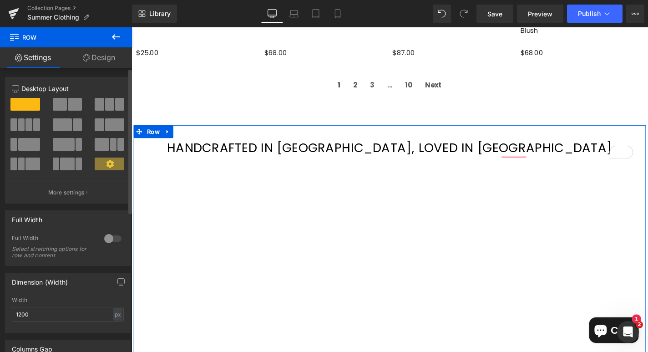
click at [106, 109] on span at bounding box center [109, 104] width 9 height 13
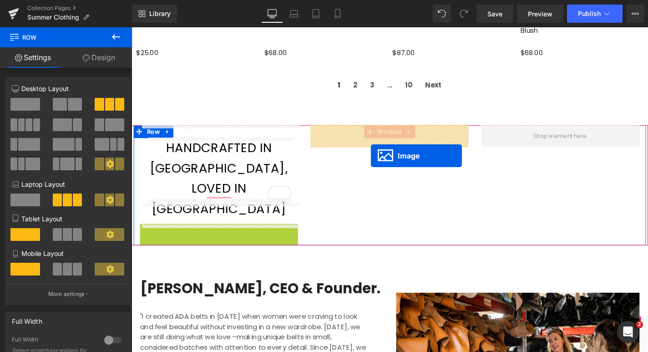
drag, startPoint x: 209, startPoint y: 257, endPoint x: 387, endPoint y: 164, distance: 200.3
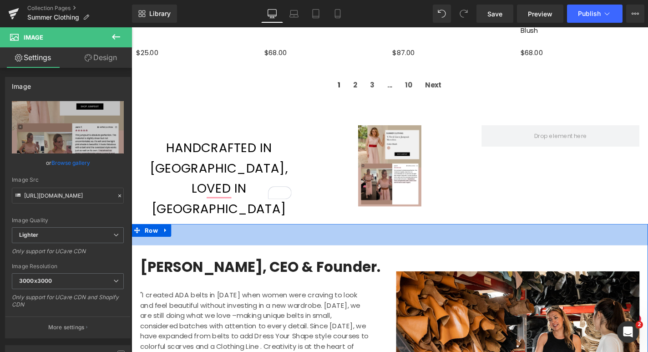
scroll to position [2168, 0]
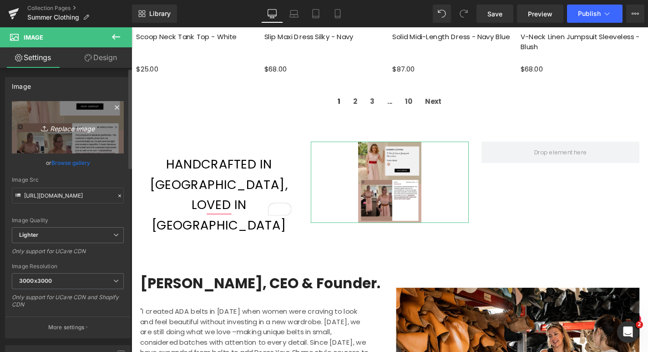
click at [71, 125] on icon "Replace Image" at bounding box center [67, 126] width 73 height 11
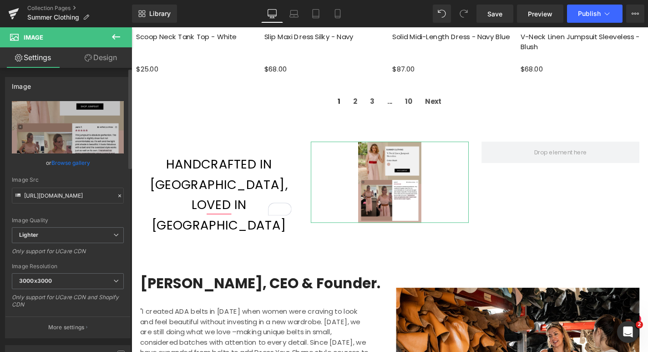
click at [57, 161] on link "Browse gallery" at bounding box center [70, 163] width 39 height 16
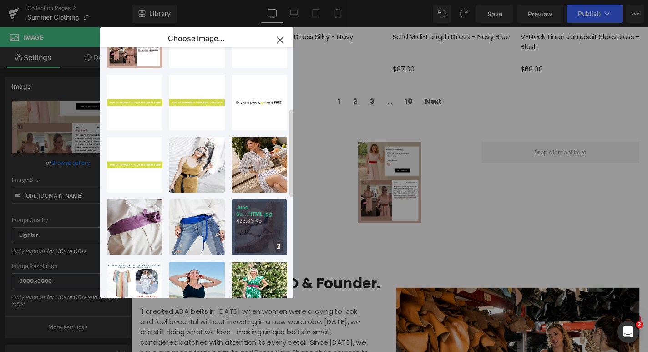
scroll to position [194, 0]
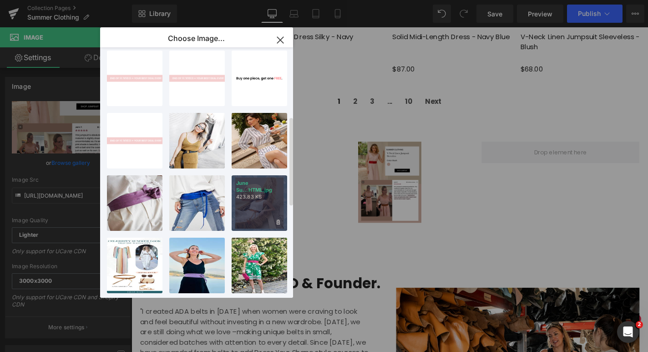
click at [0, 0] on div "June Su...HTML.jpg 423.83 KB" at bounding box center [0, 0] width 0 height 0
type input "[URL][DOMAIN_NAME]"
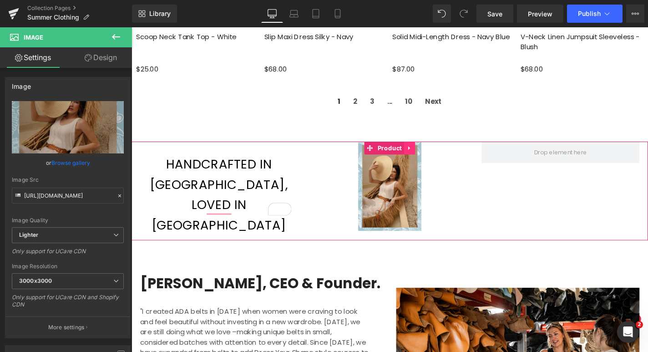
click at [431, 159] on link at bounding box center [428, 156] width 12 height 14
click at [436, 158] on icon at bounding box center [434, 155] width 6 height 7
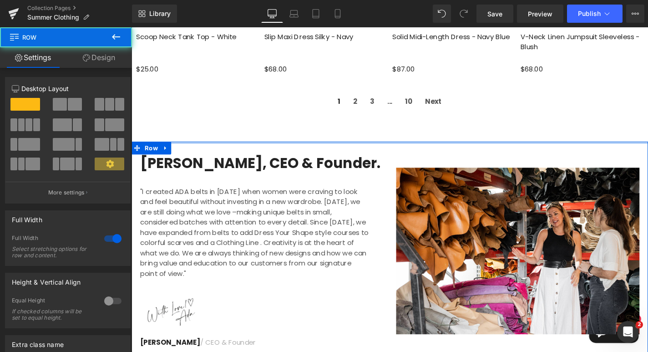
drag, startPoint x: 221, startPoint y: 150, endPoint x: 226, endPoint y: 123, distance: 26.8
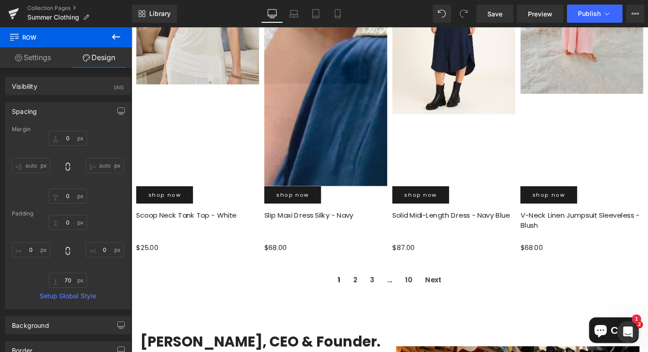
scroll to position [2145, 0]
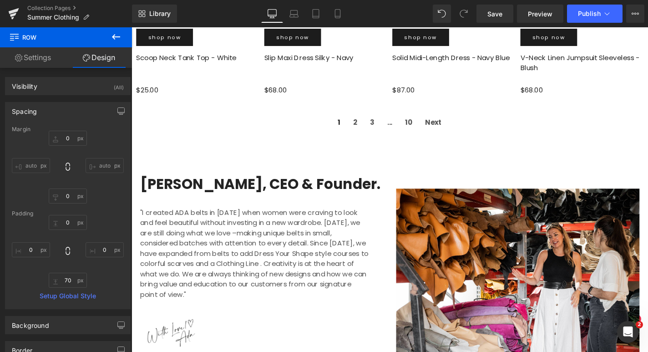
click at [114, 36] on icon at bounding box center [116, 36] width 8 height 5
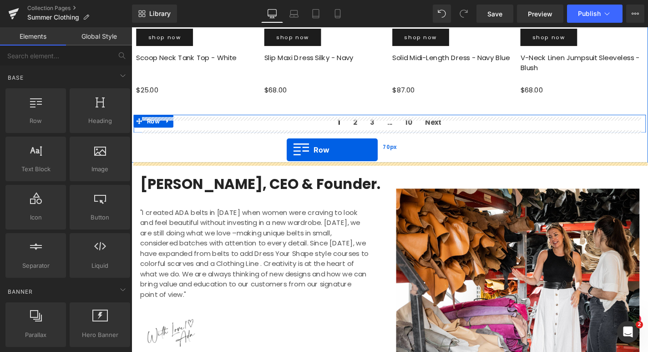
drag, startPoint x: 172, startPoint y: 144, endPoint x: 297, endPoint y: 158, distance: 125.0
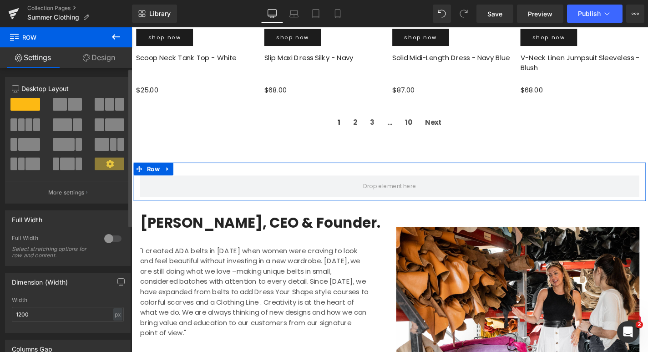
click at [60, 105] on span at bounding box center [60, 104] width 14 height 13
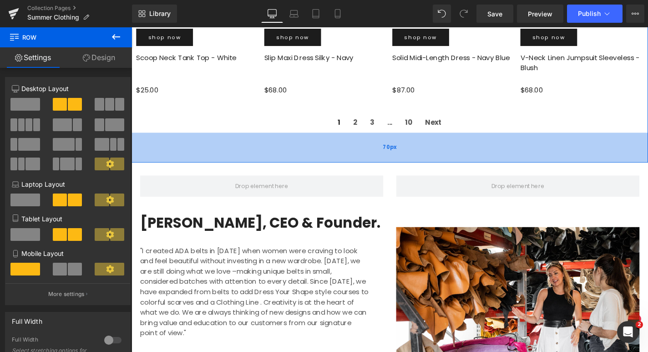
drag, startPoint x: 194, startPoint y: 131, endPoint x: 235, endPoint y: 158, distance: 49.2
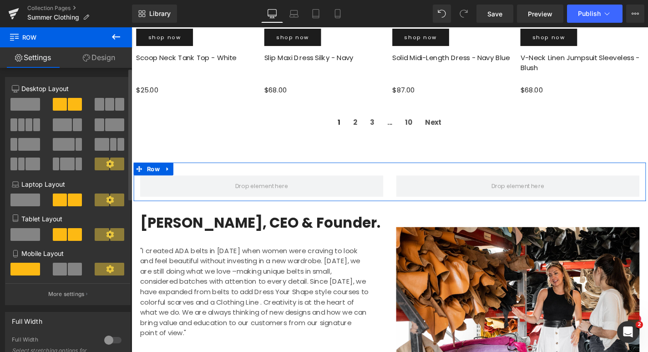
click at [68, 275] on span at bounding box center [75, 269] width 14 height 13
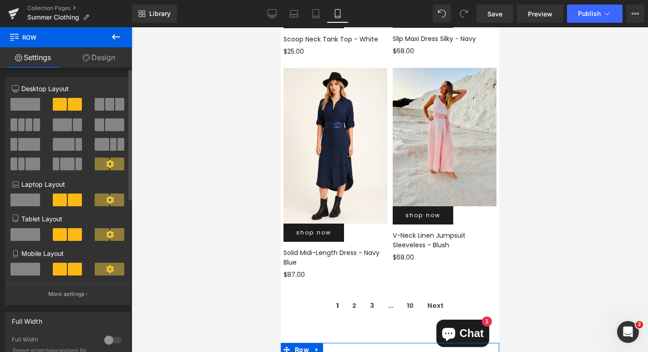
scroll to position [2307, 0]
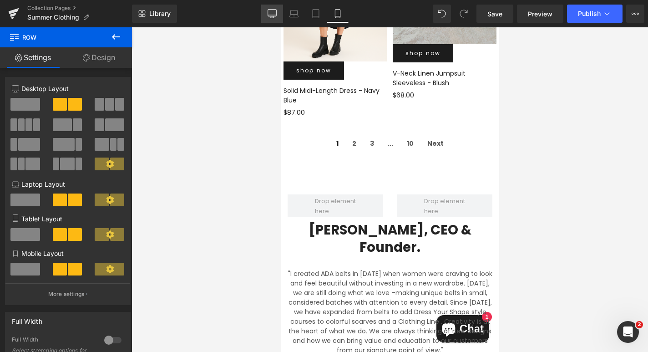
click at [279, 14] on link "Desktop" at bounding box center [272, 14] width 22 height 18
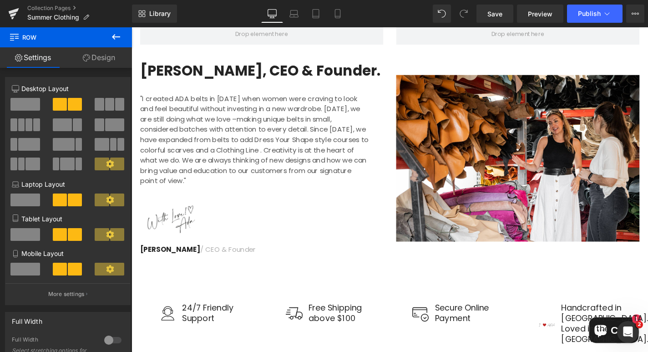
scroll to position [2145, 0]
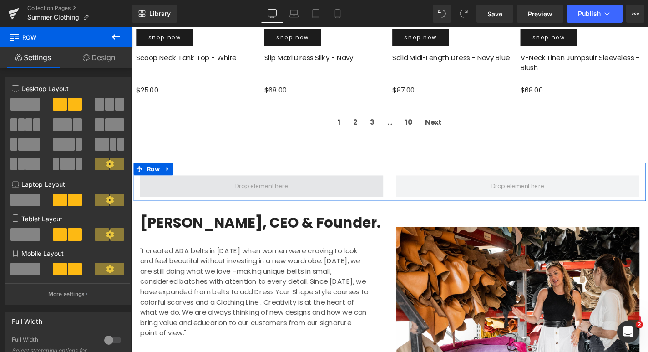
click at [265, 196] on span at bounding box center [270, 196] width 63 height 14
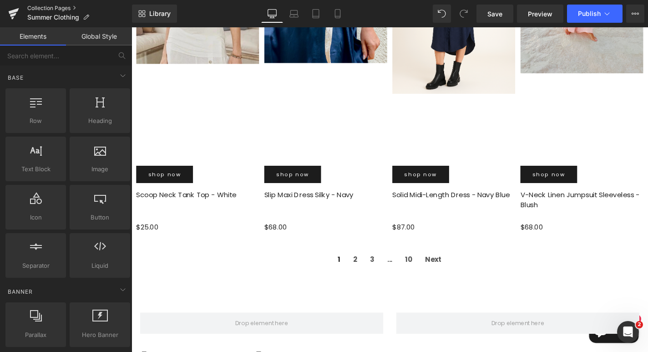
scroll to position [2177, 0]
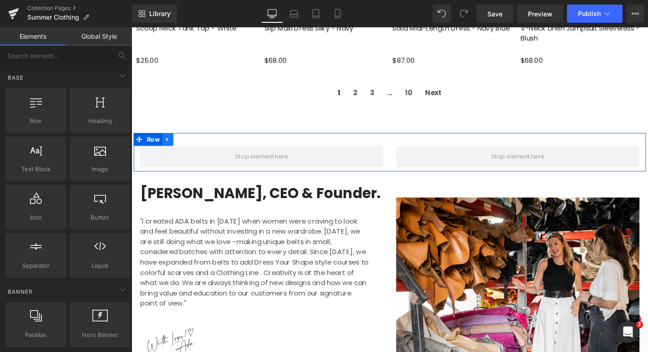
click at [171, 146] on icon at bounding box center [170, 146] width 6 height 7
click at [192, 146] on icon at bounding box center [194, 146] width 6 height 7
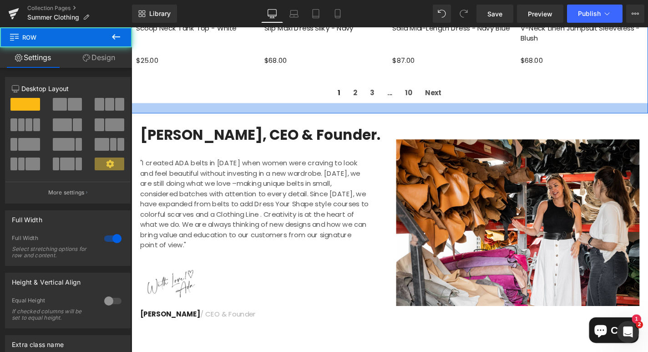
drag, startPoint x: 260, startPoint y: 128, endPoint x: 264, endPoint y: 117, distance: 11.2
click at [264, 117] on div at bounding box center [407, 113] width 551 height 11
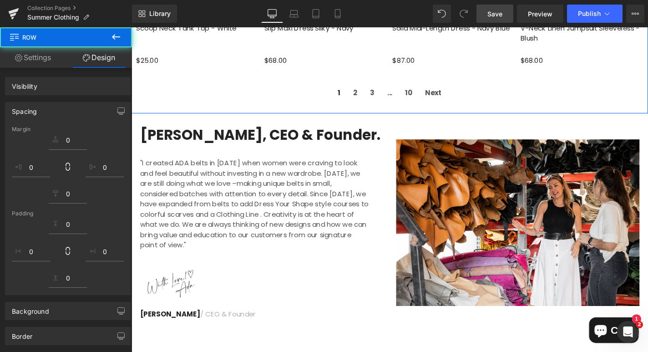
click at [495, 18] on span "Save" at bounding box center [494, 14] width 15 height 10
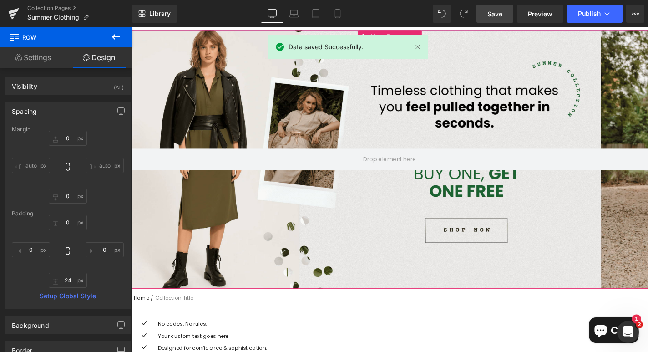
scroll to position [7, 0]
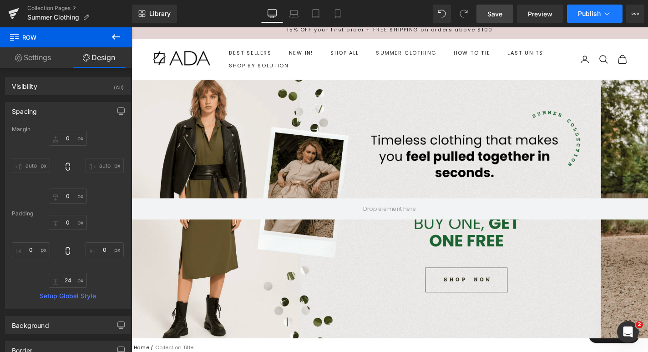
click at [605, 16] on icon at bounding box center [606, 13] width 9 height 9
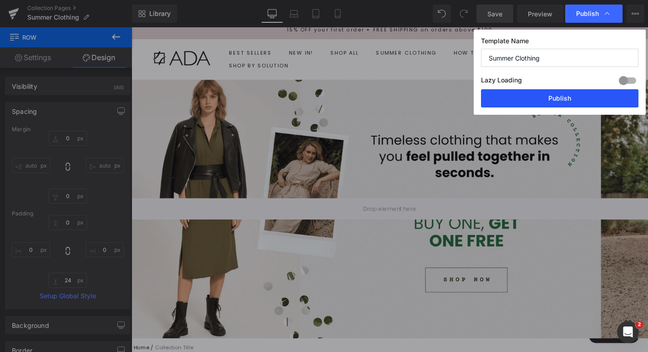
click at [554, 97] on button "Publish" at bounding box center [559, 98] width 157 height 18
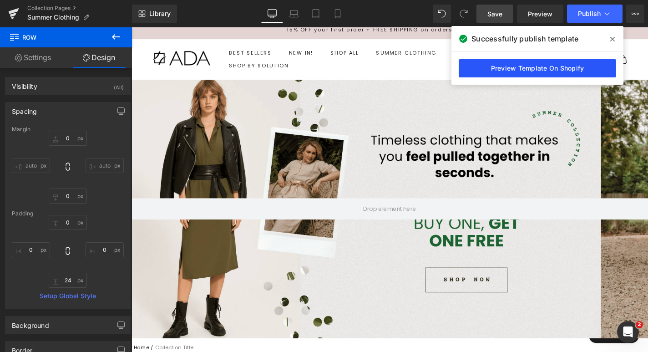
click at [477, 66] on link "Preview Template On Shopify" at bounding box center [537, 68] width 157 height 18
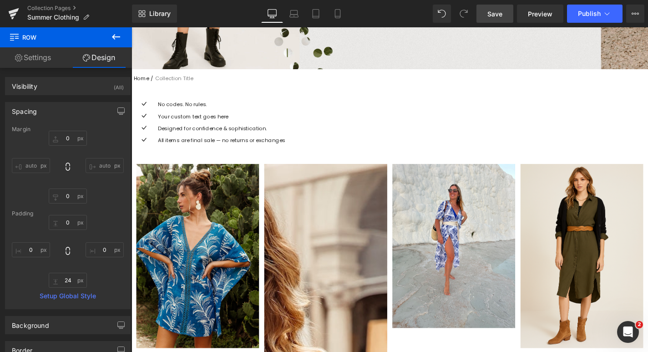
scroll to position [399, 0]
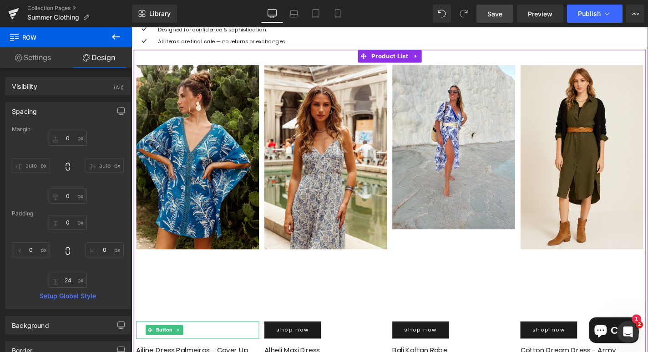
drag, startPoint x: 167, startPoint y: 353, endPoint x: 177, endPoint y: 344, distance: 13.5
click at [167, 351] on span "Button" at bounding box center [166, 349] width 21 height 11
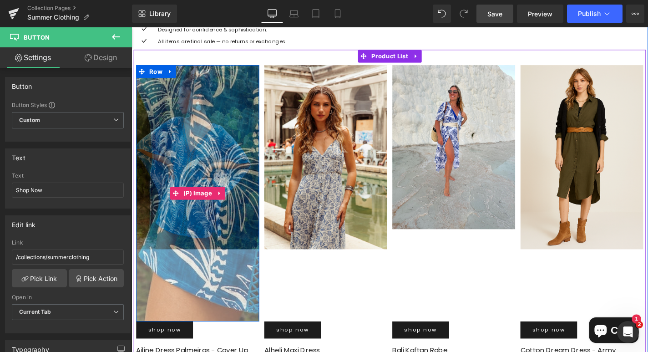
scroll to position [490, 0]
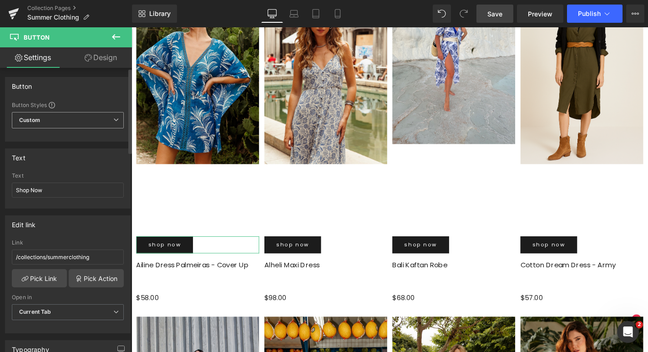
click at [95, 120] on span "Custom Setup Global Style" at bounding box center [68, 120] width 112 height 16
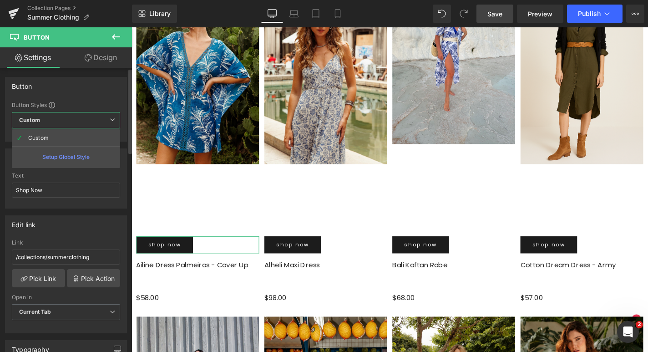
click at [96, 98] on div "Button Button Styles Custom Custom Setup Global Style Custom Setup Global Style…" at bounding box center [66, 109] width 122 height 65
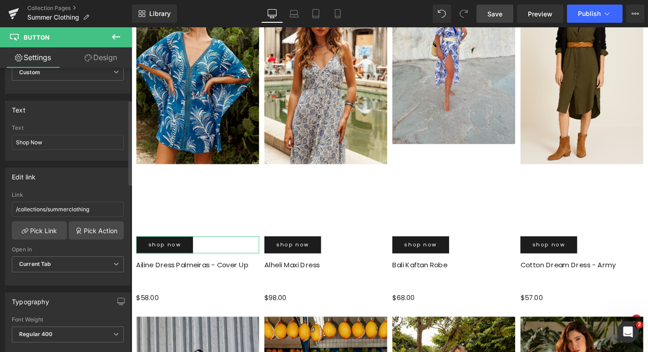
scroll to position [153, 0]
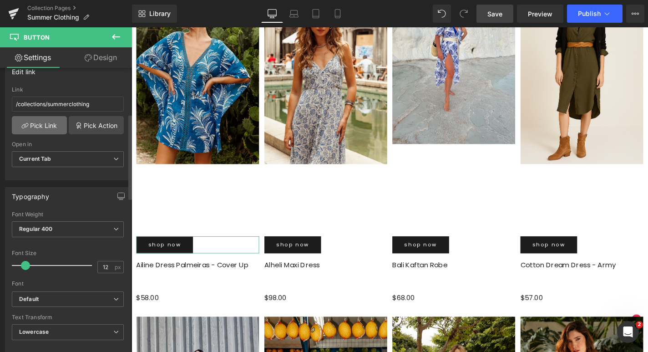
click at [49, 128] on link "Pick Link" at bounding box center [39, 125] width 55 height 18
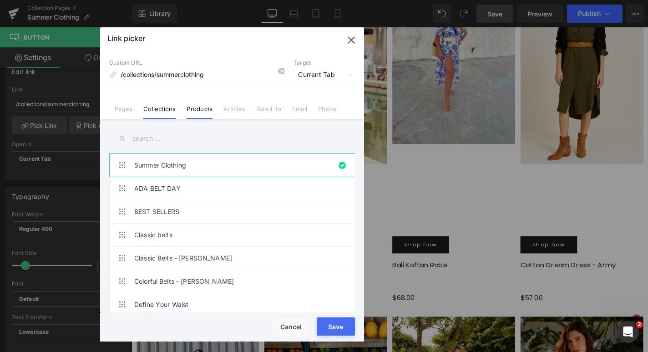
click at [203, 111] on link "Products" at bounding box center [200, 112] width 26 height 14
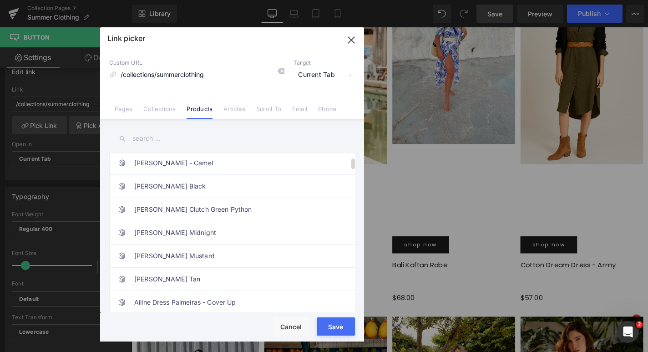
scroll to position [0, 0]
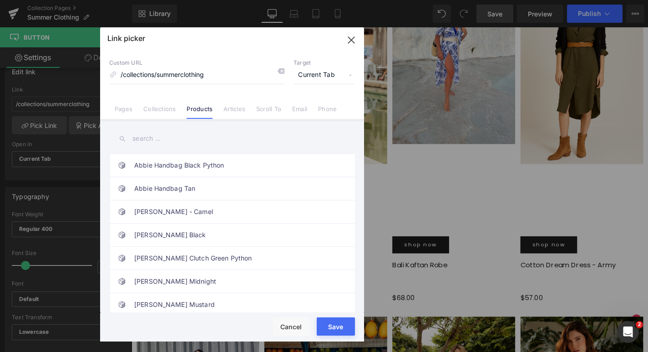
click at [345, 41] on icon "button" at bounding box center [351, 40] width 15 height 15
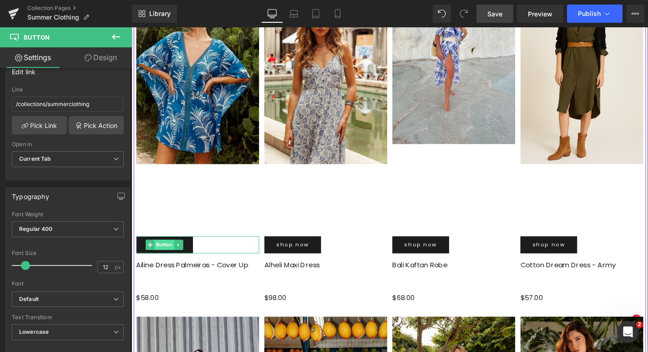
click at [168, 258] on span "Button" at bounding box center [166, 258] width 21 height 11
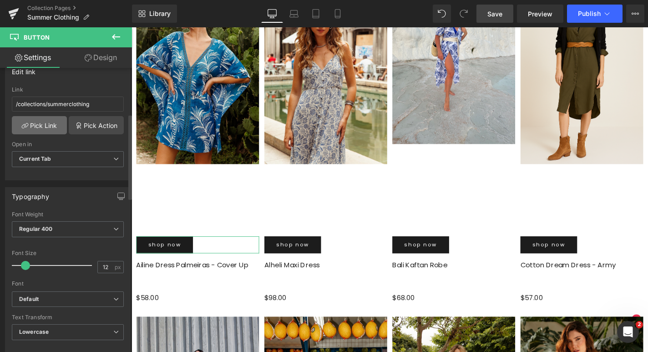
click at [40, 121] on link "Pick Link" at bounding box center [39, 125] width 55 height 18
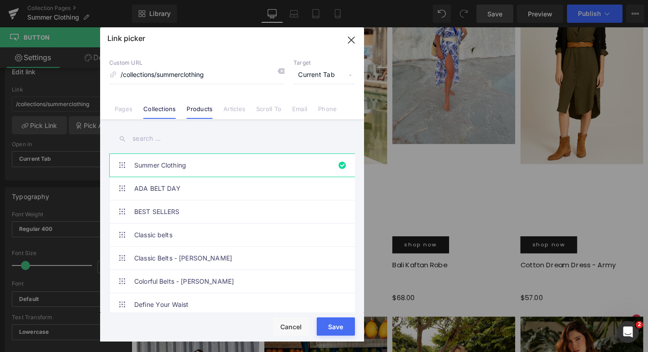
click at [199, 113] on link "Products" at bounding box center [200, 112] width 26 height 14
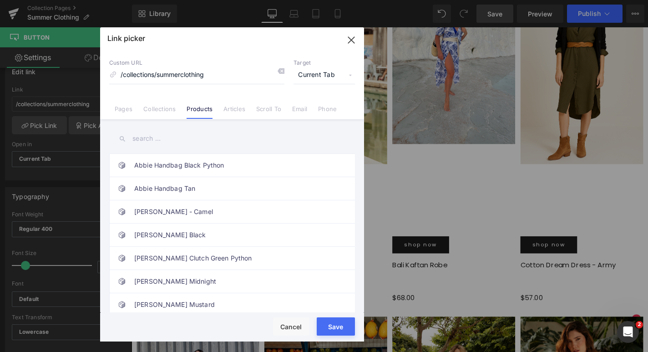
click at [158, 140] on input "text" at bounding box center [232, 138] width 246 height 20
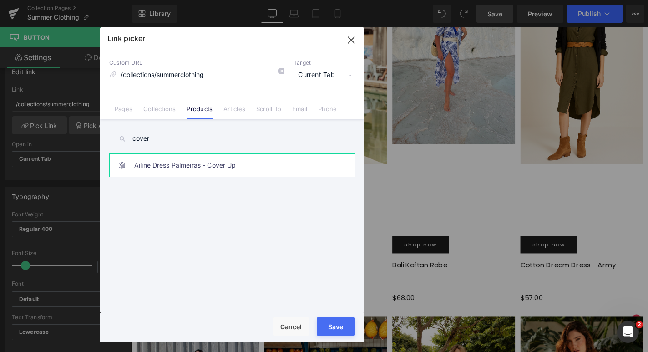
type input "cover"
click at [192, 173] on link "Ailine Dress Palmeiras - Cover Up" at bounding box center [234, 165] width 200 height 23
type input "/products/ailine-dress-cover-up"
click at [327, 326] on button "Save" at bounding box center [336, 326] width 38 height 18
type input "/products/ailine-dress-cover-up"
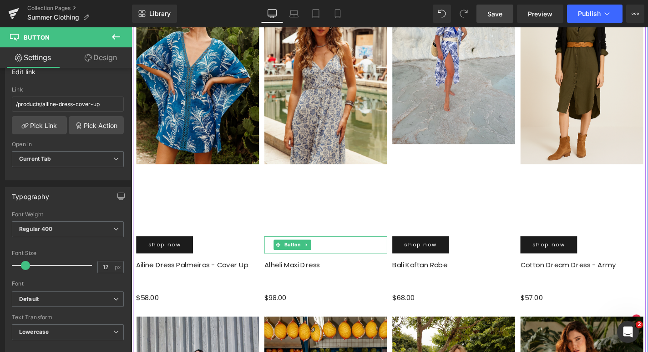
click at [299, 258] on span "Button" at bounding box center [303, 258] width 21 height 11
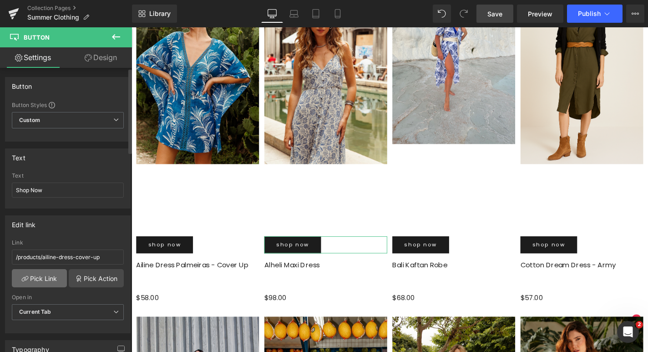
click at [41, 281] on link "Pick Link" at bounding box center [39, 278] width 55 height 18
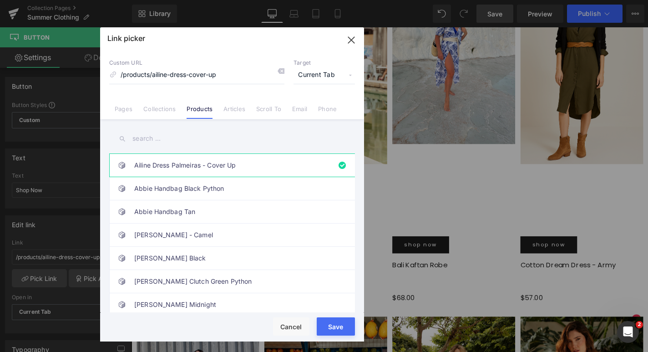
click at [165, 142] on input "text" at bounding box center [232, 138] width 246 height 20
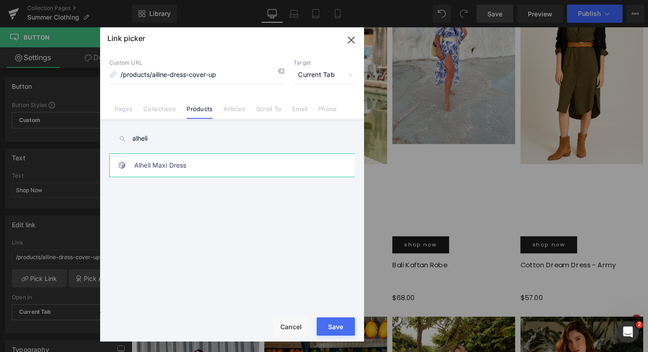
type input "alheli"
click at [185, 163] on link "Alheli Maxi Dress" at bounding box center [234, 165] width 200 height 23
type input "/products/alheli-maxi-dress"
click at [330, 329] on button "Save" at bounding box center [336, 326] width 38 height 18
type input "/products/alheli-maxi-dress"
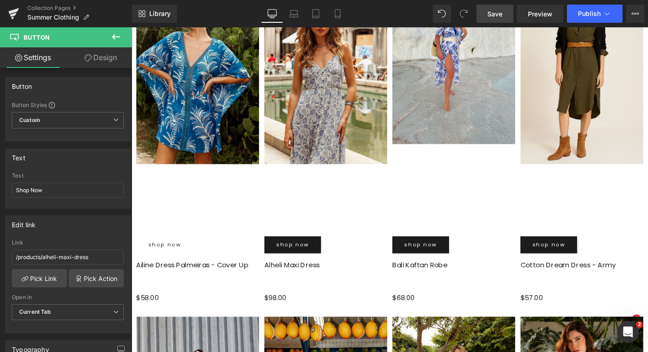
click at [192, 260] on span "Button" at bounding box center [202, 258] width 21 height 11
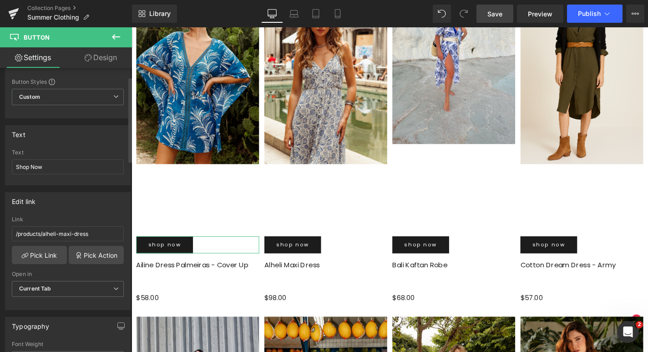
scroll to position [29, 0]
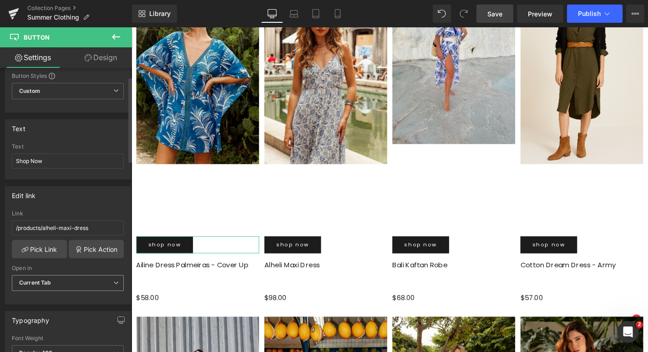
click at [81, 278] on span "Current Tab" at bounding box center [68, 283] width 112 height 16
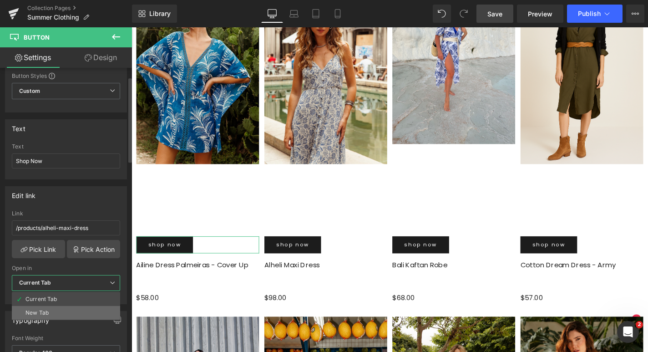
click at [43, 309] on div "New Tab" at bounding box center [36, 312] width 23 height 6
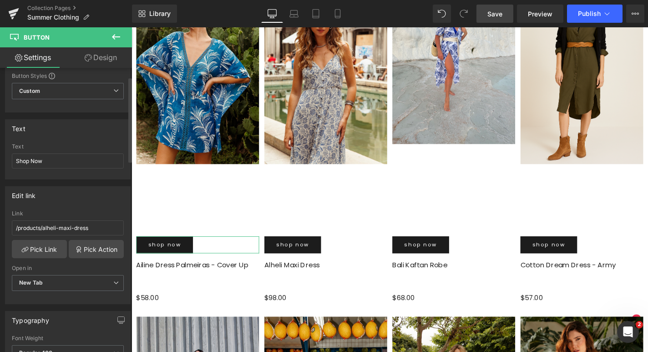
click at [51, 268] on div "Open in" at bounding box center [68, 268] width 112 height 6
click at [54, 283] on span "New Tab" at bounding box center [68, 283] width 112 height 16
click at [53, 300] on div "Current Tab" at bounding box center [41, 299] width 32 height 6
click at [60, 265] on div "Open in" at bounding box center [68, 268] width 112 height 6
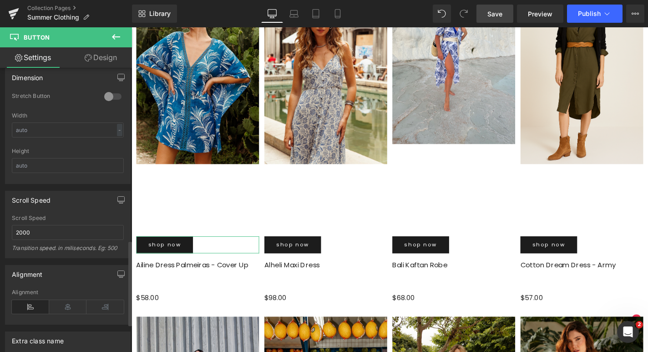
scroll to position [579, 0]
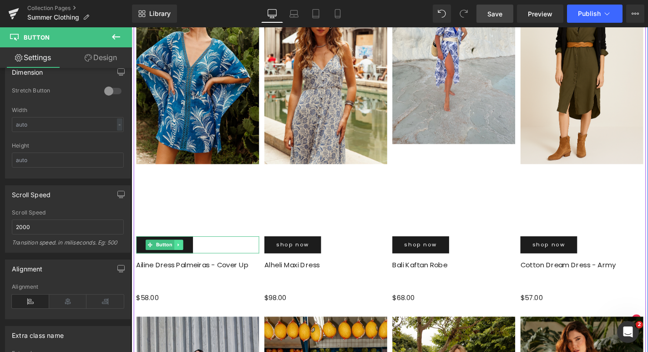
click at [183, 260] on icon at bounding box center [181, 258] width 5 height 5
click at [184, 259] on icon at bounding box center [186, 258] width 5 height 5
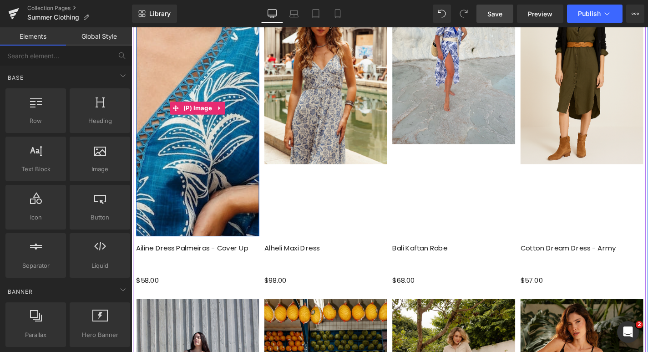
click at [213, 87] on img at bounding box center [164, 171] width 590 height 885
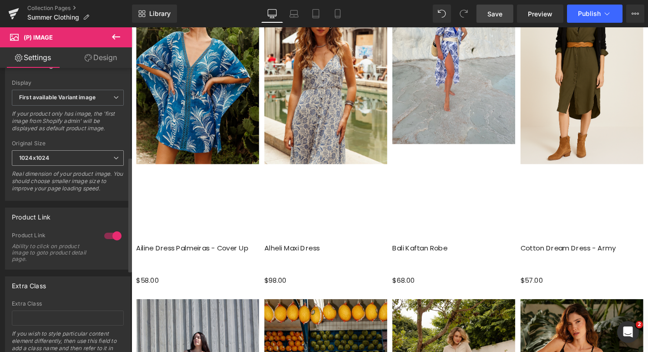
scroll to position [172, 0]
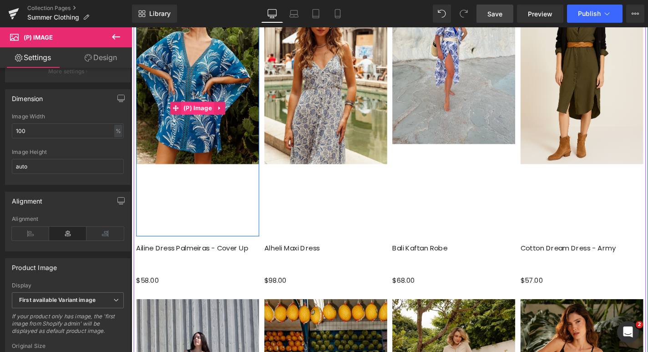
click at [201, 112] on span "(P) Image" at bounding box center [202, 113] width 35 height 14
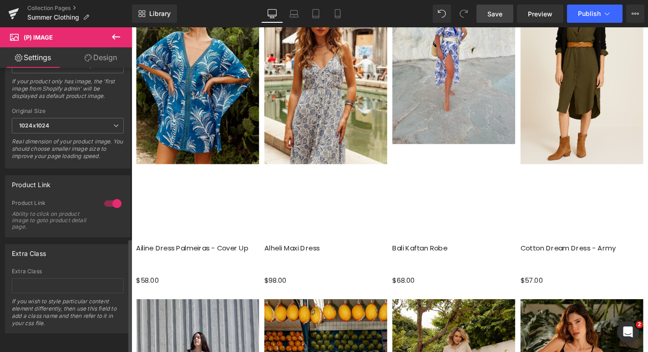
scroll to position [181, 0]
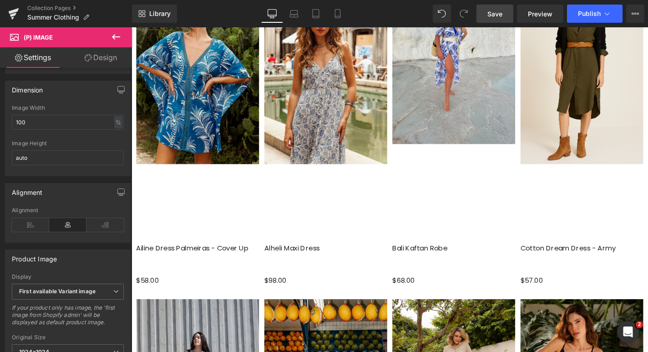
click at [107, 62] on link "Design" at bounding box center [101, 57] width 66 height 20
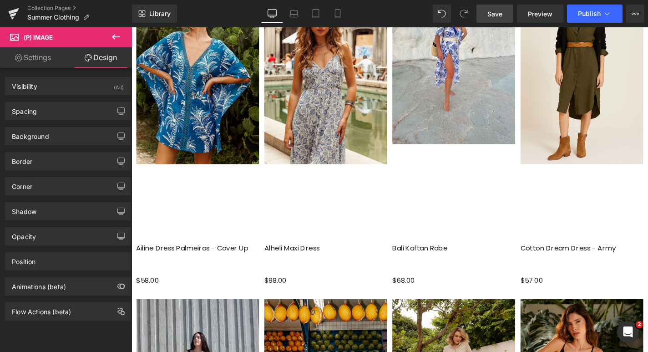
click at [36, 53] on link "Settings" at bounding box center [33, 57] width 66 height 20
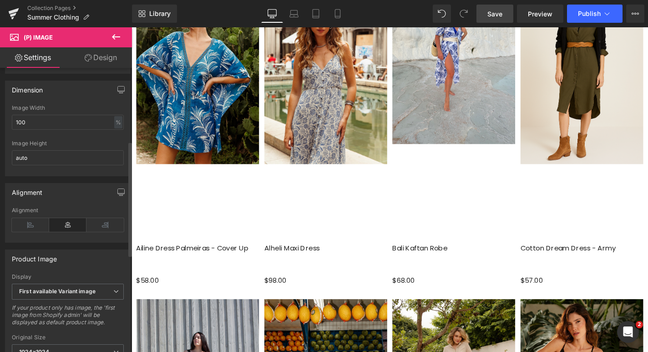
scroll to position [0, 0]
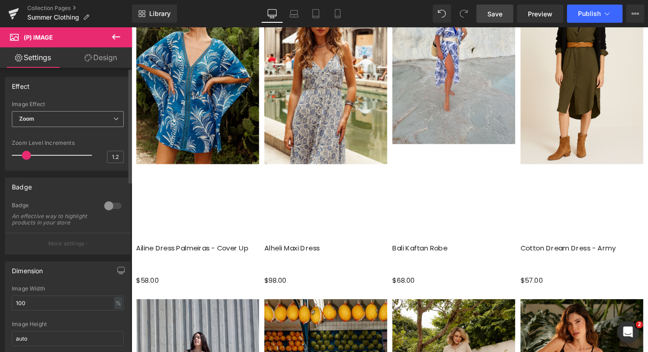
click at [83, 117] on span "Zoom" at bounding box center [68, 119] width 112 height 16
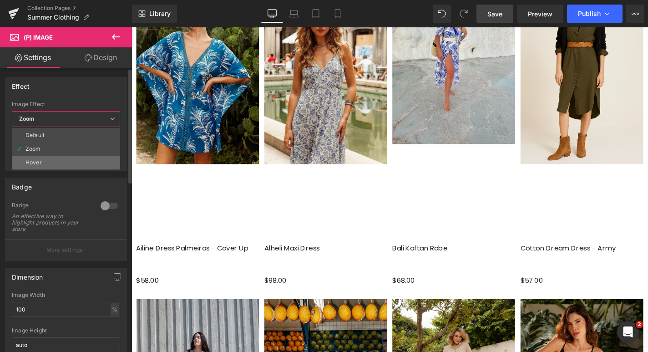
click at [66, 165] on li "Hover" at bounding box center [66, 163] width 108 height 14
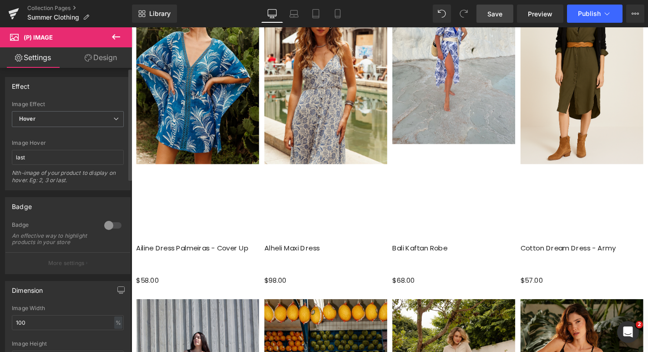
click at [105, 227] on div at bounding box center [113, 225] width 22 height 15
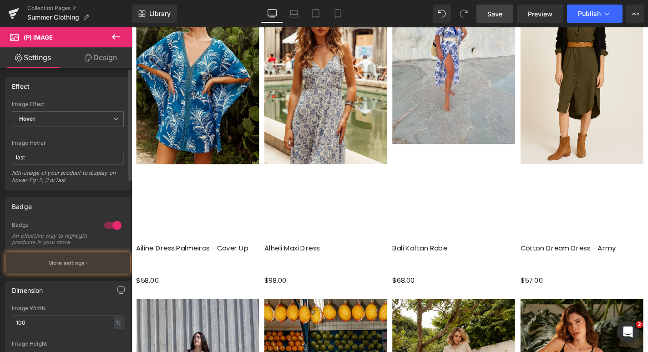
click at [105, 227] on div at bounding box center [113, 225] width 22 height 15
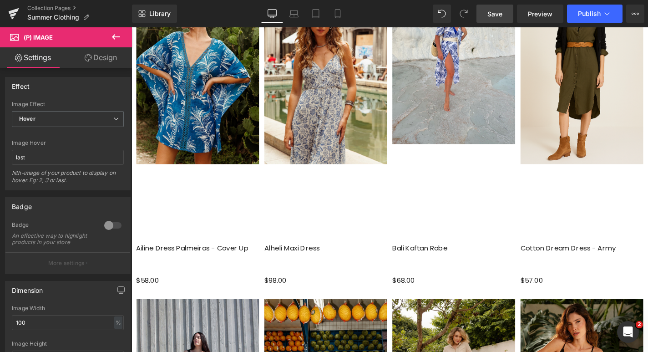
click at [489, 12] on span "Save" at bounding box center [494, 14] width 15 height 10
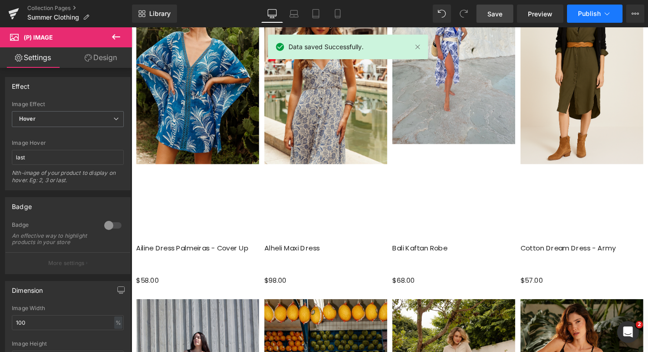
click at [585, 12] on span "Publish" at bounding box center [589, 13] width 23 height 7
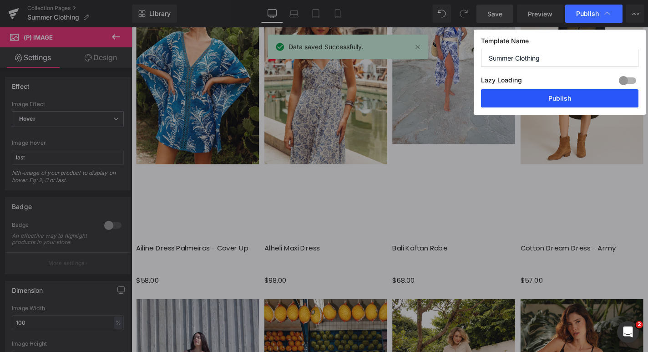
click at [542, 99] on button "Publish" at bounding box center [559, 98] width 157 height 18
click at [634, 10] on icon at bounding box center [635, 13] width 7 height 7
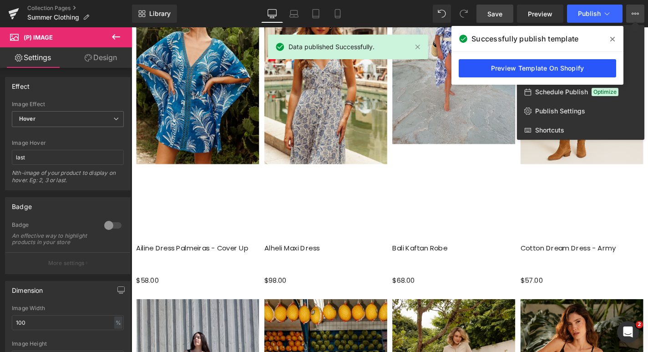
click at [520, 68] on link "Preview Template On Shopify" at bounding box center [537, 68] width 157 height 18
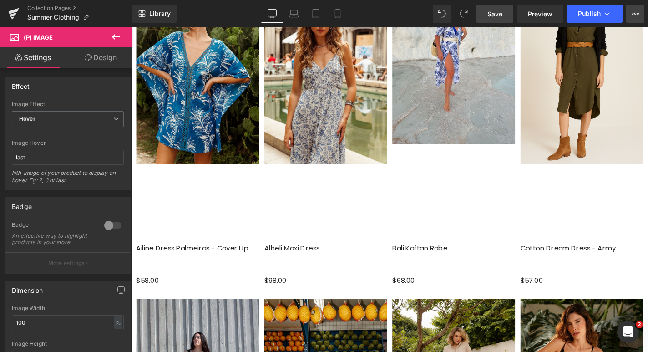
click at [635, 13] on icon at bounding box center [635, 13] width 7 height 7
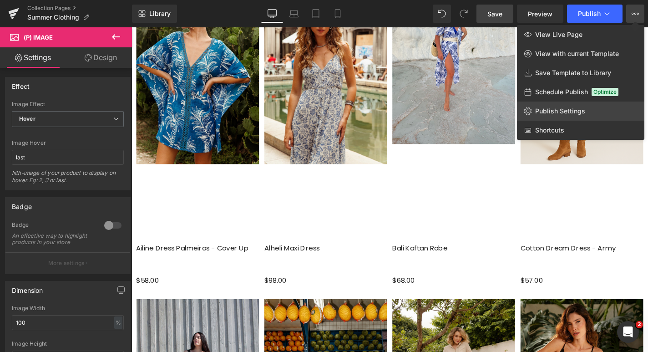
click at [574, 109] on span "Publish Settings" at bounding box center [560, 111] width 50 height 8
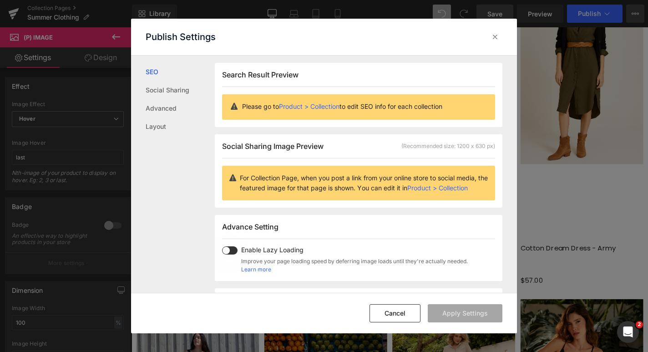
scroll to position [0, 0]
click at [236, 252] on span at bounding box center [229, 250] width 15 height 8
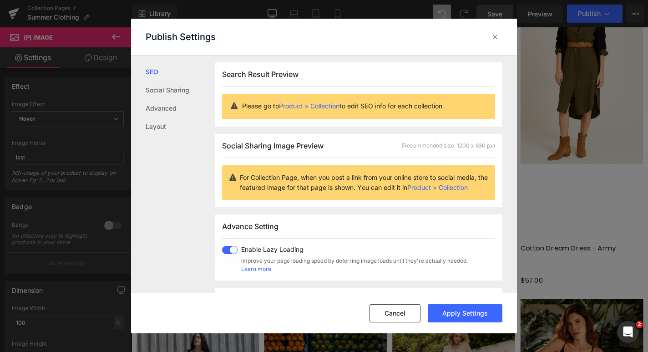
scroll to position [12, 0]
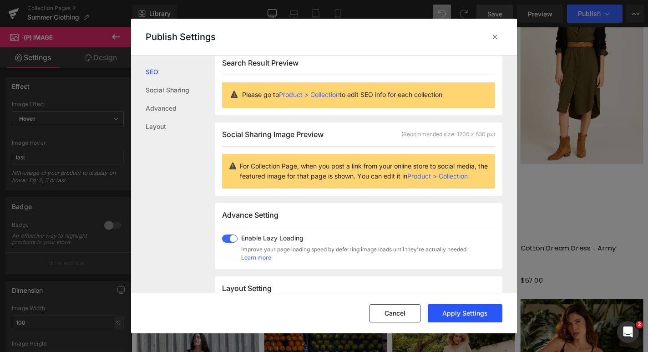
click at [464, 313] on button "Apply Settings" at bounding box center [465, 313] width 75 height 18
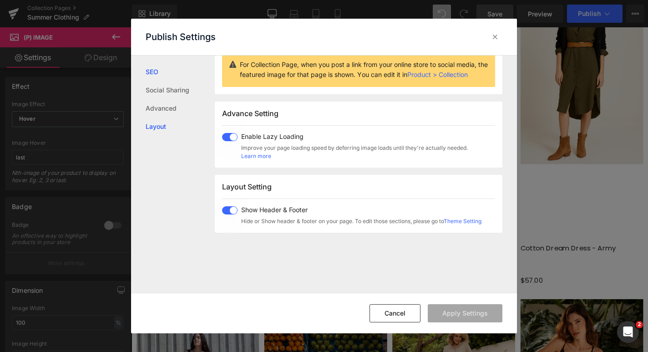
click at [157, 126] on link "Layout" at bounding box center [180, 126] width 69 height 18
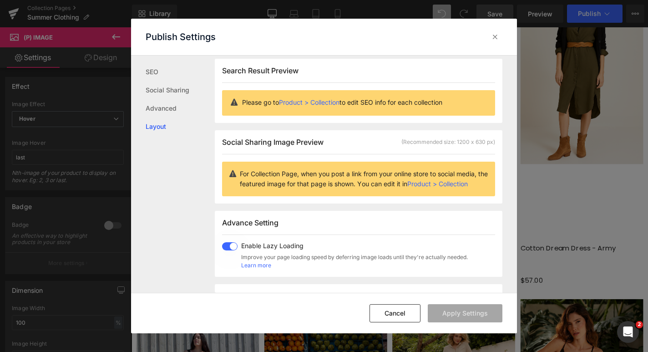
scroll to position [0, 0]
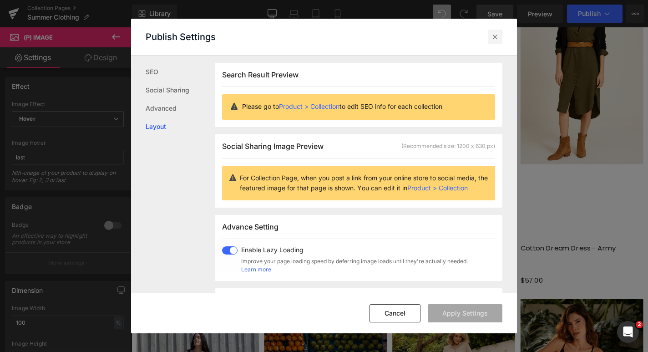
click at [495, 37] on icon at bounding box center [495, 36] width 9 height 9
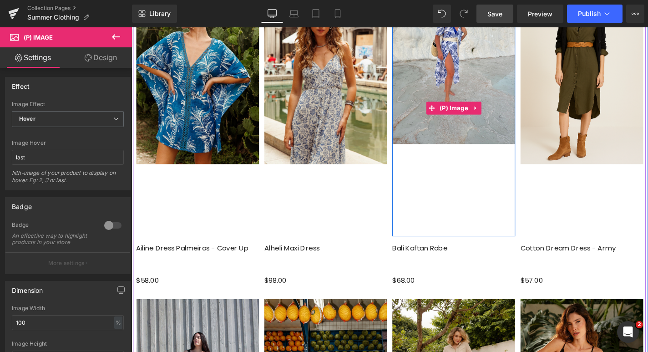
scroll to position [330, 0]
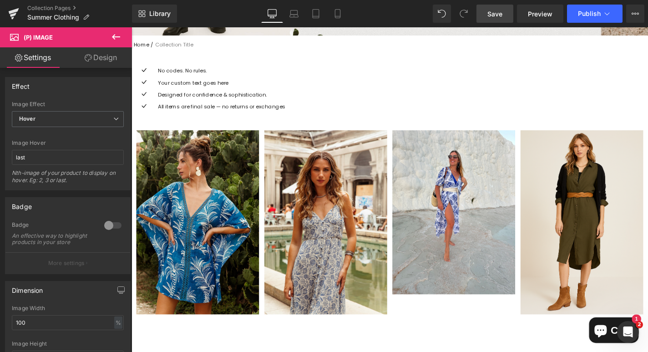
click at [496, 12] on span "Save" at bounding box center [494, 14] width 15 height 10
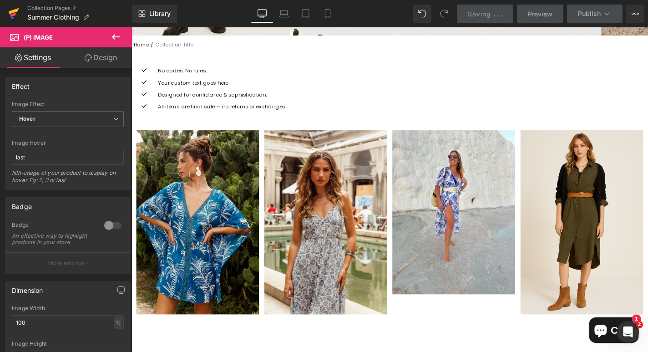
click at [11, 9] on icon at bounding box center [13, 13] width 11 height 23
